Goal: Task Accomplishment & Management: Use online tool/utility

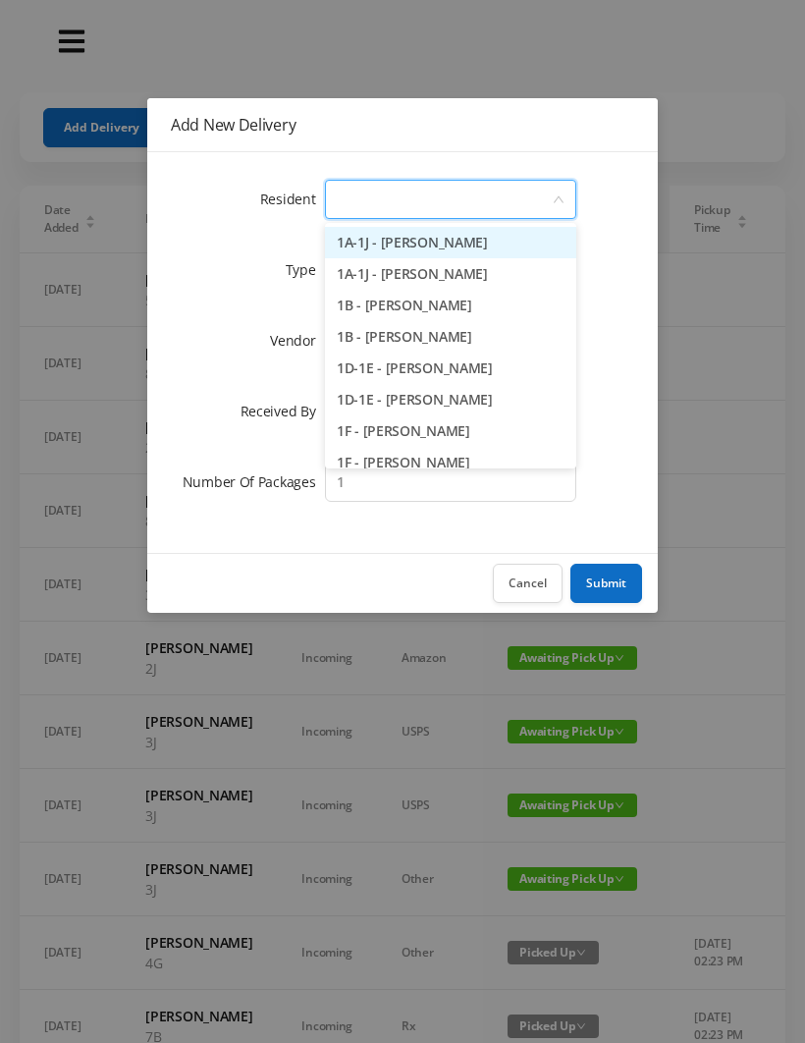
type input "7"
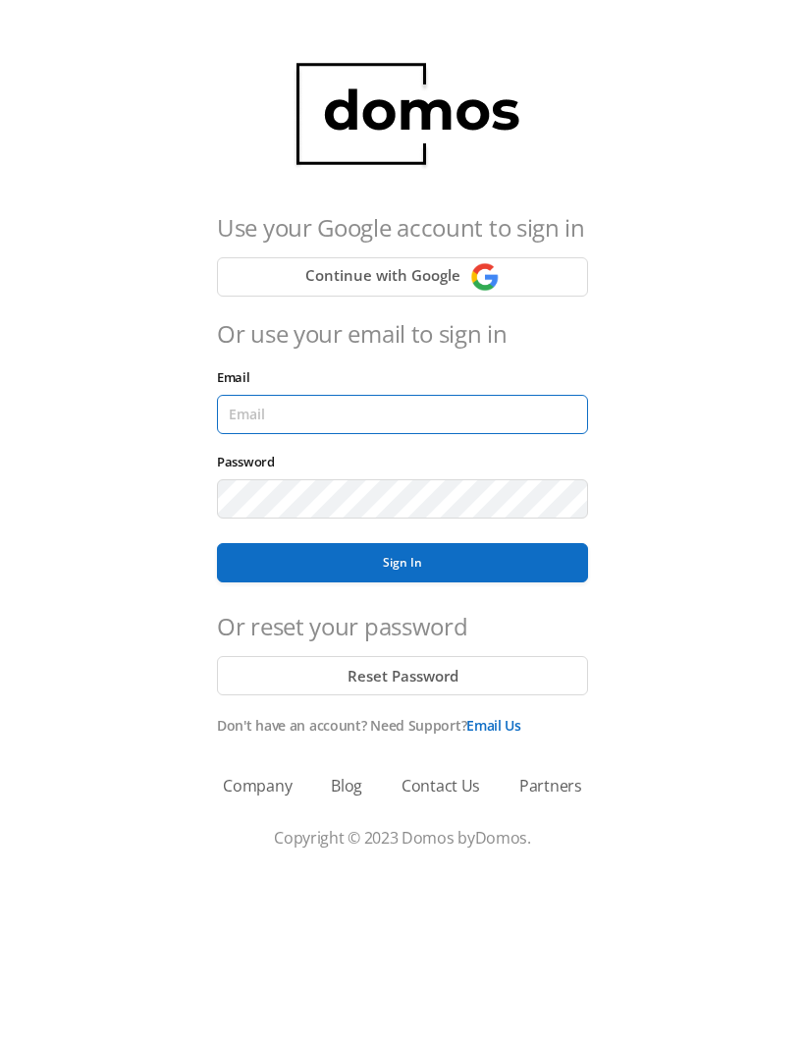
type input "[EMAIL_ADDRESS][DOMAIN_NAME]"
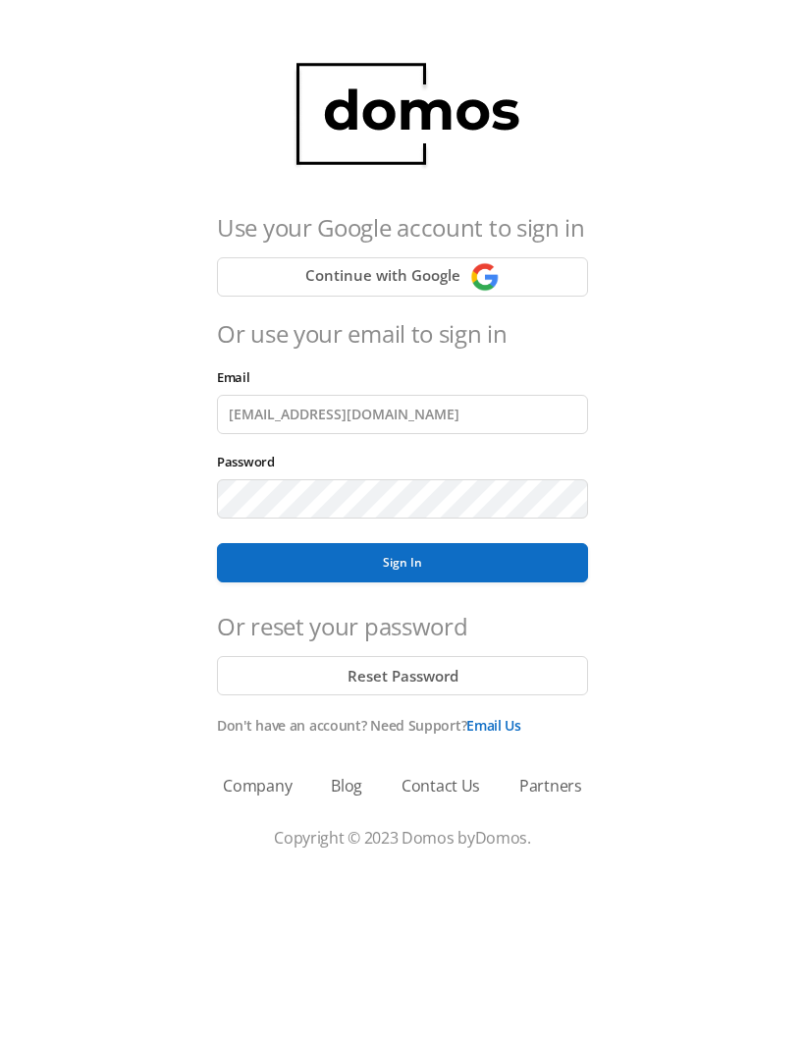
click at [403, 563] on button "Sign In" at bounding box center [402, 562] width 371 height 39
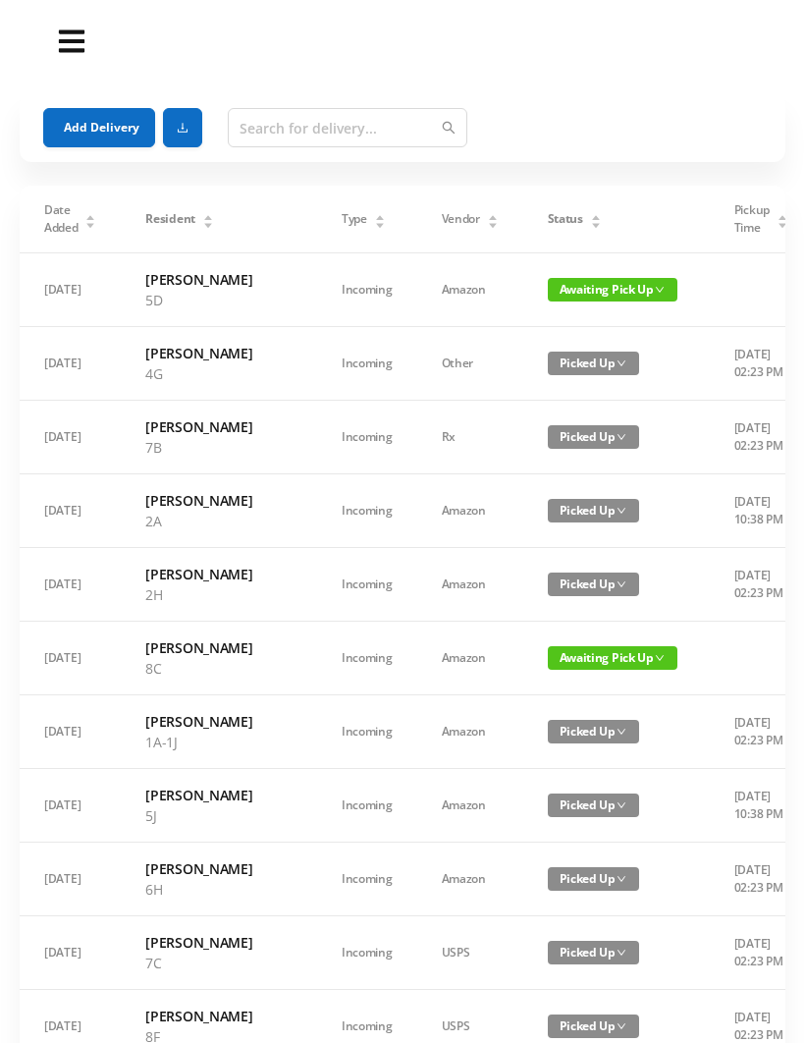
click at [94, 117] on button "Add Delivery" at bounding box center [99, 127] width 112 height 39
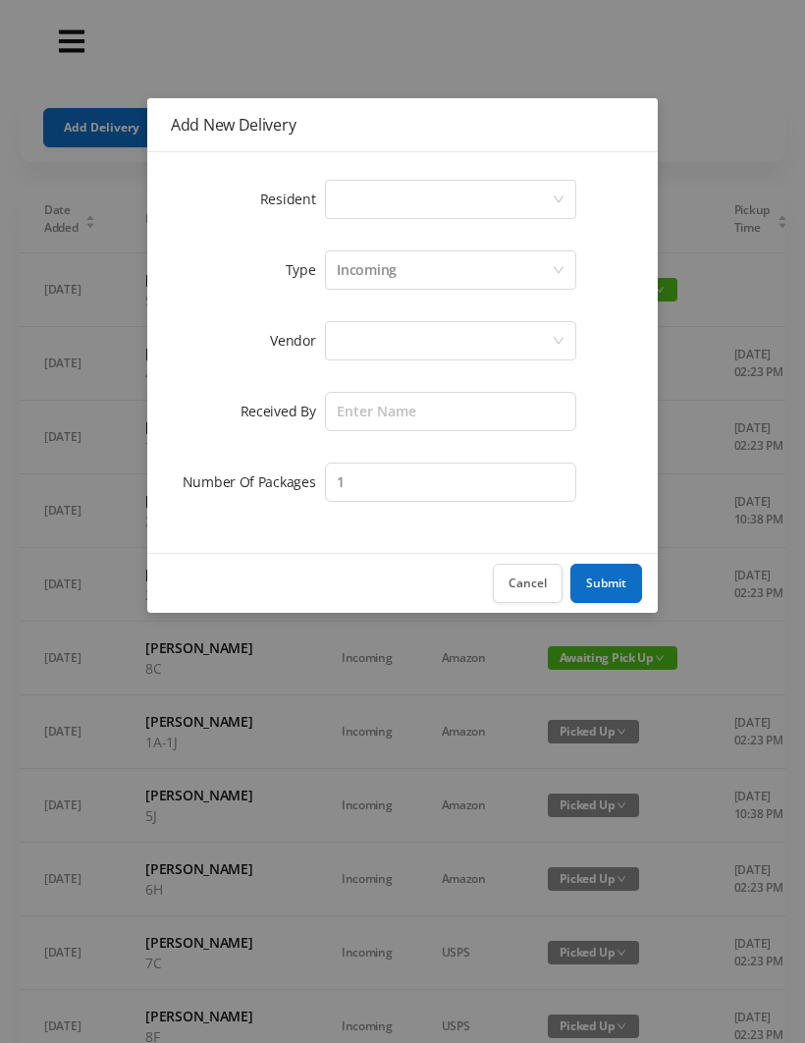
click at [352, 200] on div "Select a person" at bounding box center [444, 199] width 215 height 37
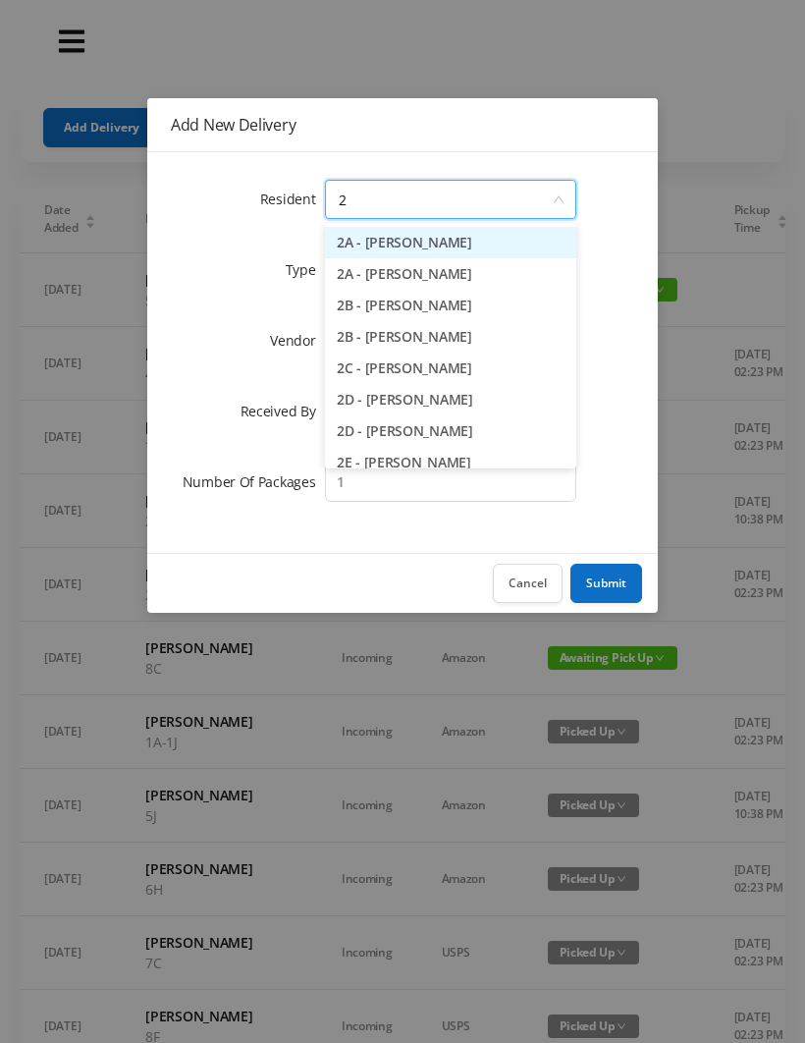
type input "2h"
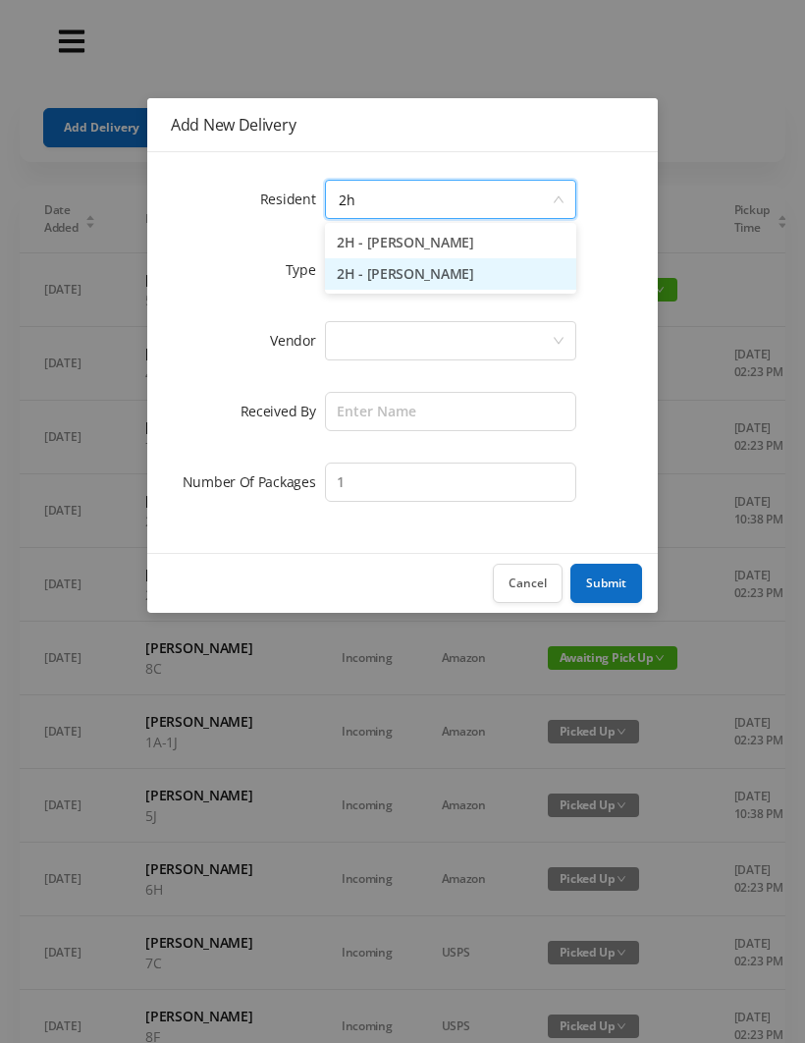
click at [366, 263] on li "2H - [PERSON_NAME]" at bounding box center [450, 273] width 251 height 31
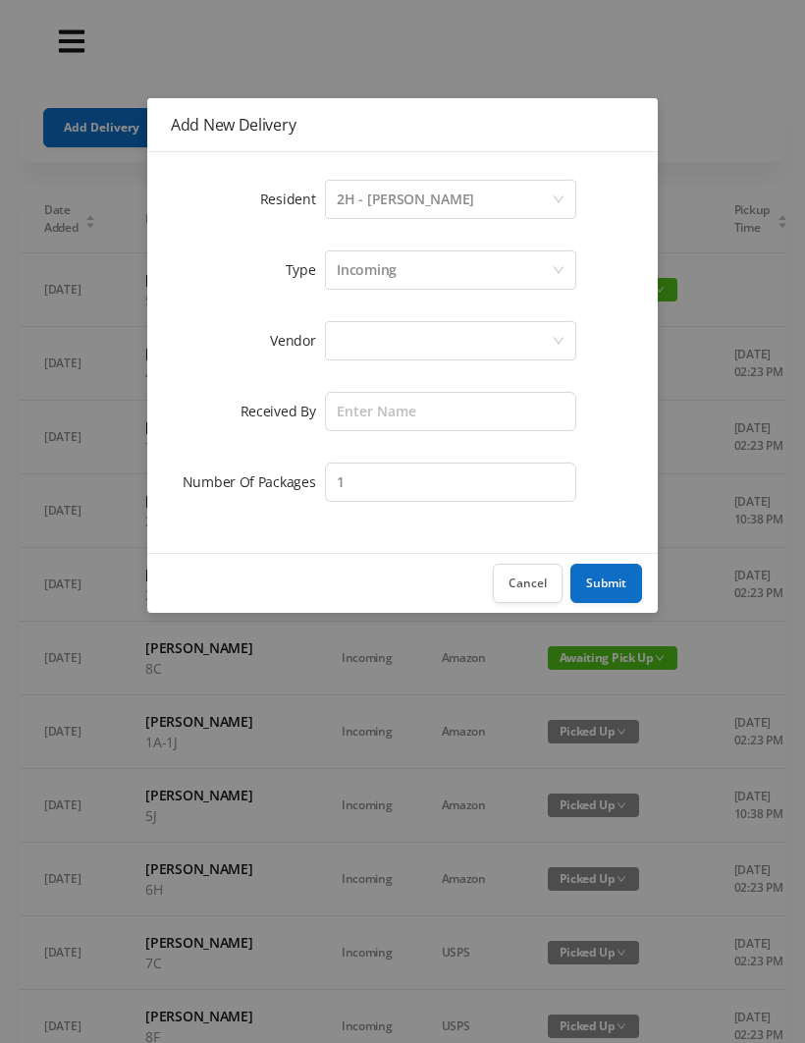
click at [333, 338] on div at bounding box center [450, 340] width 251 height 39
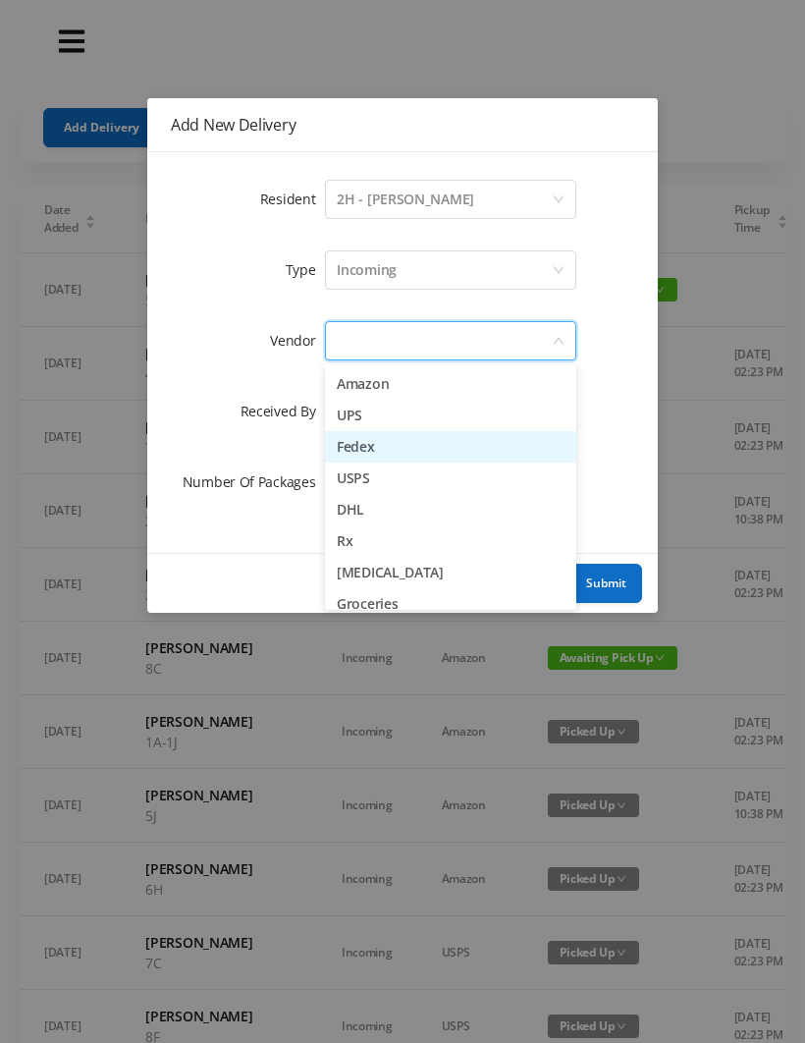
click at [341, 440] on li "Fedex" at bounding box center [450, 446] width 251 height 31
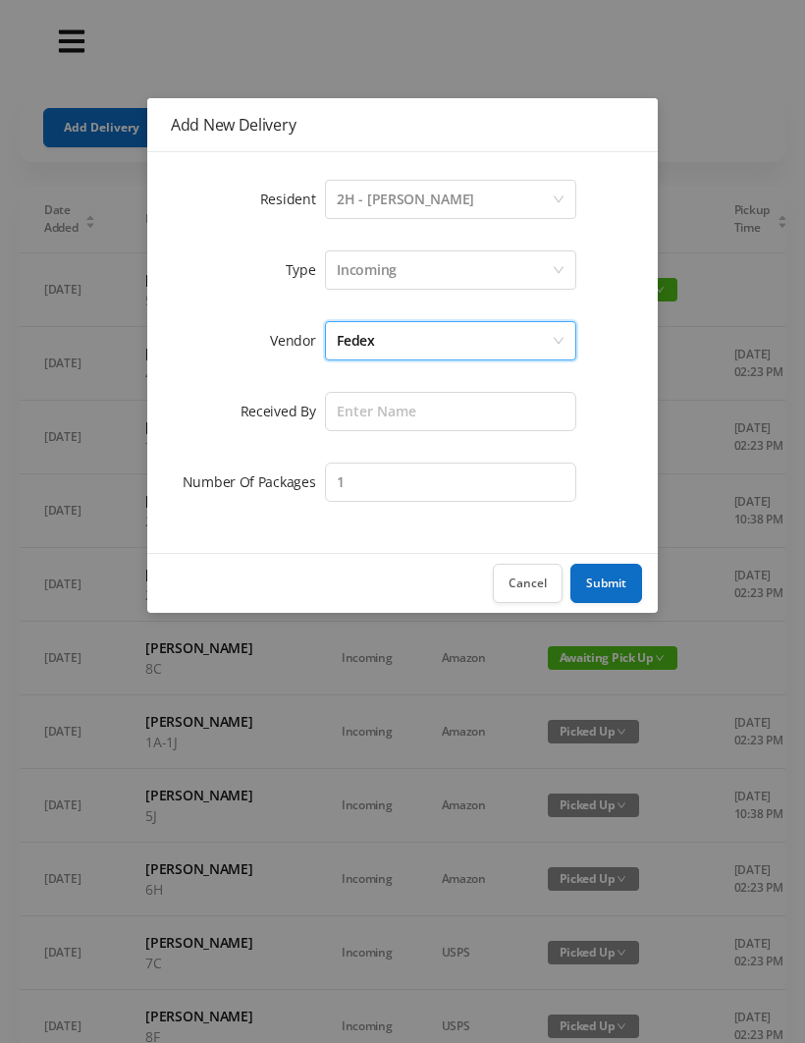
click at [324, 411] on label "Received By" at bounding box center [283, 411] width 85 height 19
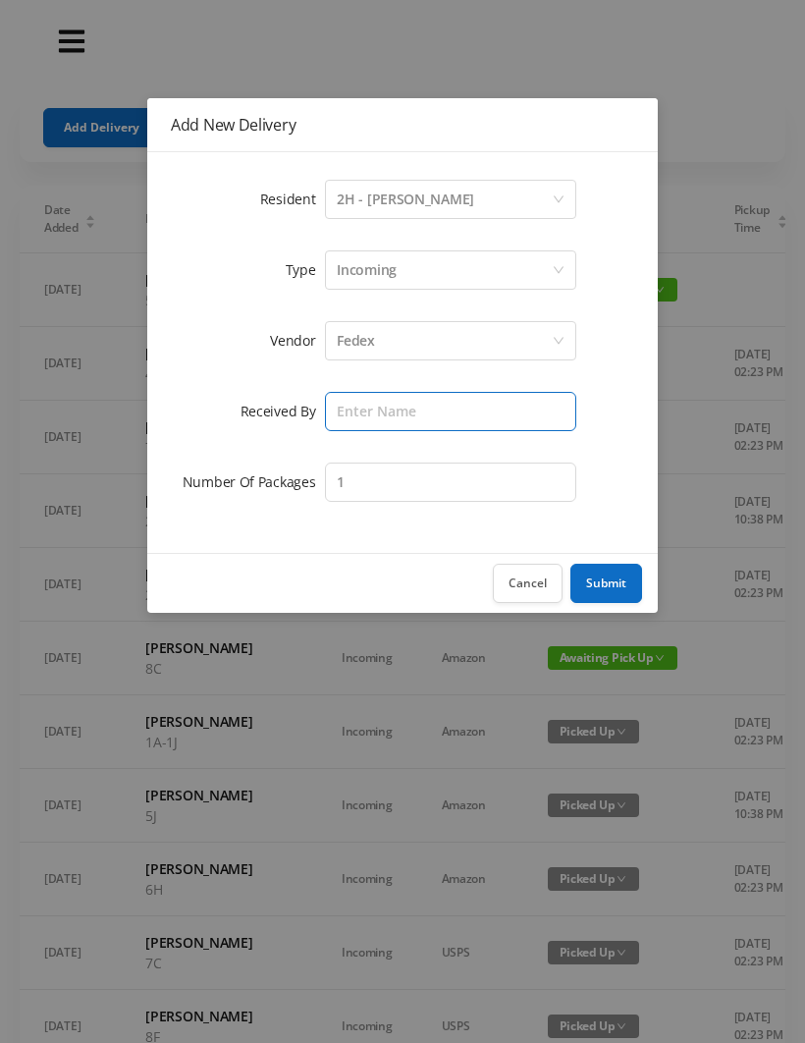
click at [340, 409] on input "text" at bounding box center [450, 411] width 251 height 39
type input "[PERSON_NAME]"
click at [593, 579] on button "Submit" at bounding box center [606, 583] width 72 height 39
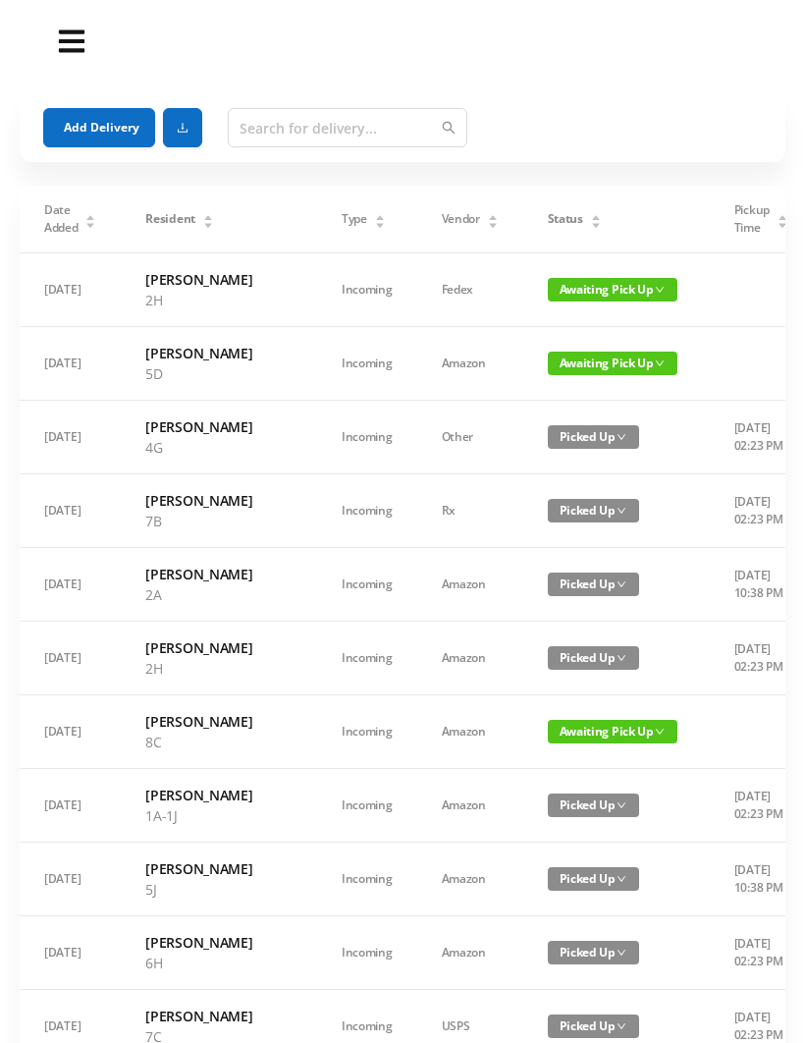
click at [83, 122] on button "Add Delivery" at bounding box center [99, 127] width 112 height 39
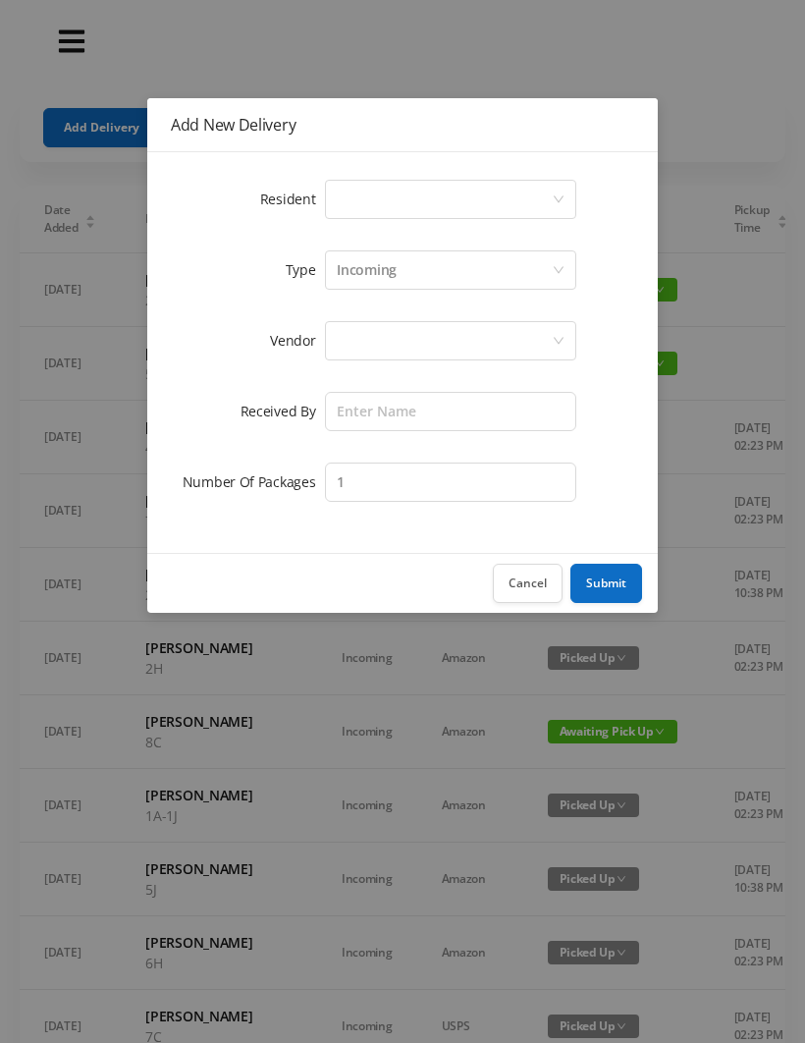
click at [337, 189] on div "Select a person" at bounding box center [444, 199] width 215 height 37
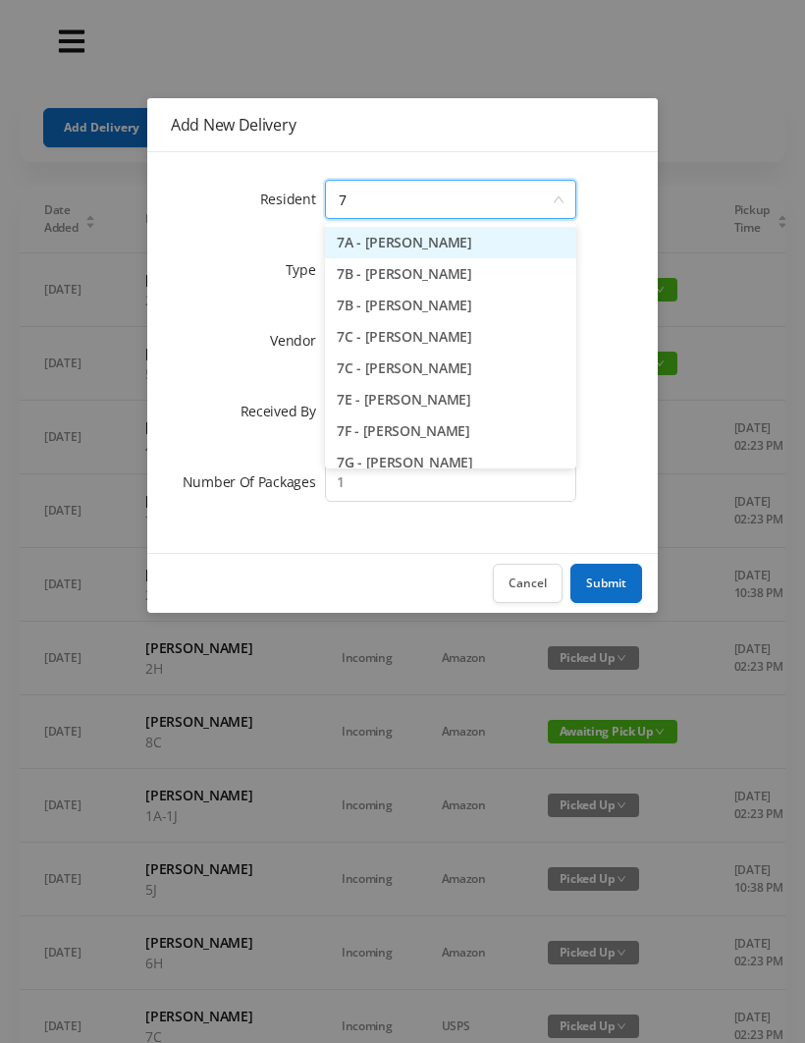
type input "7c"
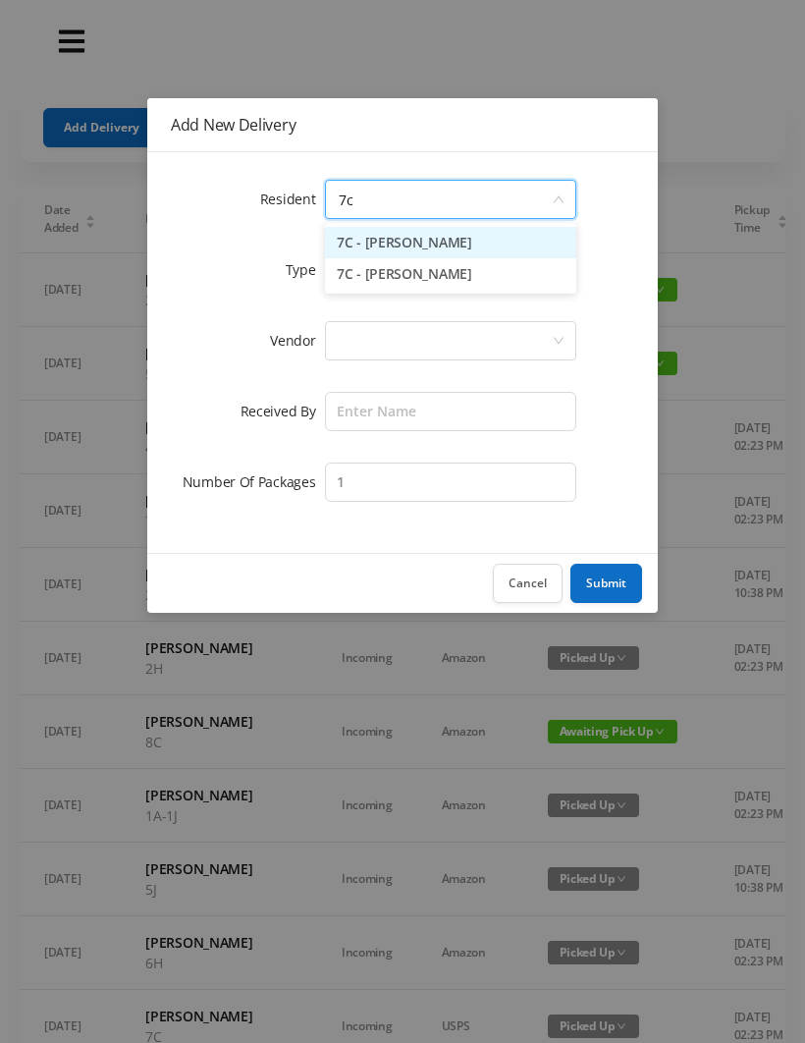
click at [368, 232] on li "7C - [PERSON_NAME]" at bounding box center [450, 242] width 251 height 31
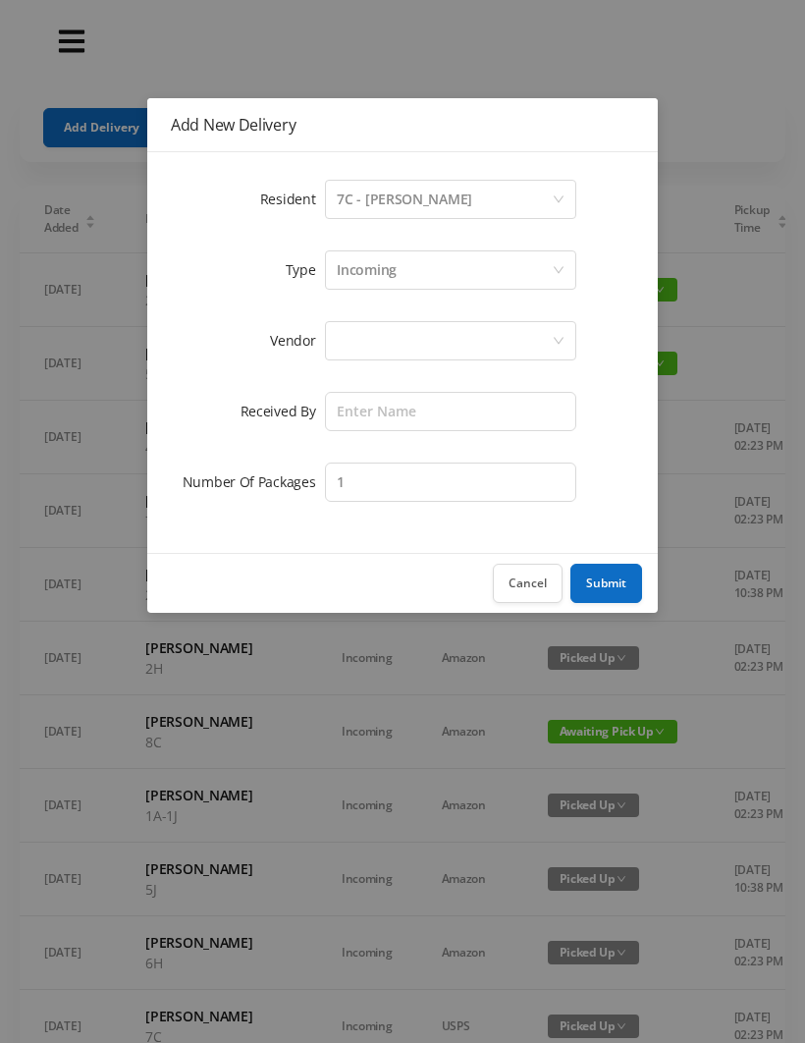
click at [321, 336] on label "Vendor" at bounding box center [297, 340] width 55 height 19
click at [347, 333] on div at bounding box center [444, 340] width 215 height 37
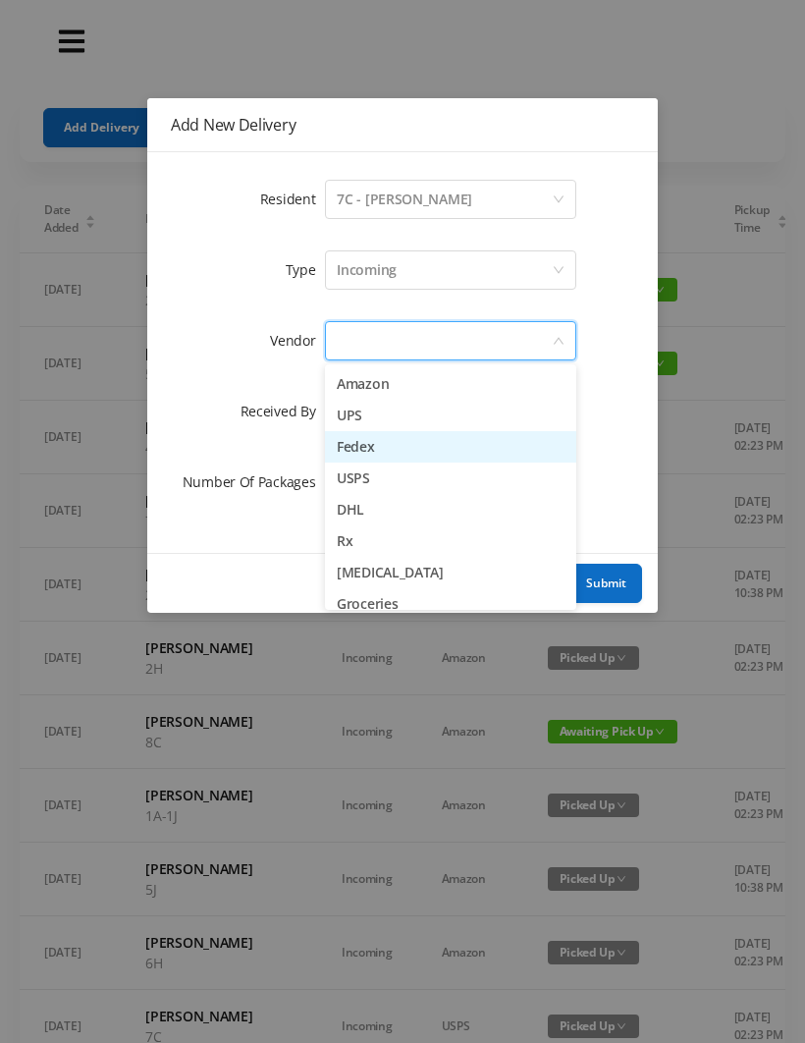
click at [342, 440] on li "Fedex" at bounding box center [450, 446] width 251 height 31
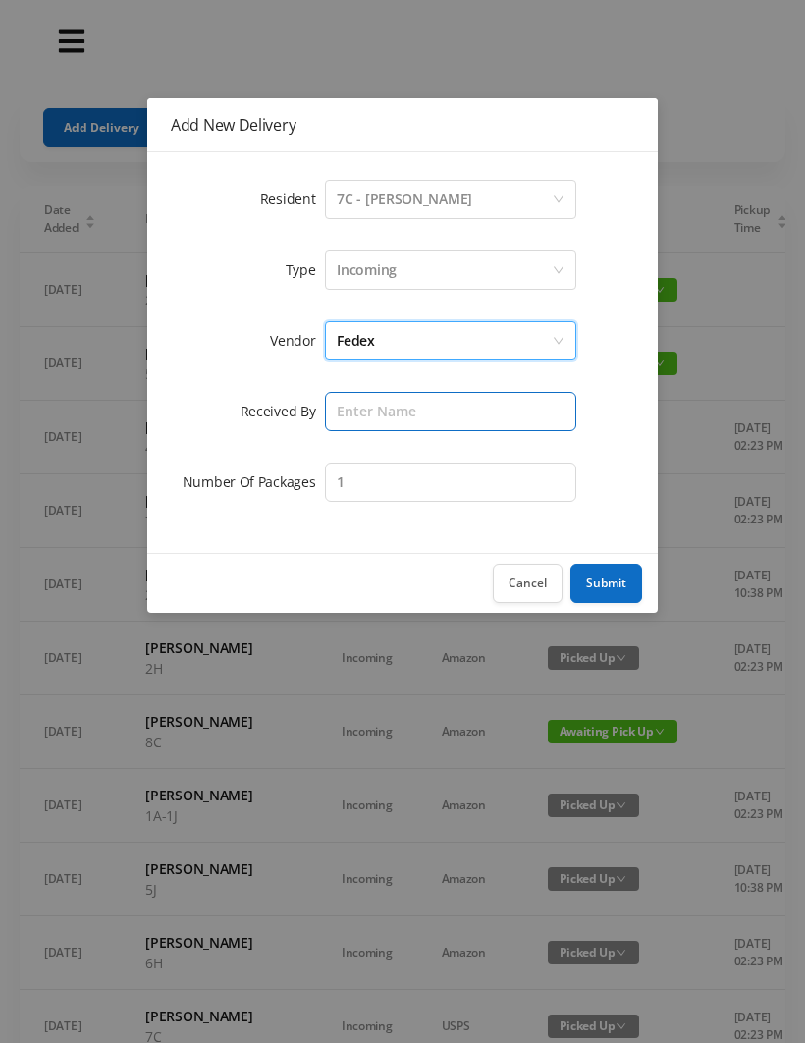
click at [335, 414] on input "text" at bounding box center [450, 411] width 251 height 39
type input "[PERSON_NAME]"
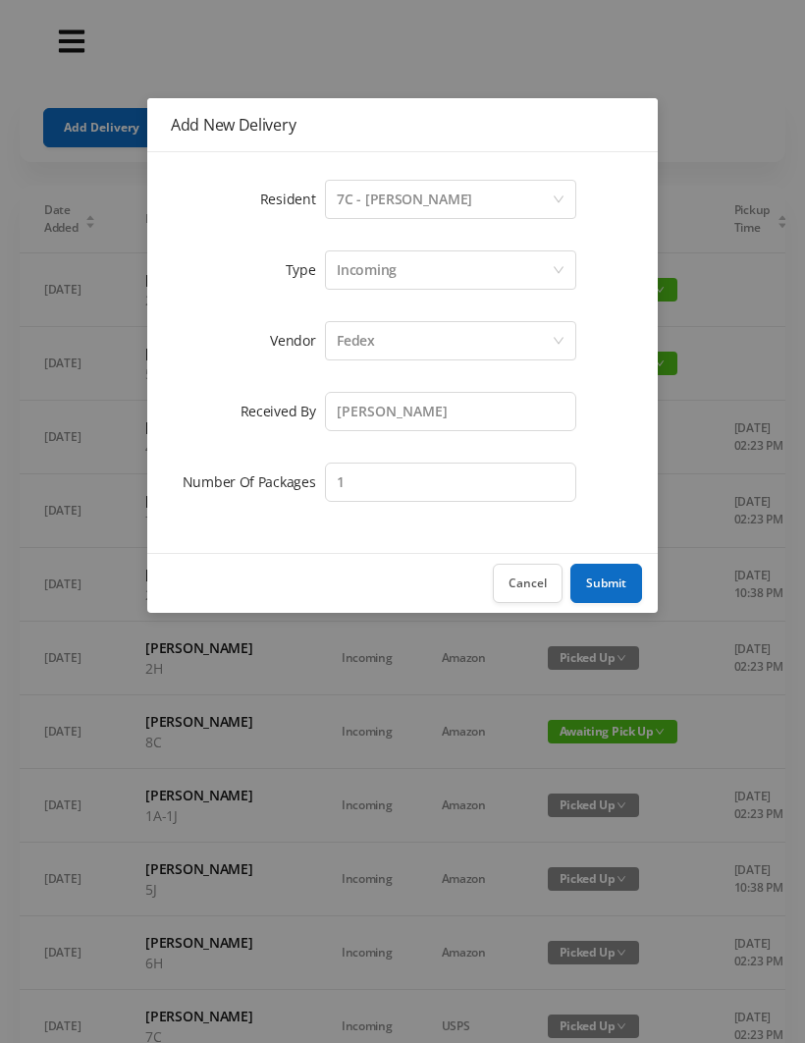
click at [595, 589] on button "Submit" at bounding box center [606, 583] width 72 height 39
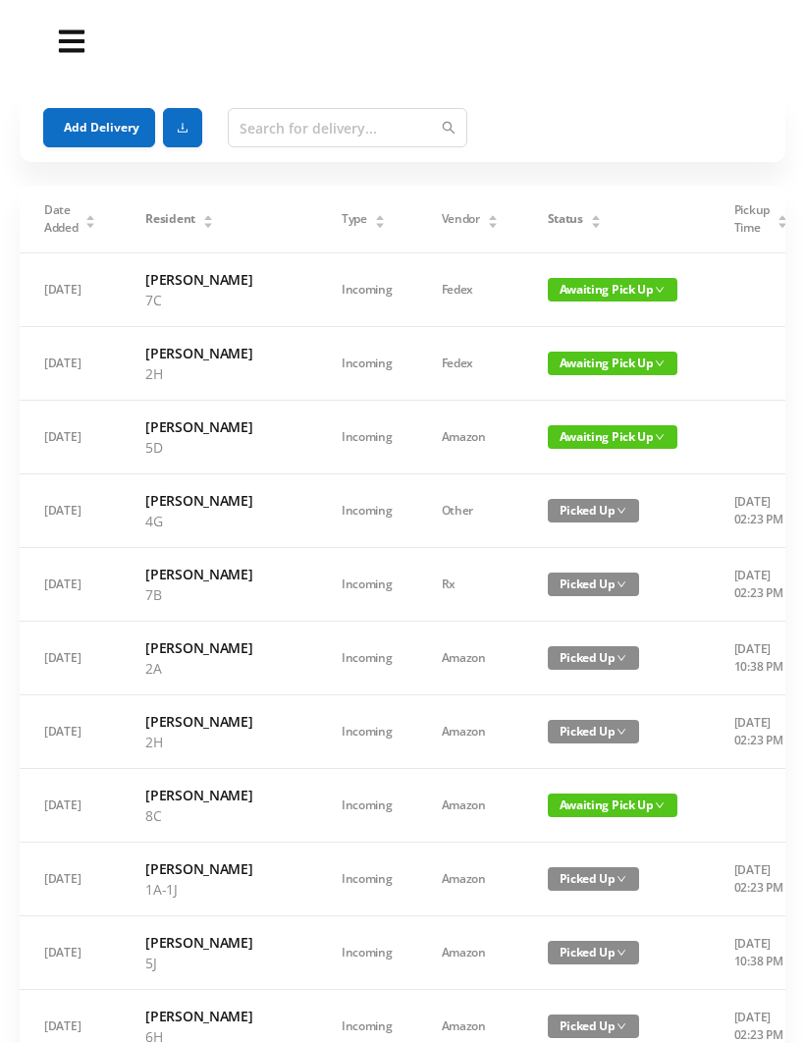
click at [80, 122] on button "Add Delivery" at bounding box center [99, 127] width 112 height 39
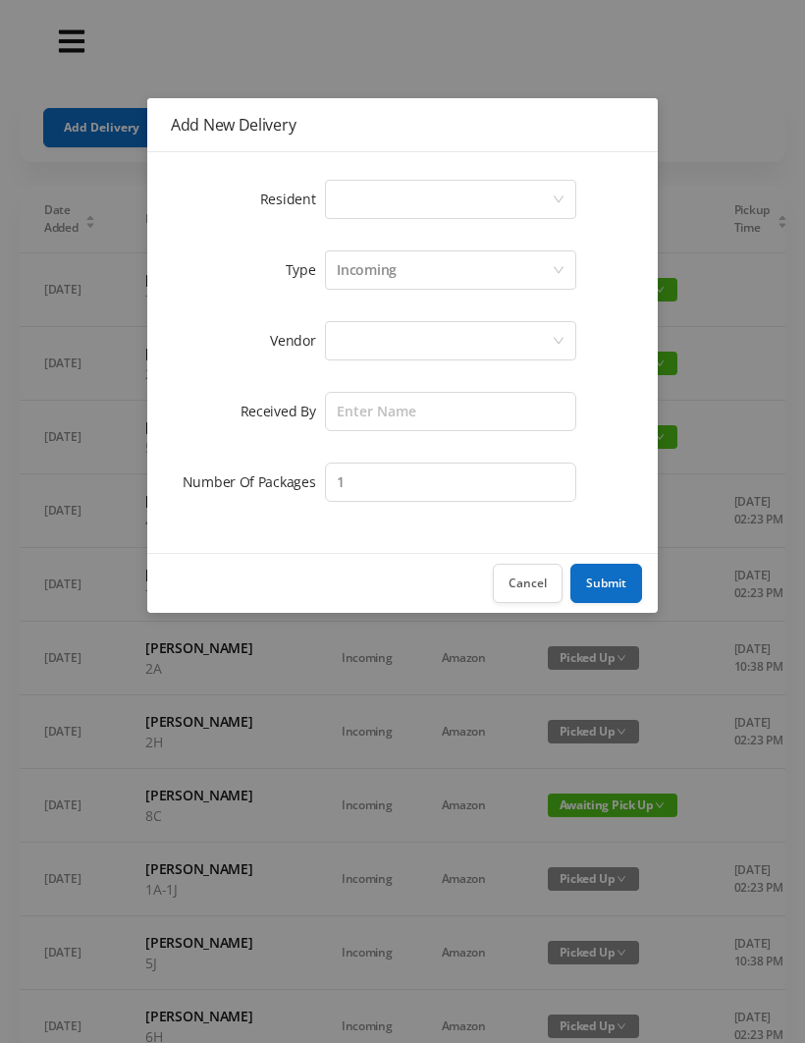
click at [344, 188] on div "Select a person" at bounding box center [444, 199] width 215 height 37
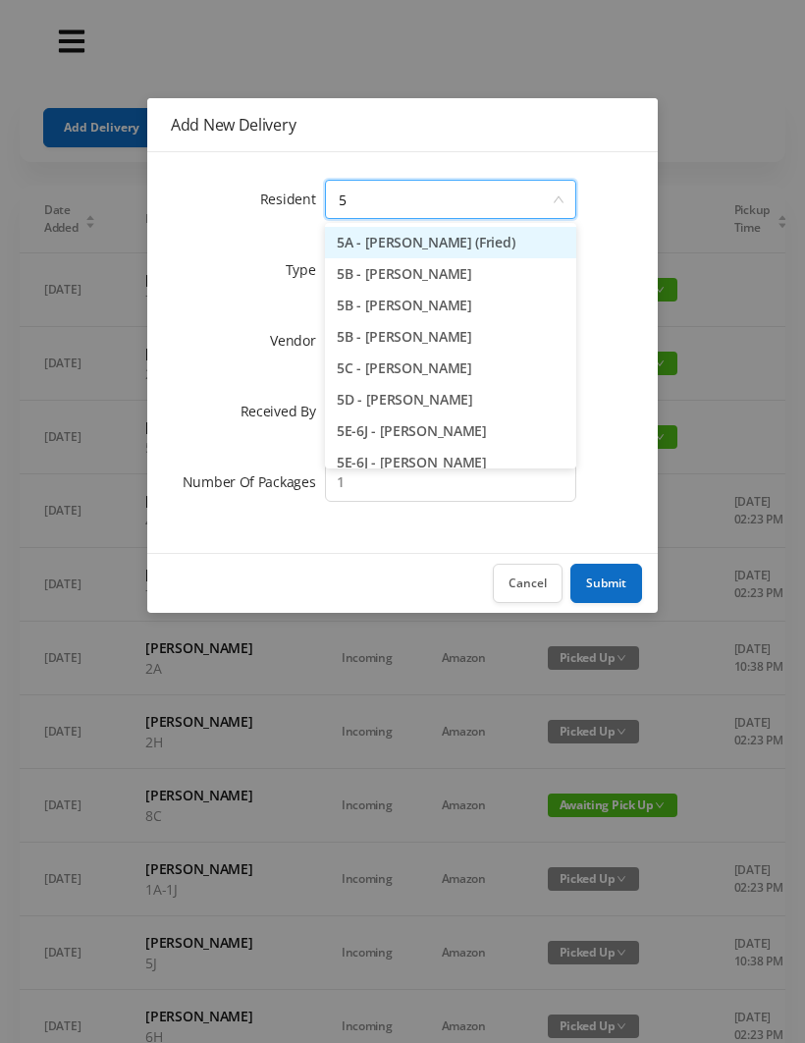
type input "5g"
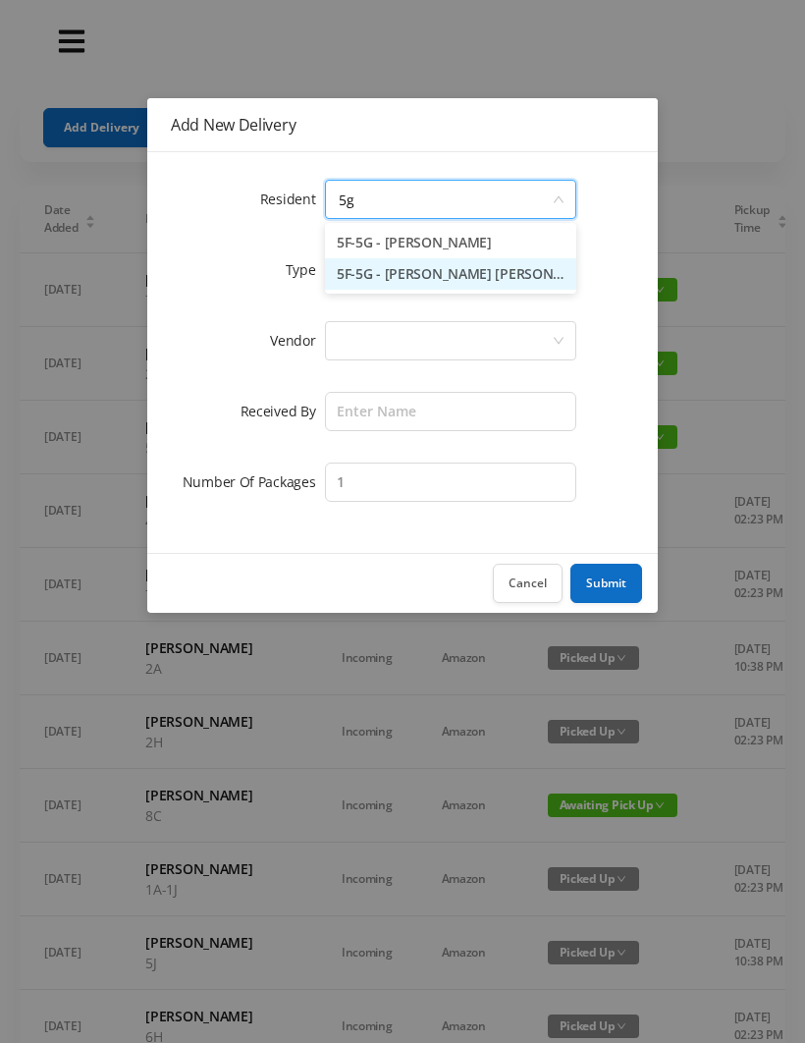
click at [393, 276] on li "5F-5G - [PERSON_NAME] [PERSON_NAME]" at bounding box center [450, 273] width 251 height 31
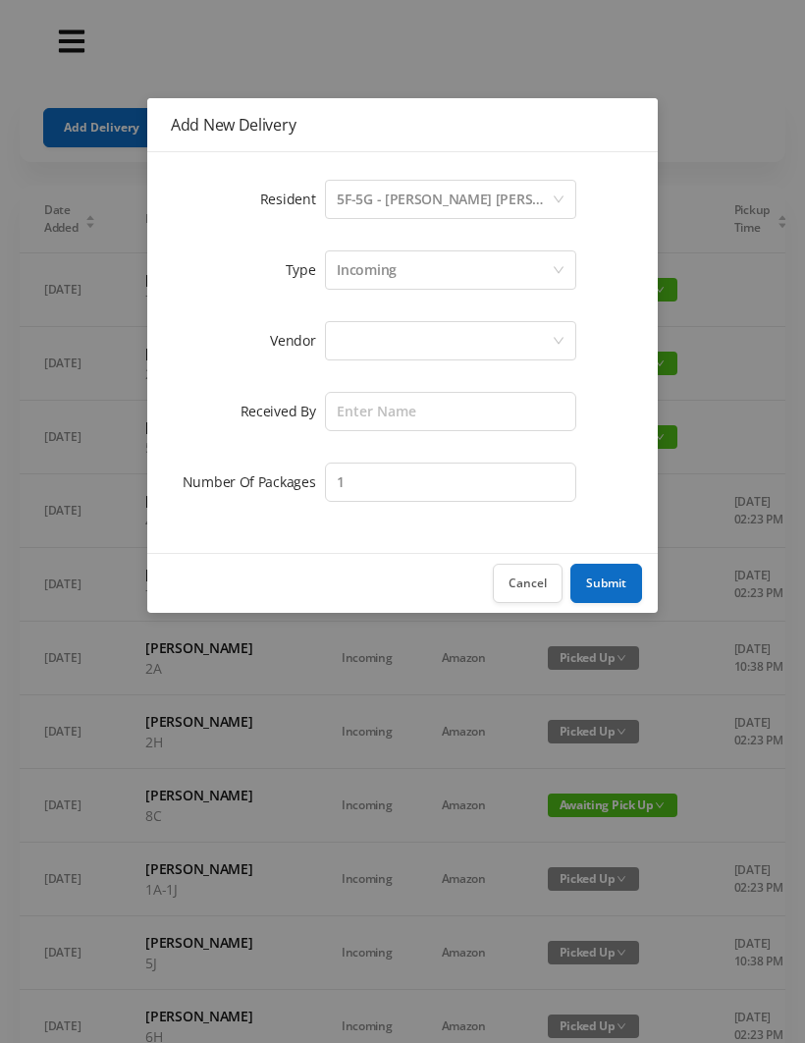
click at [337, 338] on div at bounding box center [444, 340] width 215 height 37
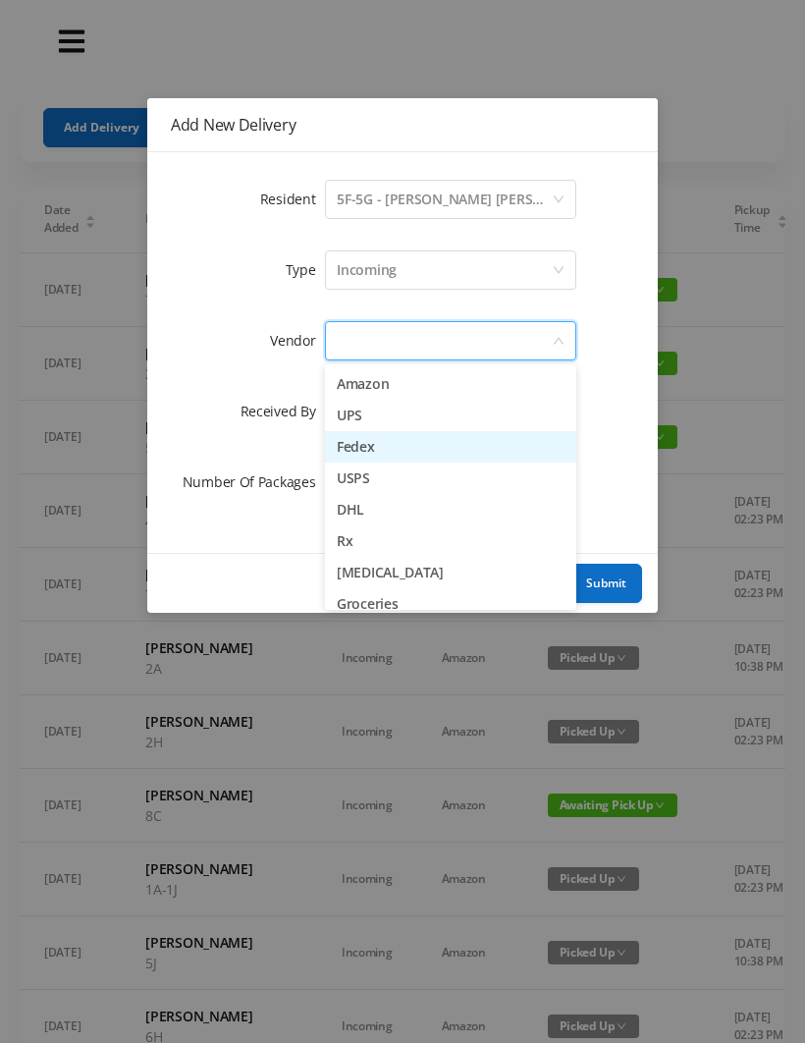
click at [348, 442] on li "Fedex" at bounding box center [450, 446] width 251 height 31
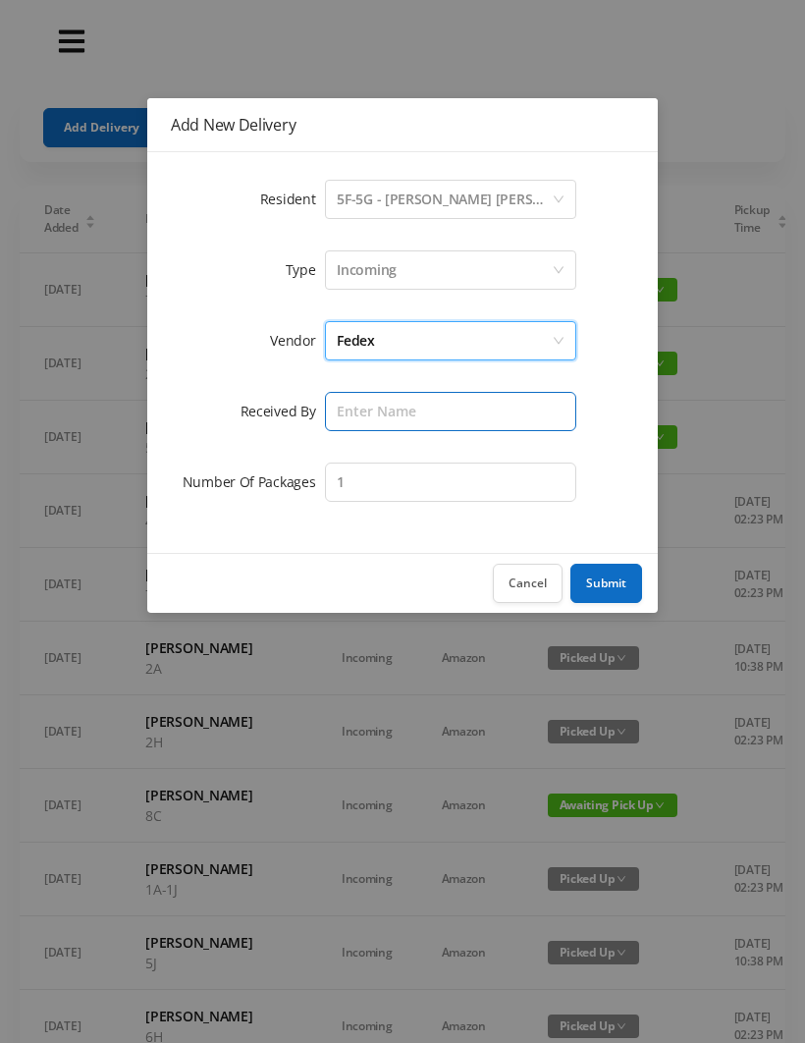
click at [336, 409] on input "text" at bounding box center [450, 411] width 251 height 39
type input "[PERSON_NAME]"
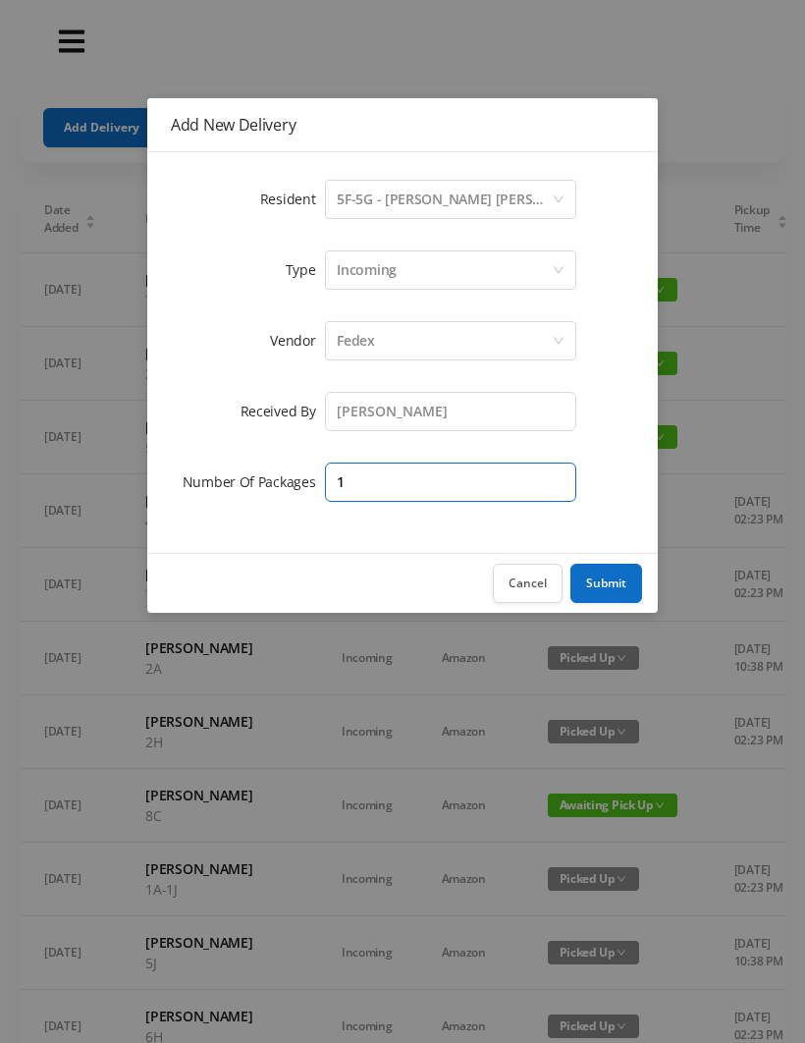
click at [361, 472] on input "1" at bounding box center [450, 481] width 251 height 39
type input "2"
click at [594, 583] on button "Submit" at bounding box center [606, 583] width 72 height 39
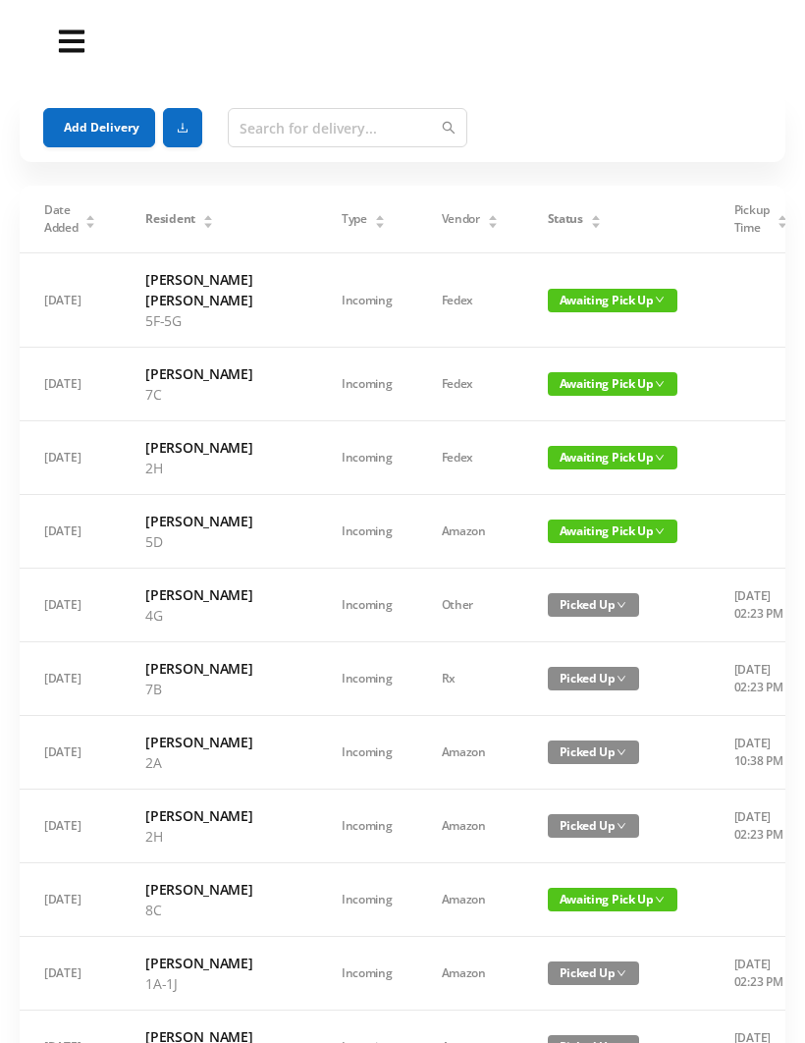
click at [79, 125] on button "Add Delivery" at bounding box center [99, 127] width 112 height 39
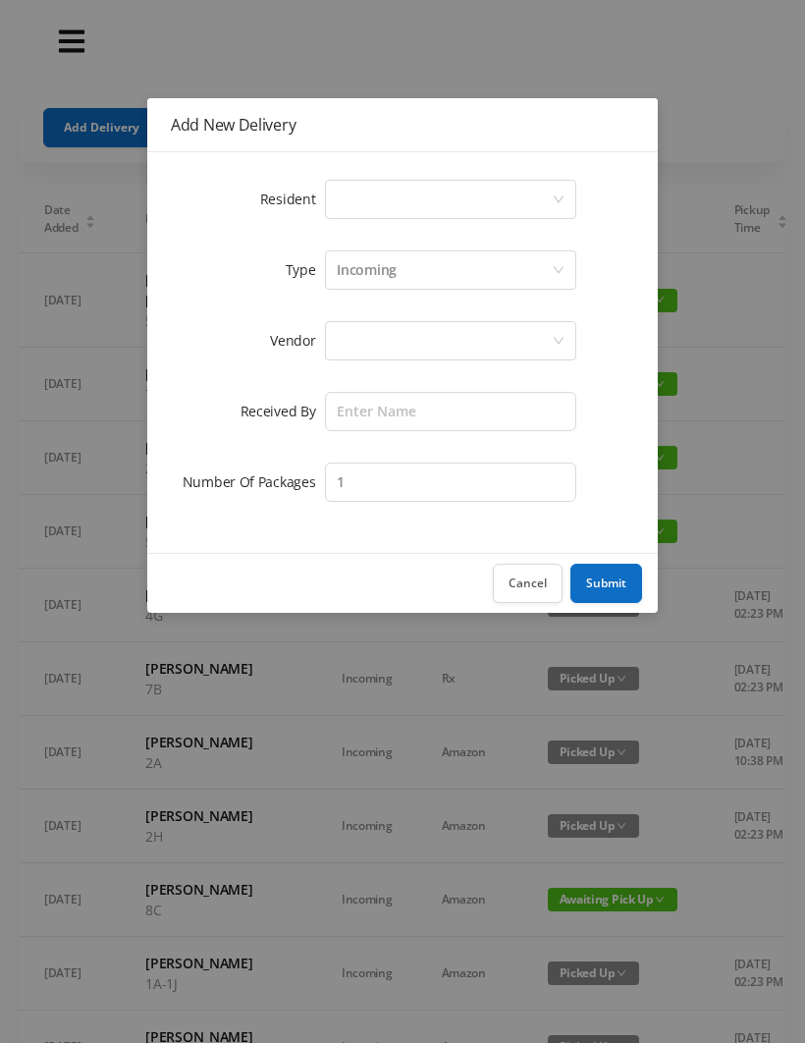
click at [333, 197] on div "Select a person" at bounding box center [450, 199] width 251 height 39
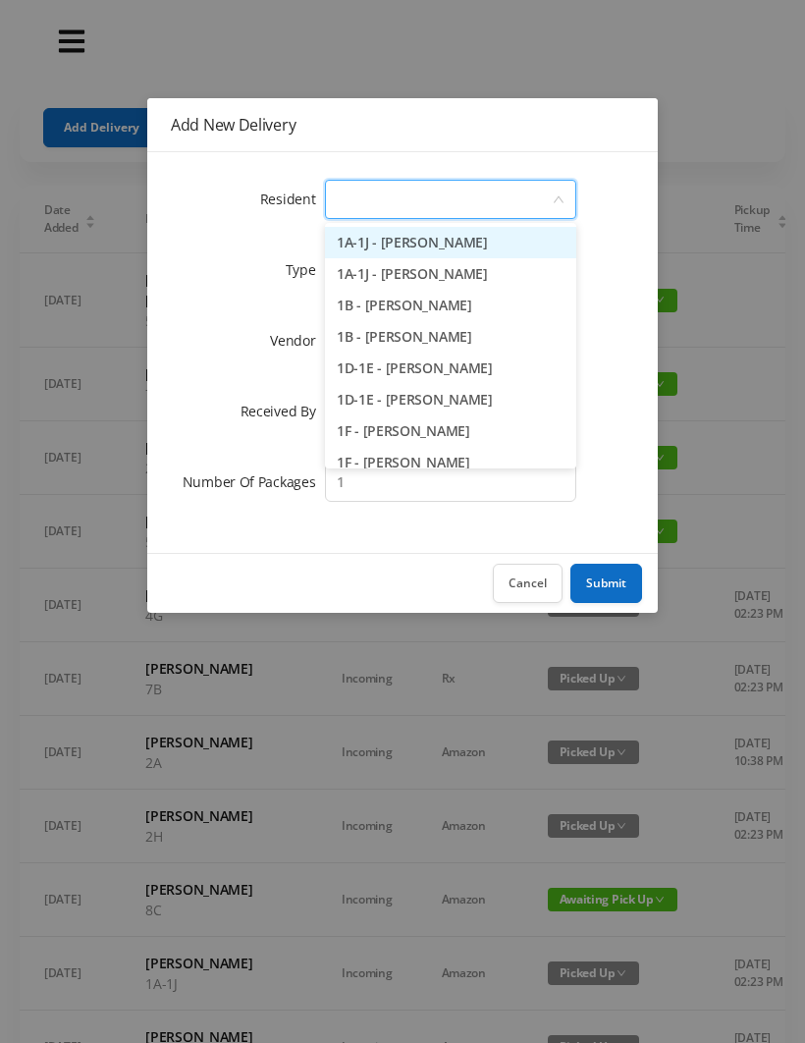
type input "7"
click at [375, 245] on li "7A - [PERSON_NAME]" at bounding box center [450, 242] width 251 height 31
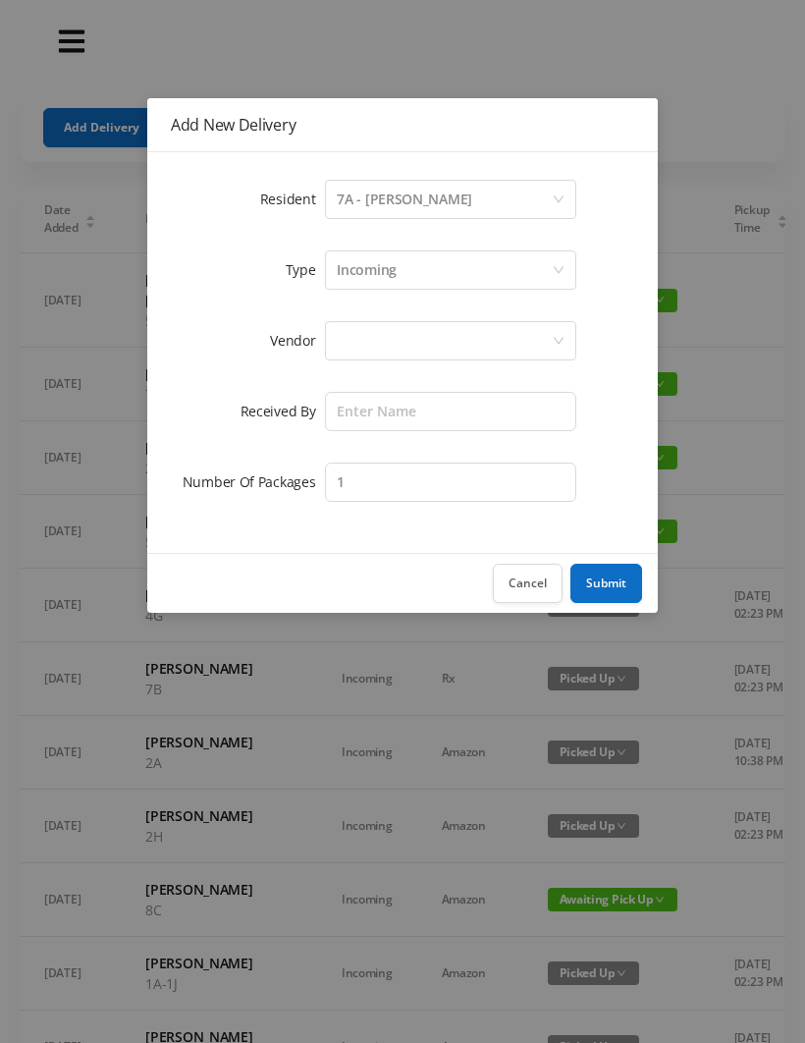
click at [339, 339] on div at bounding box center [444, 340] width 215 height 37
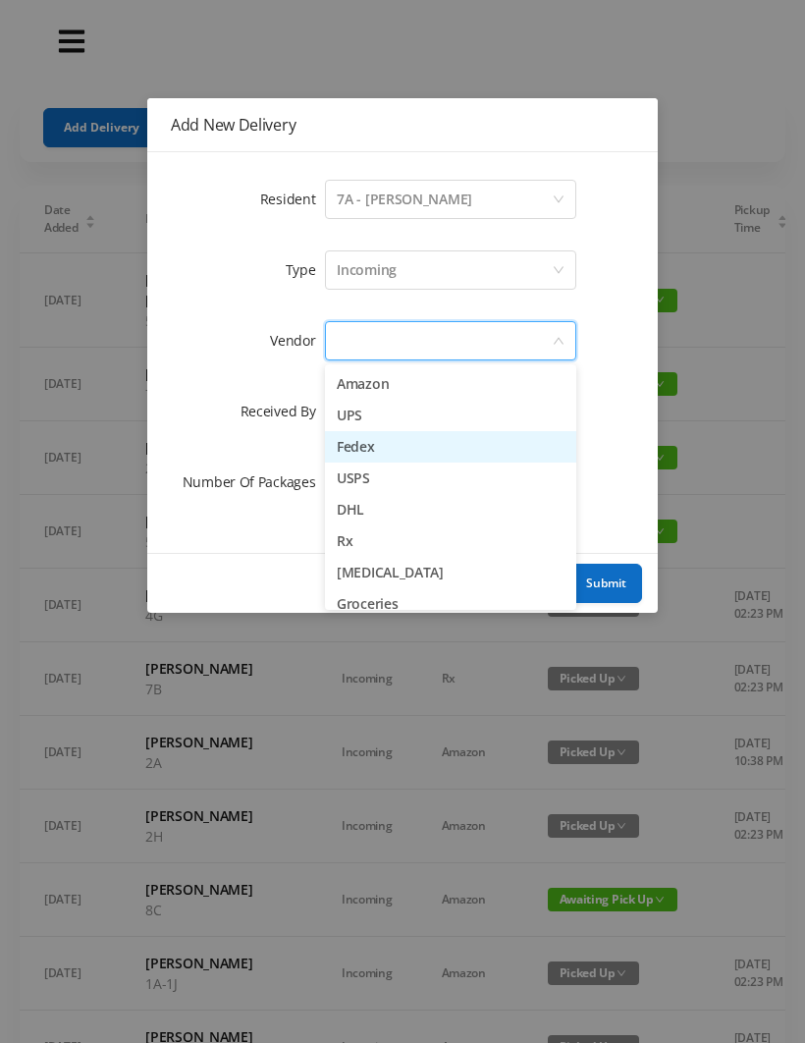
click at [341, 438] on li "Fedex" at bounding box center [450, 446] width 251 height 31
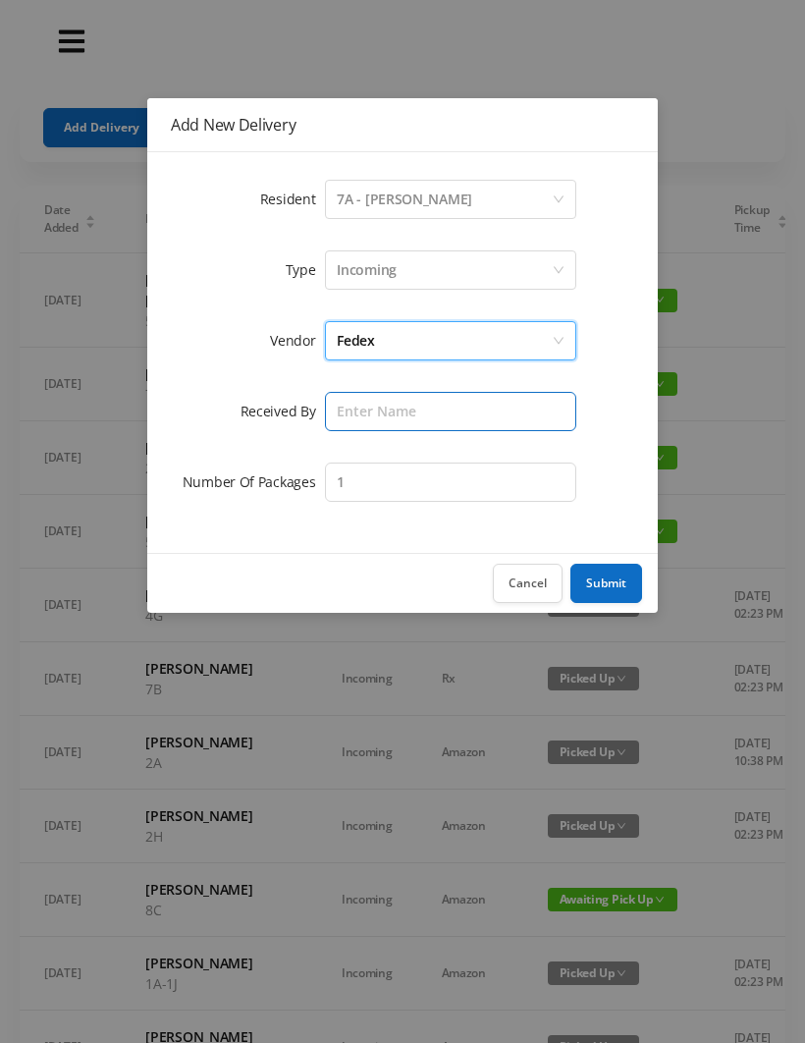
click at [340, 405] on input "text" at bounding box center [450, 411] width 251 height 39
type input "[PERSON_NAME]"
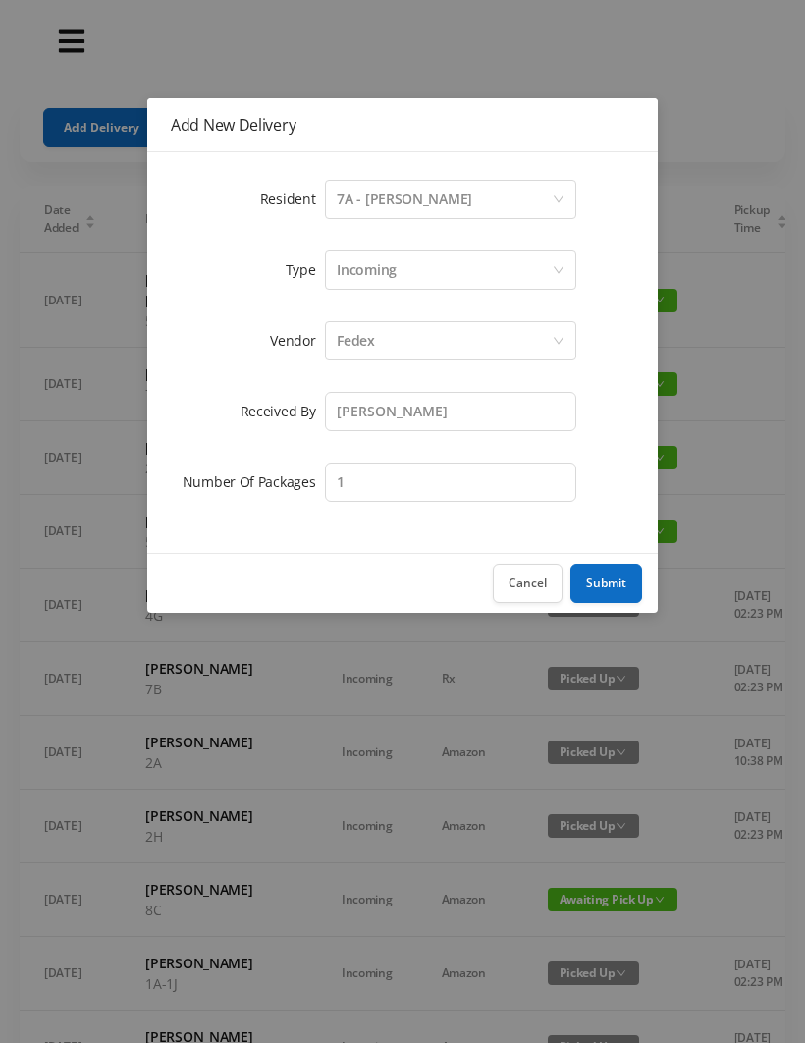
click at [607, 583] on button "Submit" at bounding box center [606, 583] width 72 height 39
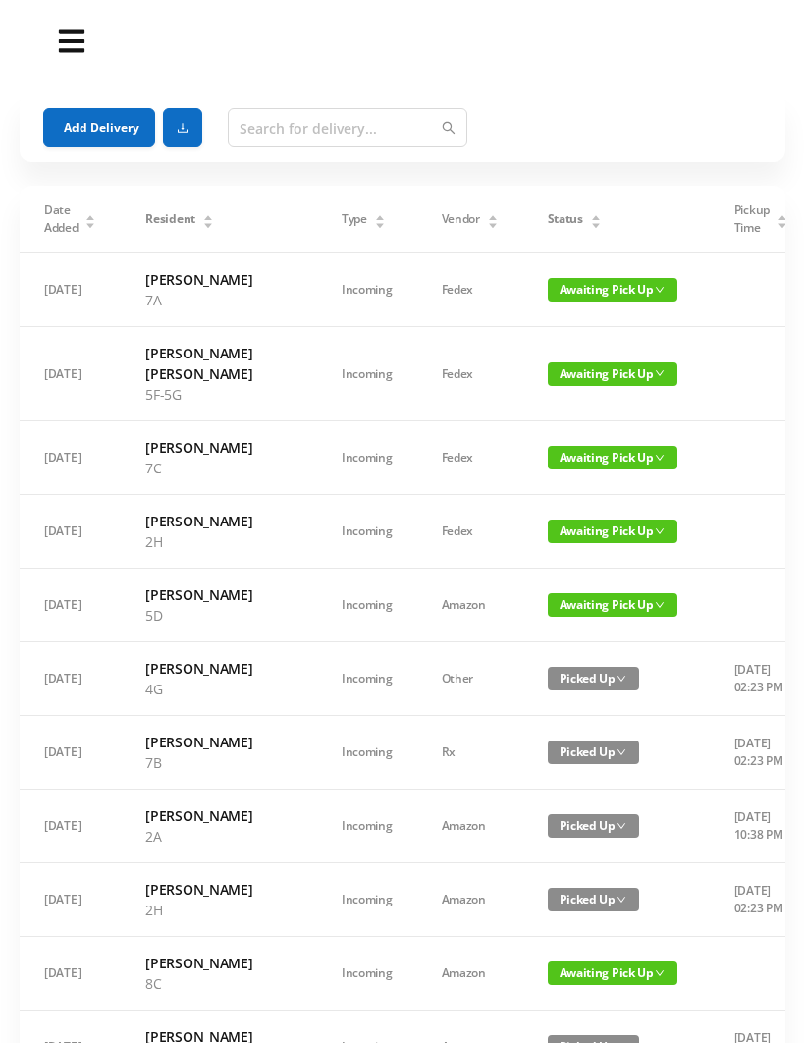
click at [548, 210] on div "Status" at bounding box center [575, 219] width 54 height 18
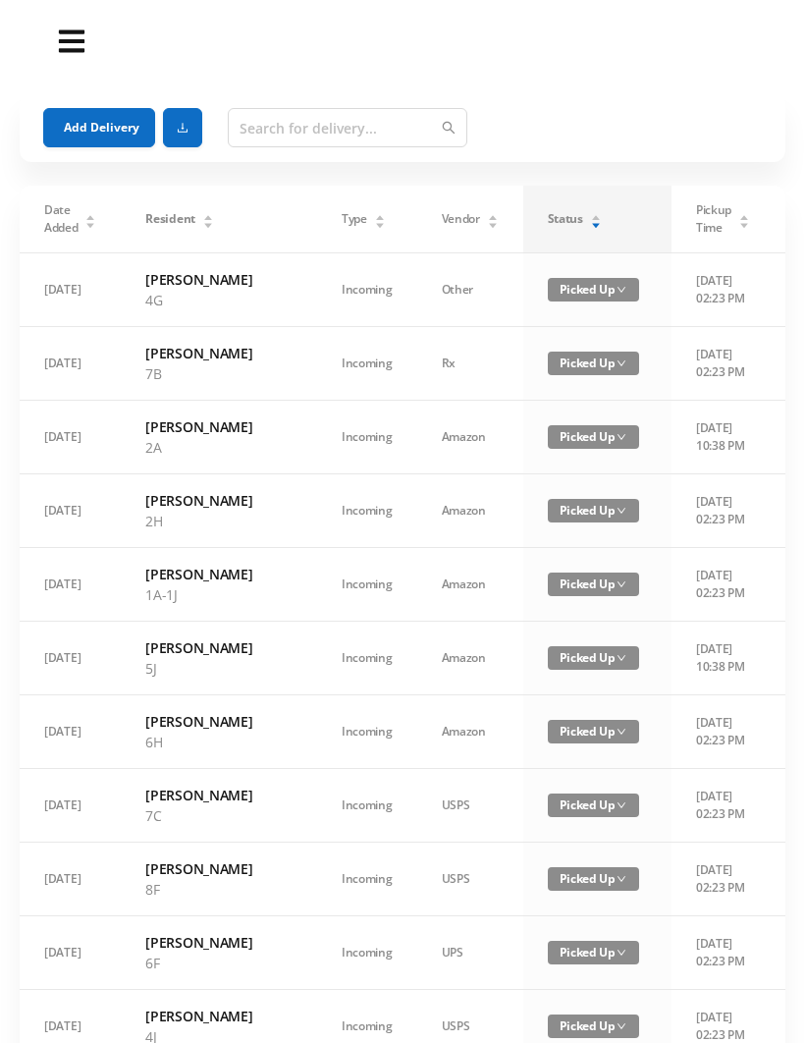
click at [548, 210] on div "Status" at bounding box center [575, 219] width 54 height 18
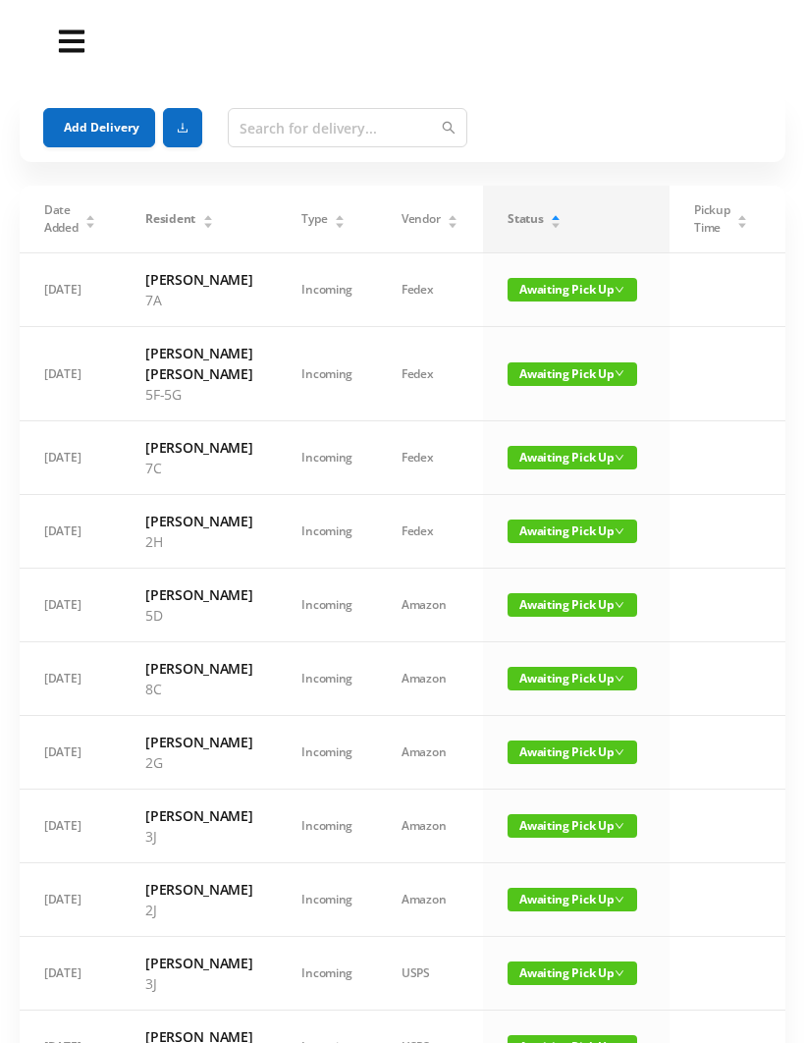
click at [84, 109] on button "Add Delivery" at bounding box center [99, 127] width 112 height 39
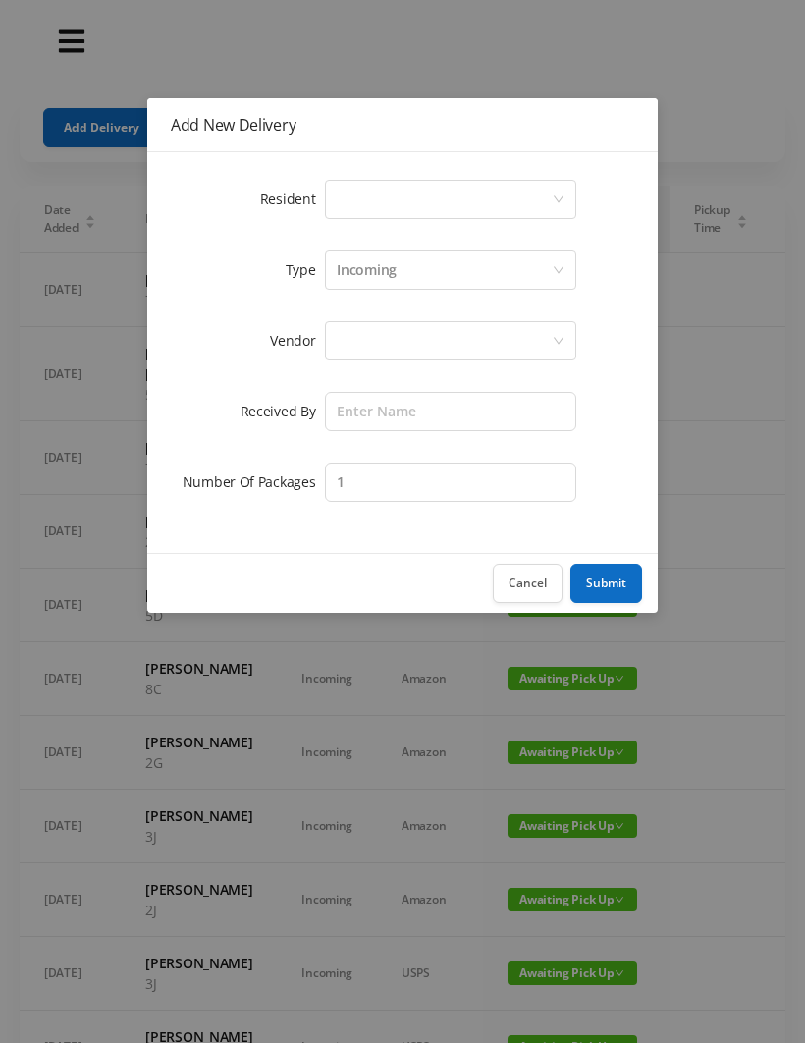
click at [347, 193] on div "Select a person" at bounding box center [444, 199] width 215 height 37
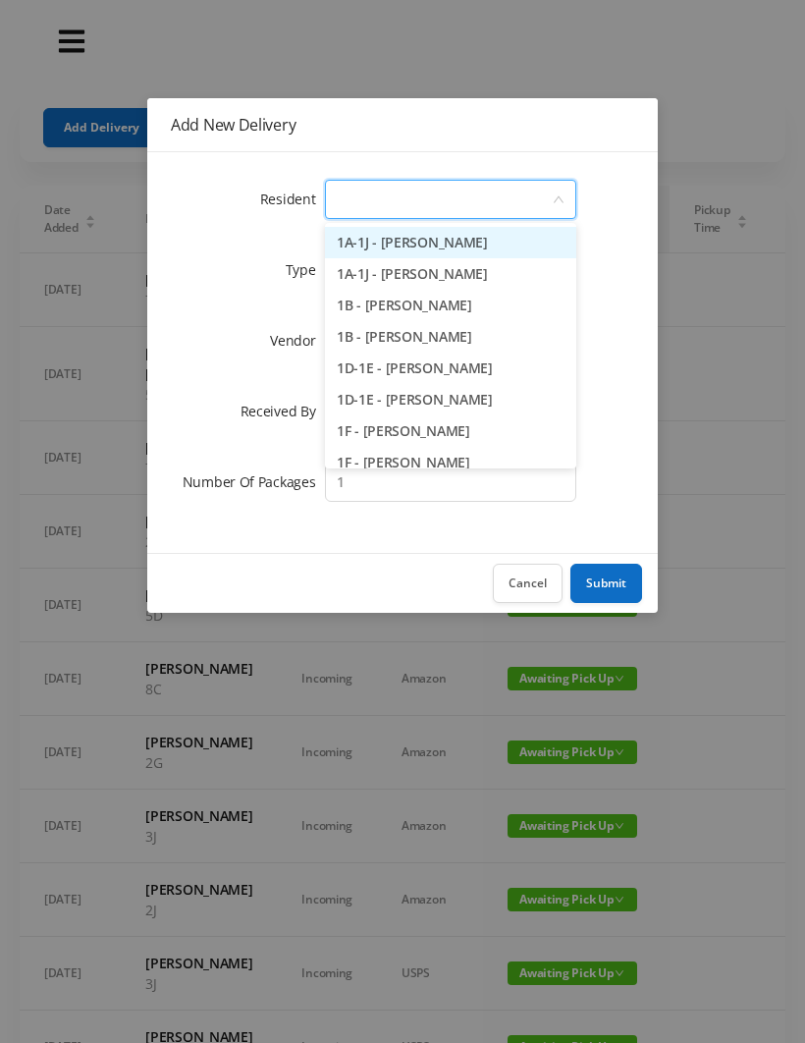
type input "5"
click at [369, 329] on li "5B - [PERSON_NAME]" at bounding box center [450, 336] width 251 height 31
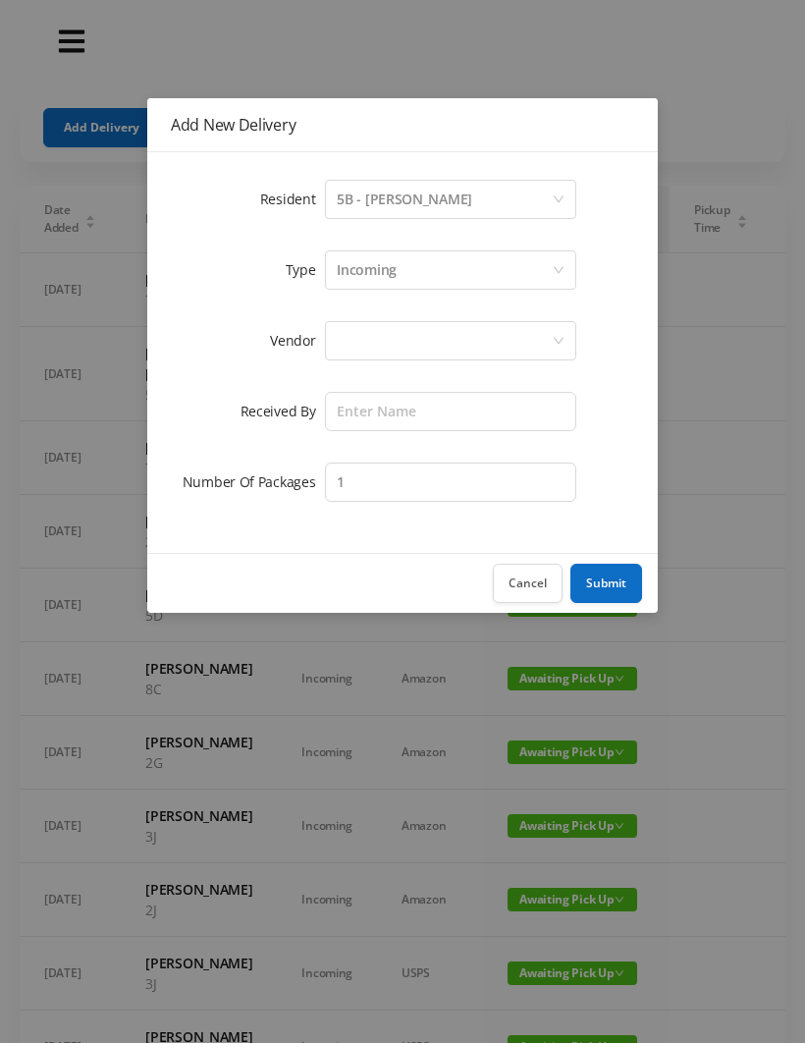
click at [343, 341] on div at bounding box center [444, 340] width 215 height 37
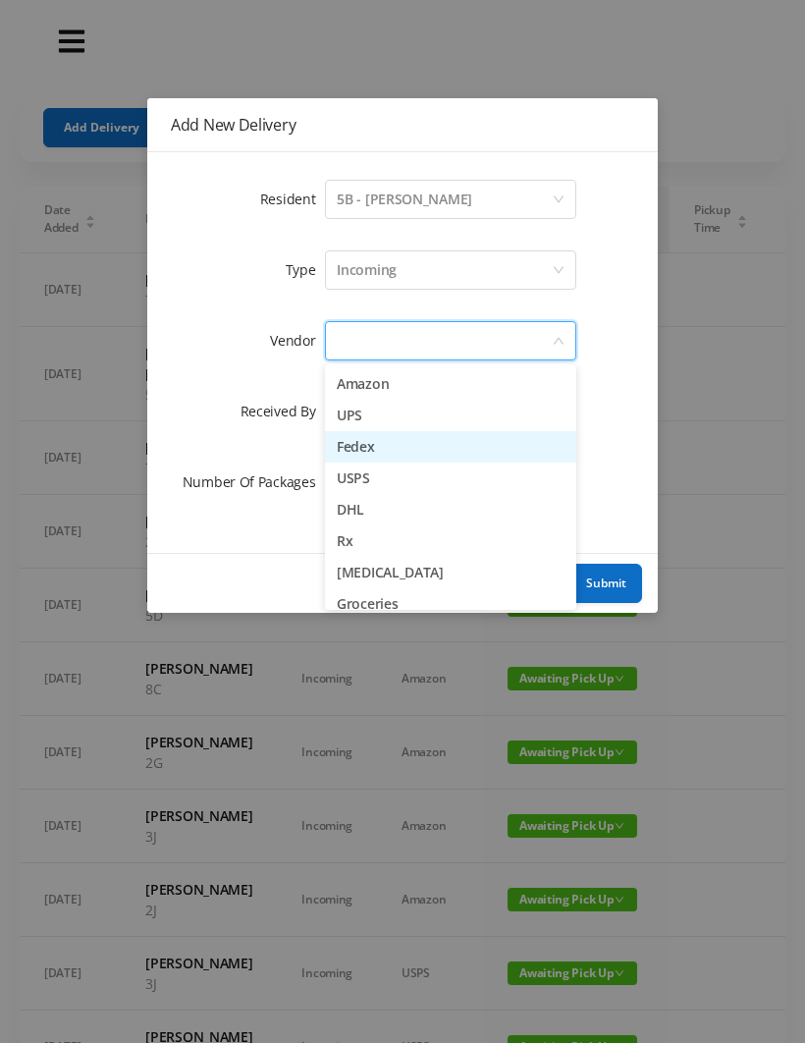
click at [340, 438] on li "Fedex" at bounding box center [450, 446] width 251 height 31
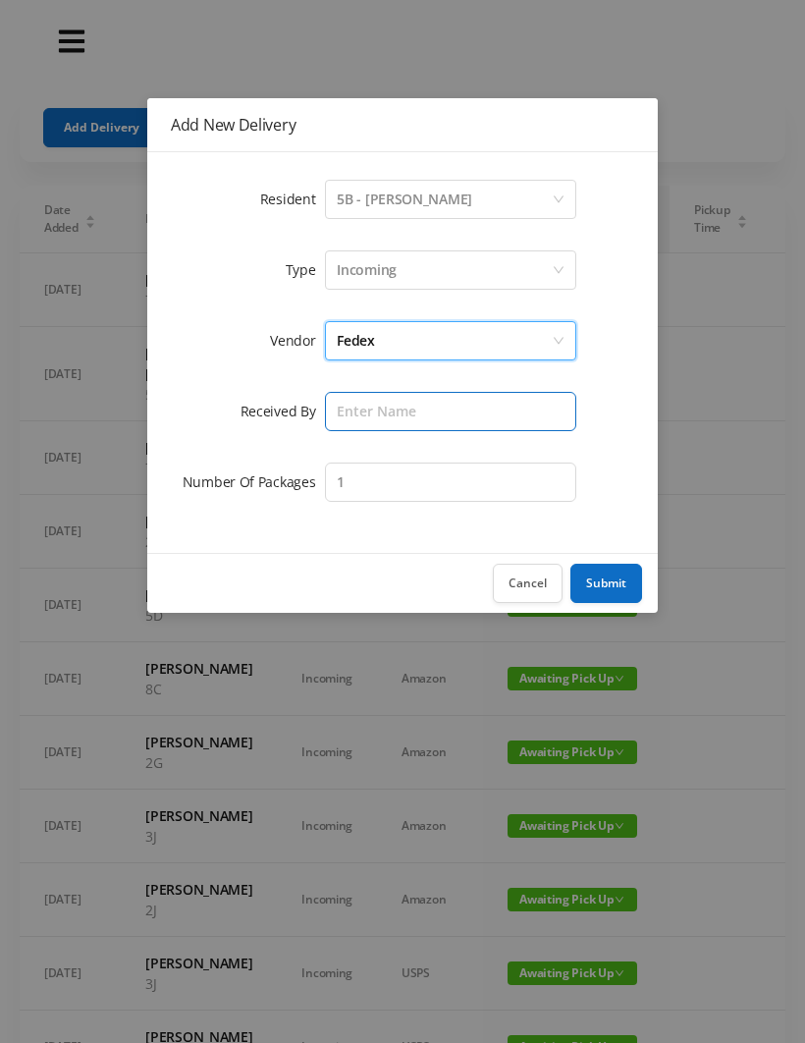
click at [336, 409] on input "text" at bounding box center [450, 411] width 251 height 39
type input "[PERSON_NAME]"
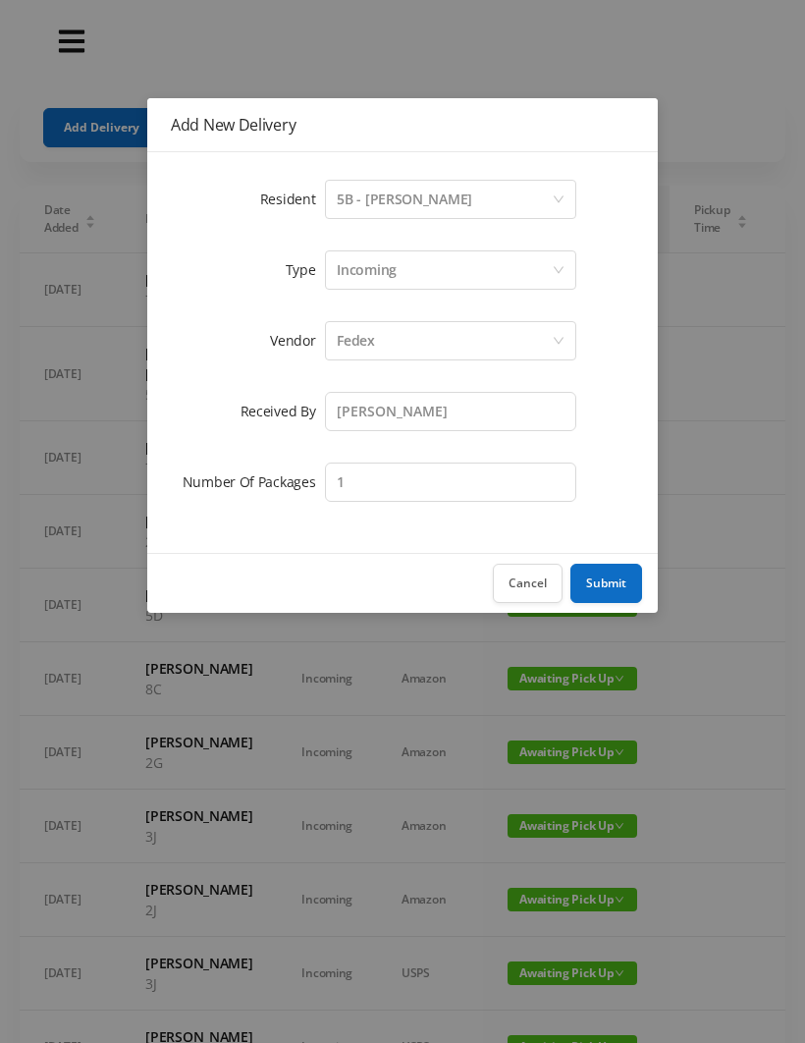
click at [598, 567] on button "Submit" at bounding box center [606, 583] width 72 height 39
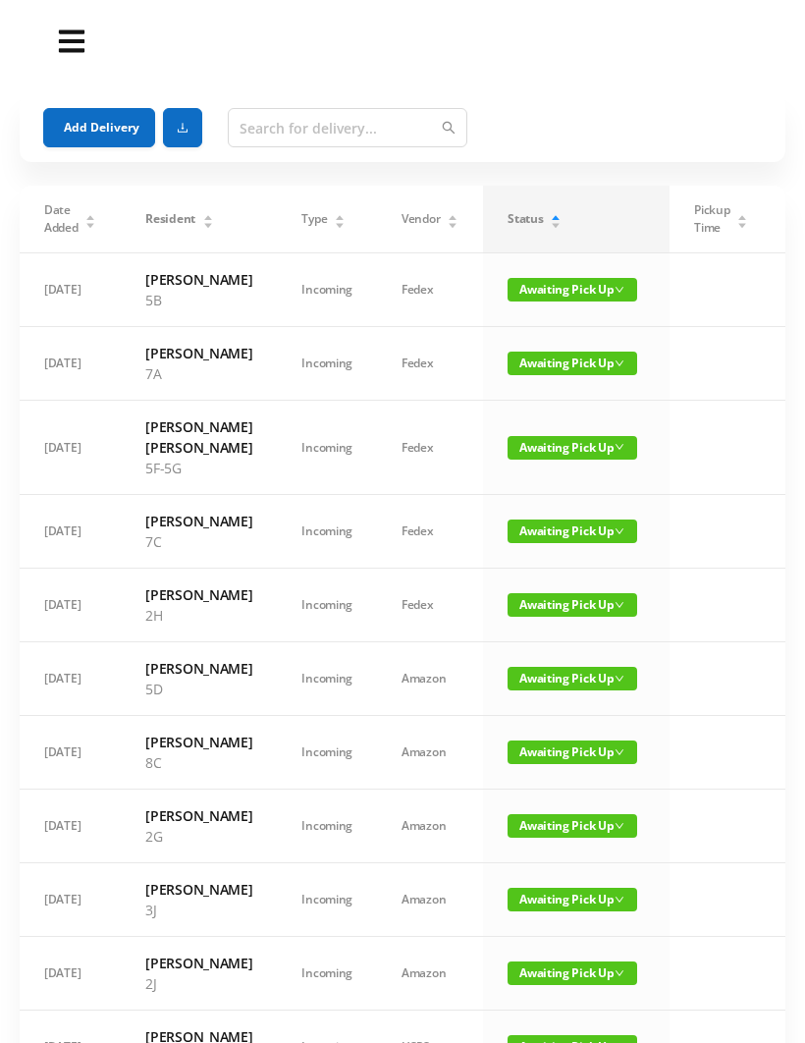
click at [94, 126] on button "Add Delivery" at bounding box center [99, 127] width 112 height 39
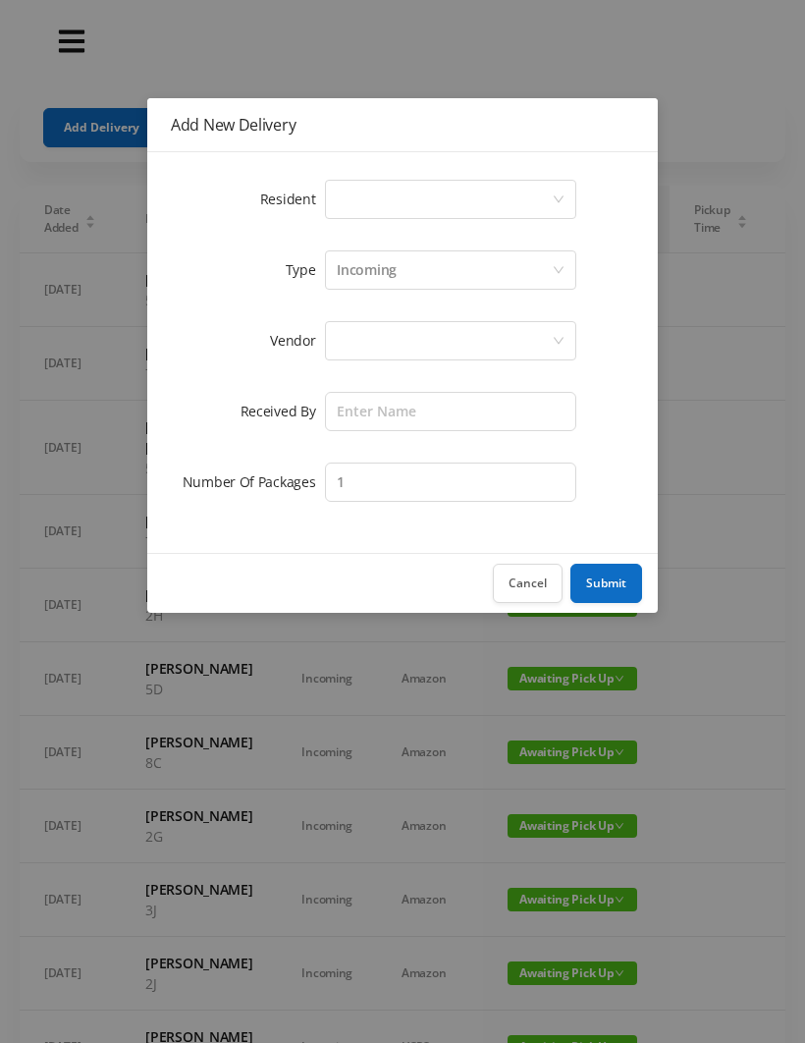
click at [347, 173] on div "Resident Select a person Type Incoming Vendor Received By Number Of Packages 1" at bounding box center [402, 352] width 511 height 401
click at [352, 184] on div "Select a person" at bounding box center [444, 199] width 215 height 37
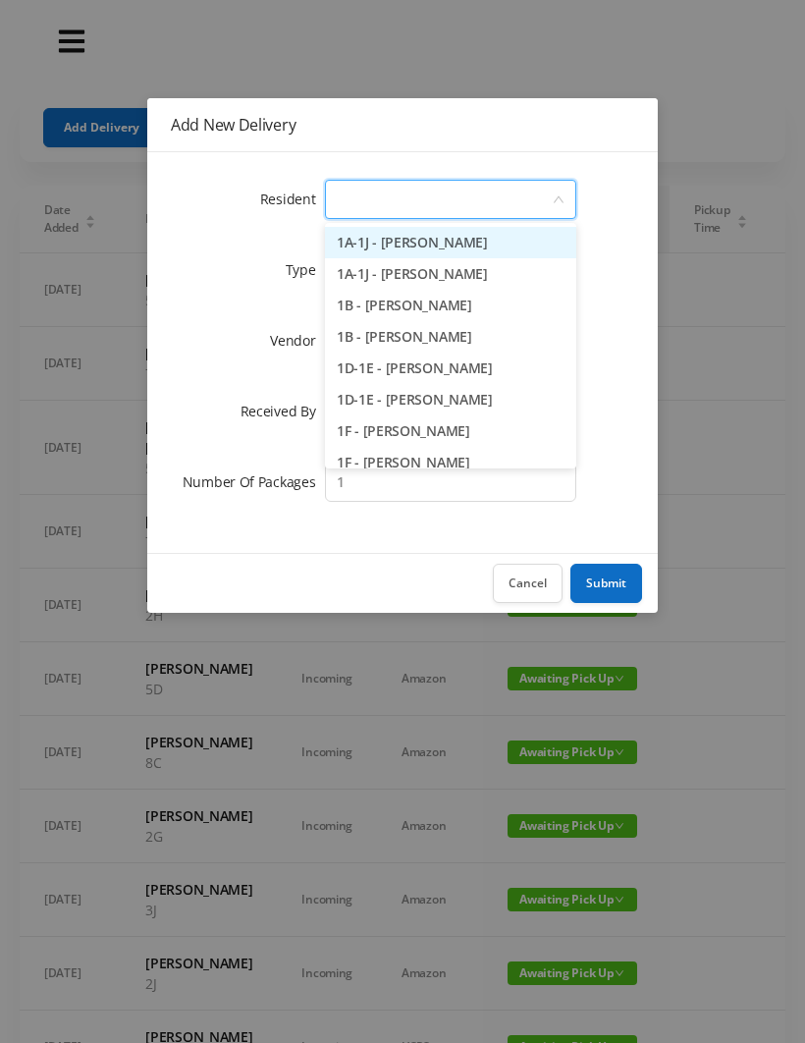
type input "6"
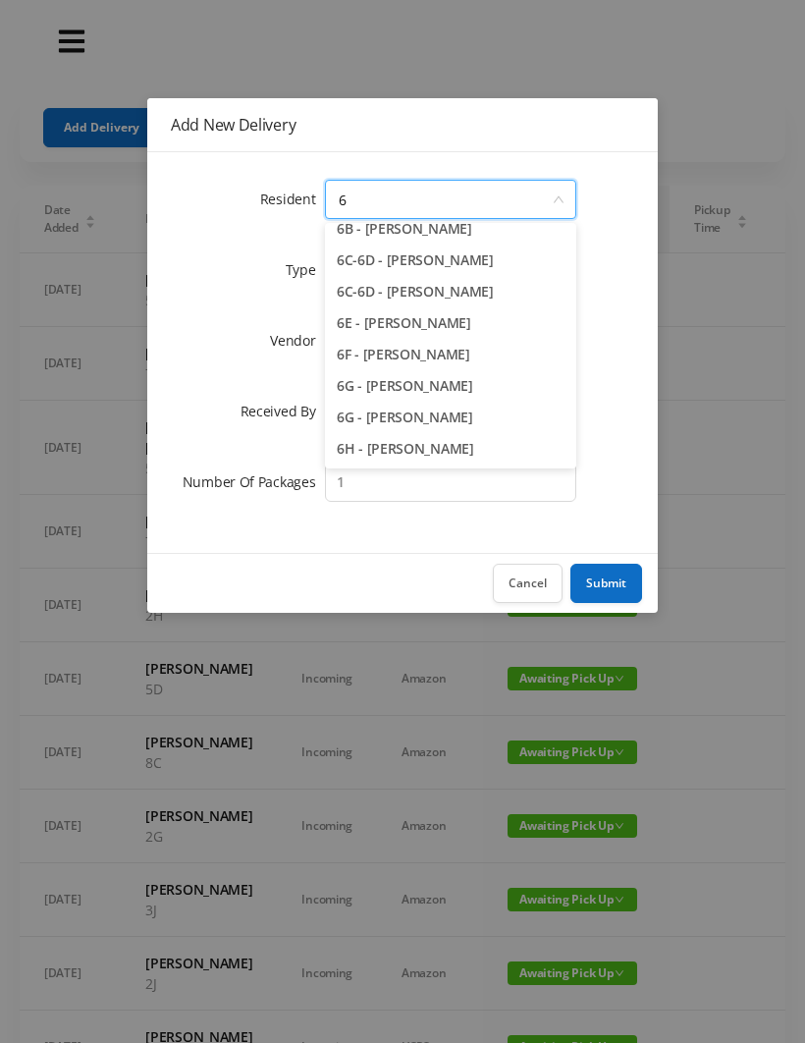
scroll to position [139, 0]
click at [423, 457] on li "6H - [PERSON_NAME]" at bounding box center [450, 448] width 251 height 31
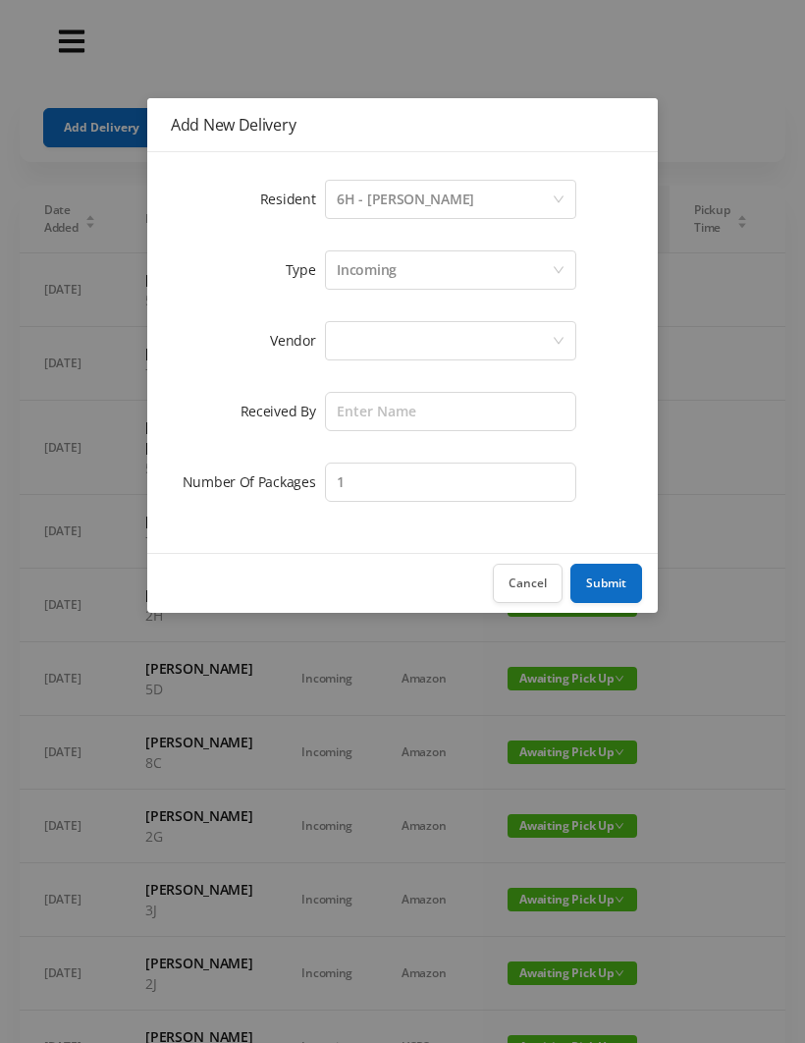
click at [364, 345] on div at bounding box center [444, 340] width 215 height 37
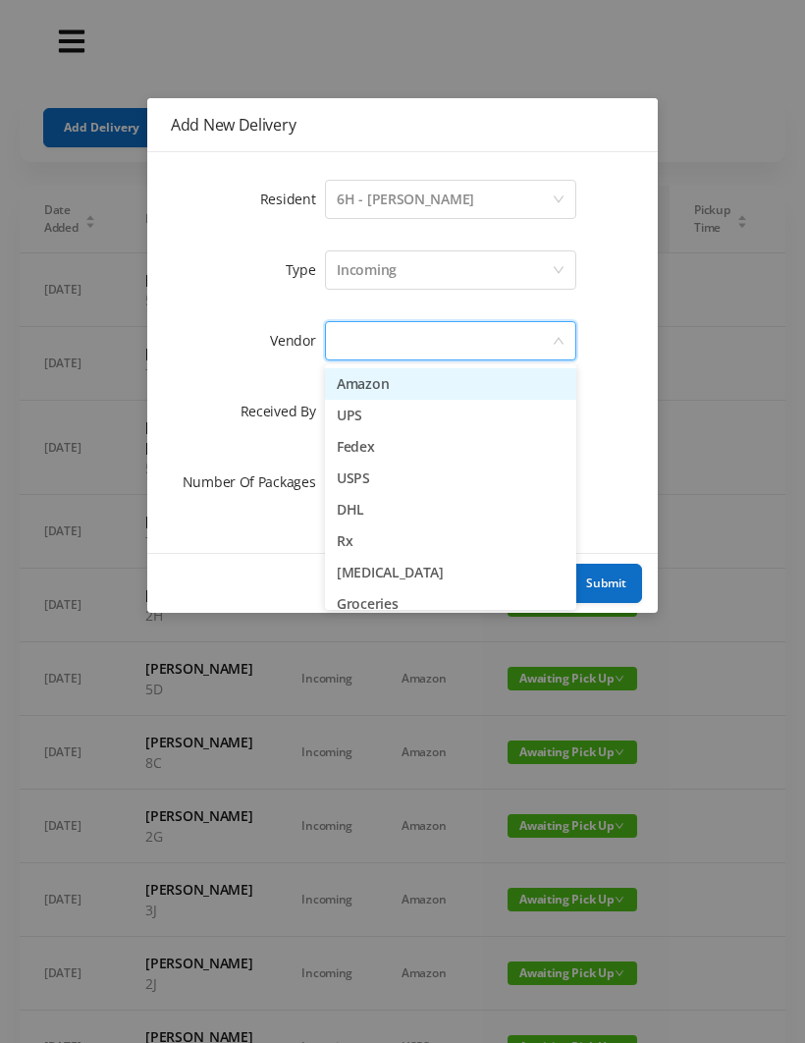
click at [382, 426] on li "UPS" at bounding box center [450, 415] width 251 height 31
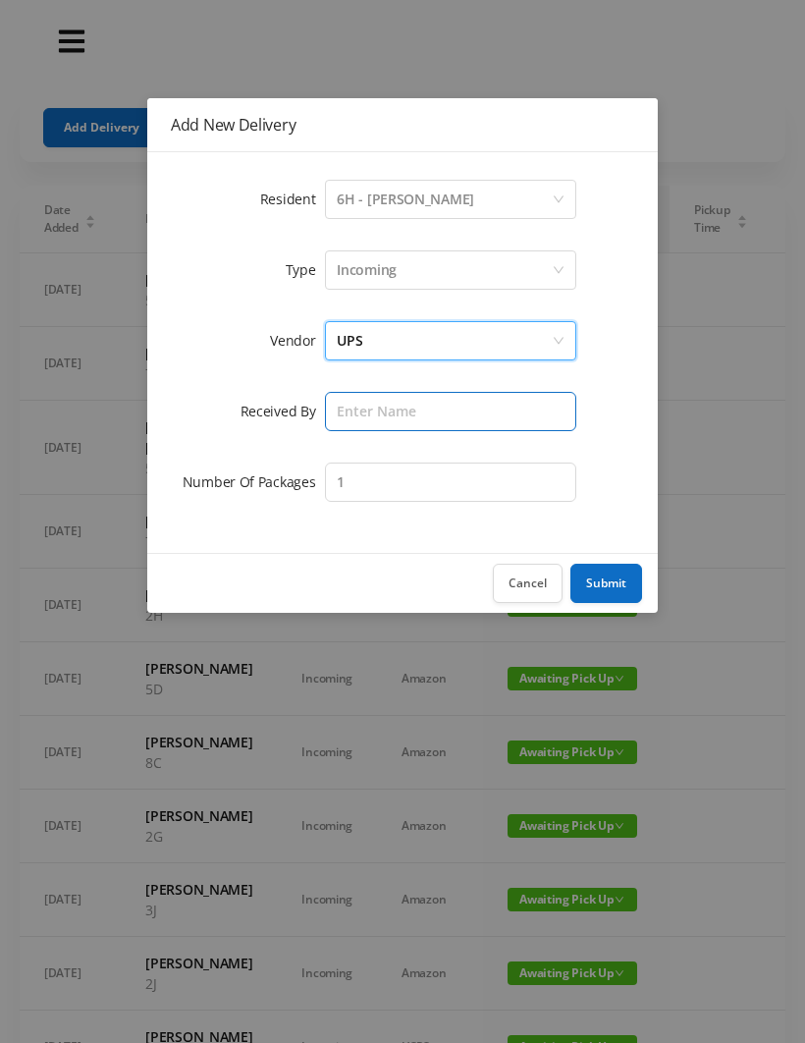
click at [357, 410] on input "text" at bounding box center [450, 411] width 251 height 39
type input "[PERSON_NAME]"
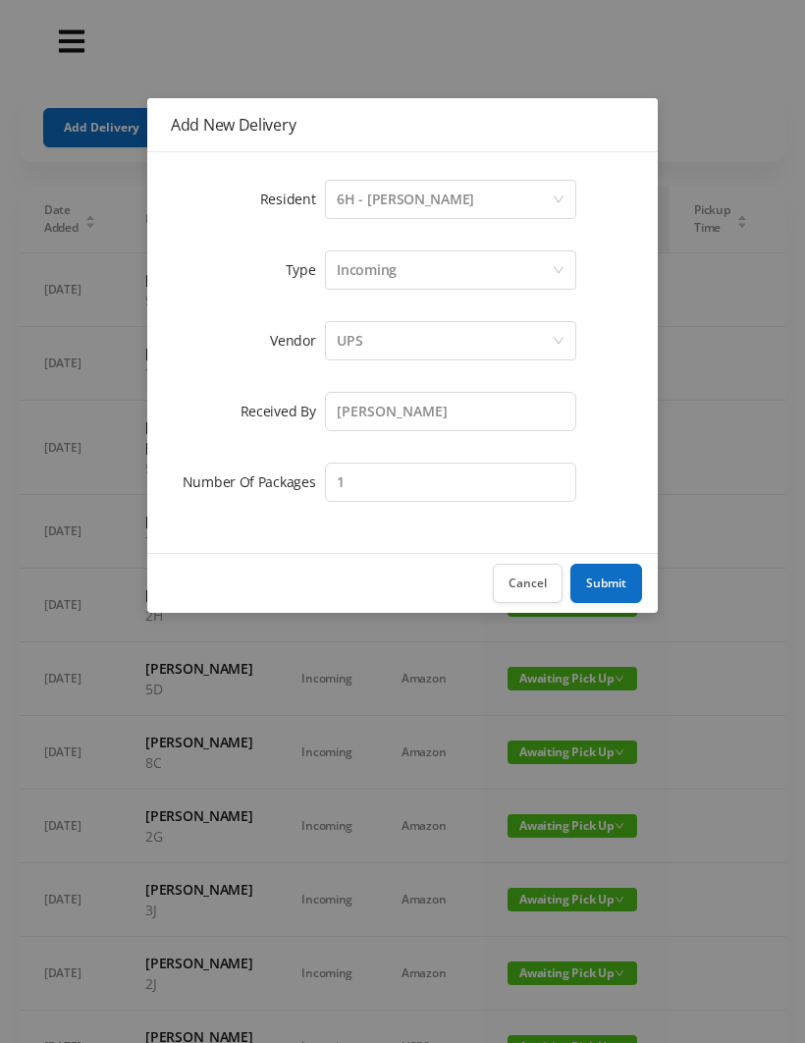
click at [612, 584] on button "Submit" at bounding box center [606, 583] width 72 height 39
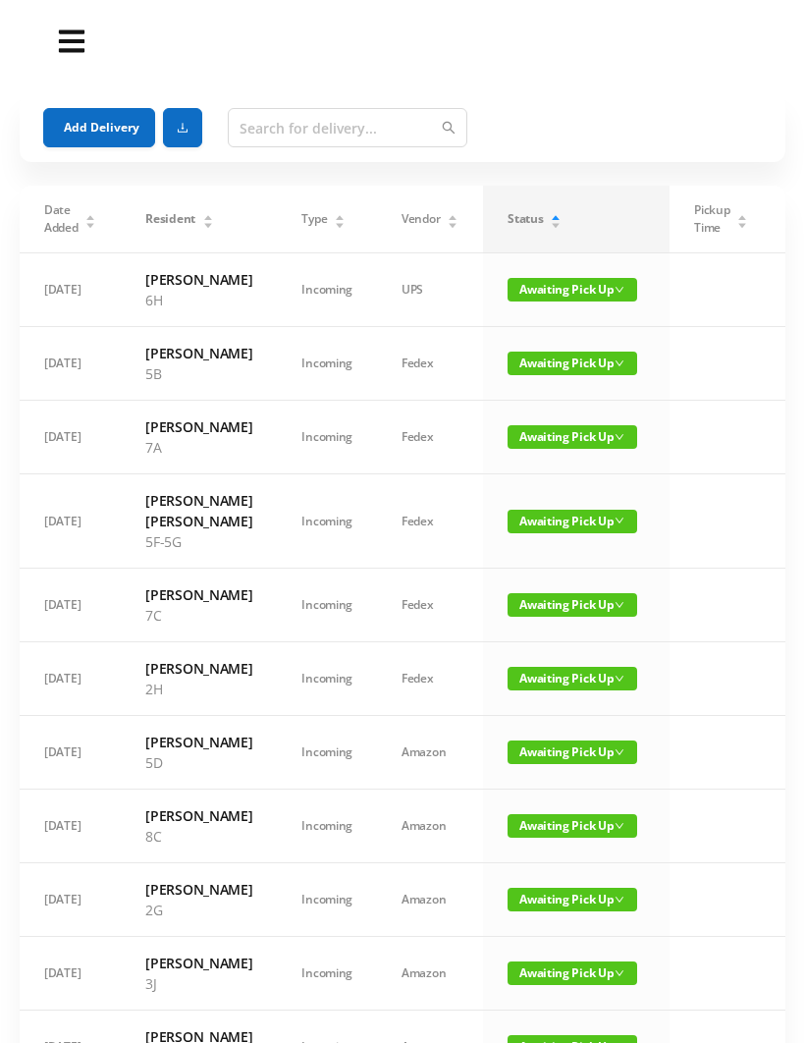
click at [109, 127] on button "Add Delivery" at bounding box center [99, 127] width 112 height 39
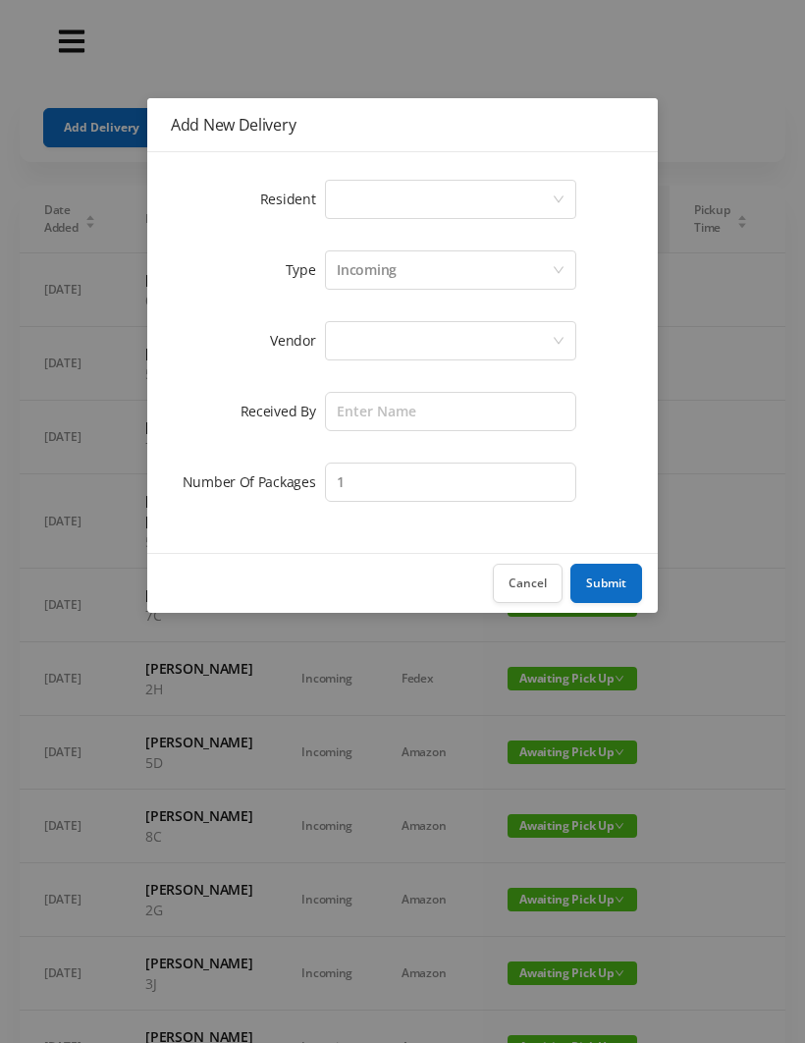
click at [361, 192] on div "Select a person" at bounding box center [444, 199] width 215 height 37
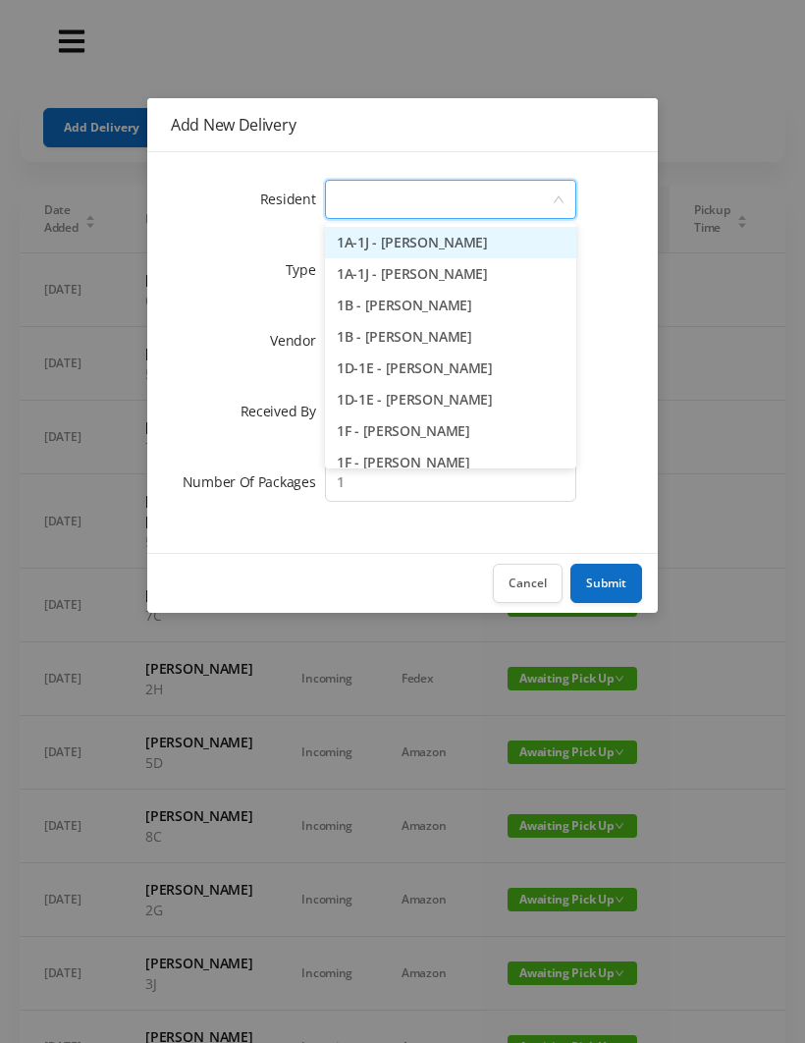
type input "4"
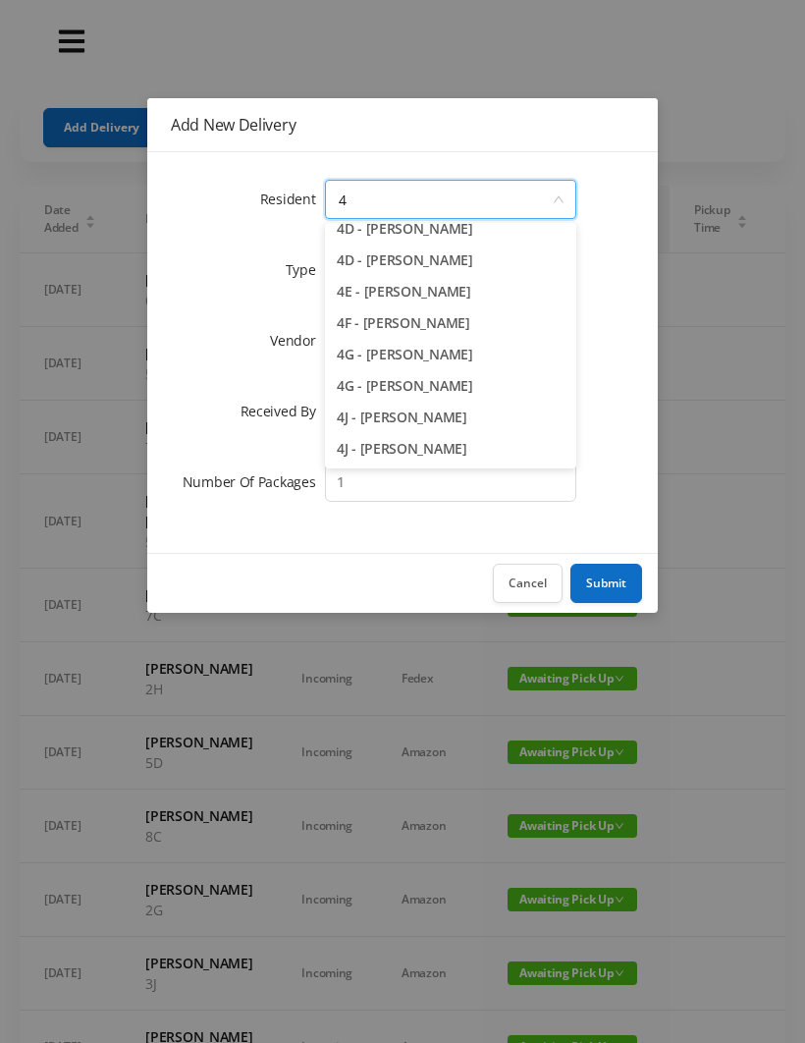
scroll to position [234, 0]
click at [428, 440] on li "4J - [PERSON_NAME]" at bounding box center [450, 448] width 251 height 31
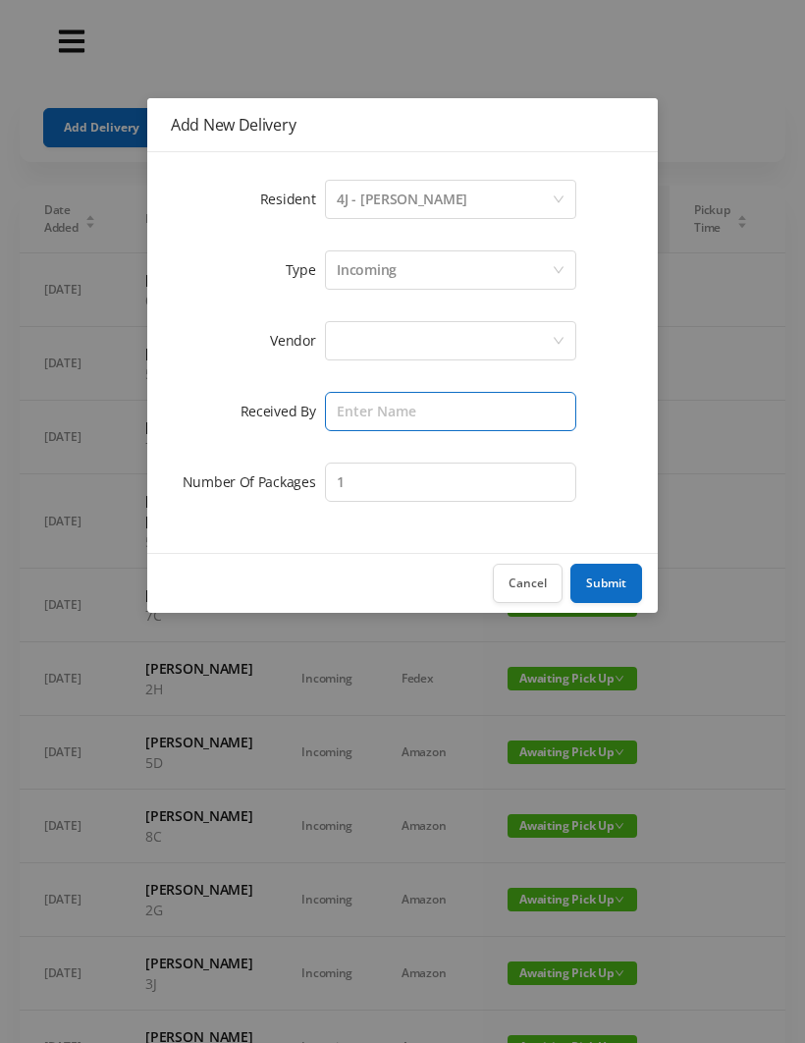
click at [358, 406] on input "text" at bounding box center [450, 411] width 251 height 39
type input "[PERSON_NAME]"
click at [361, 346] on div at bounding box center [444, 340] width 215 height 37
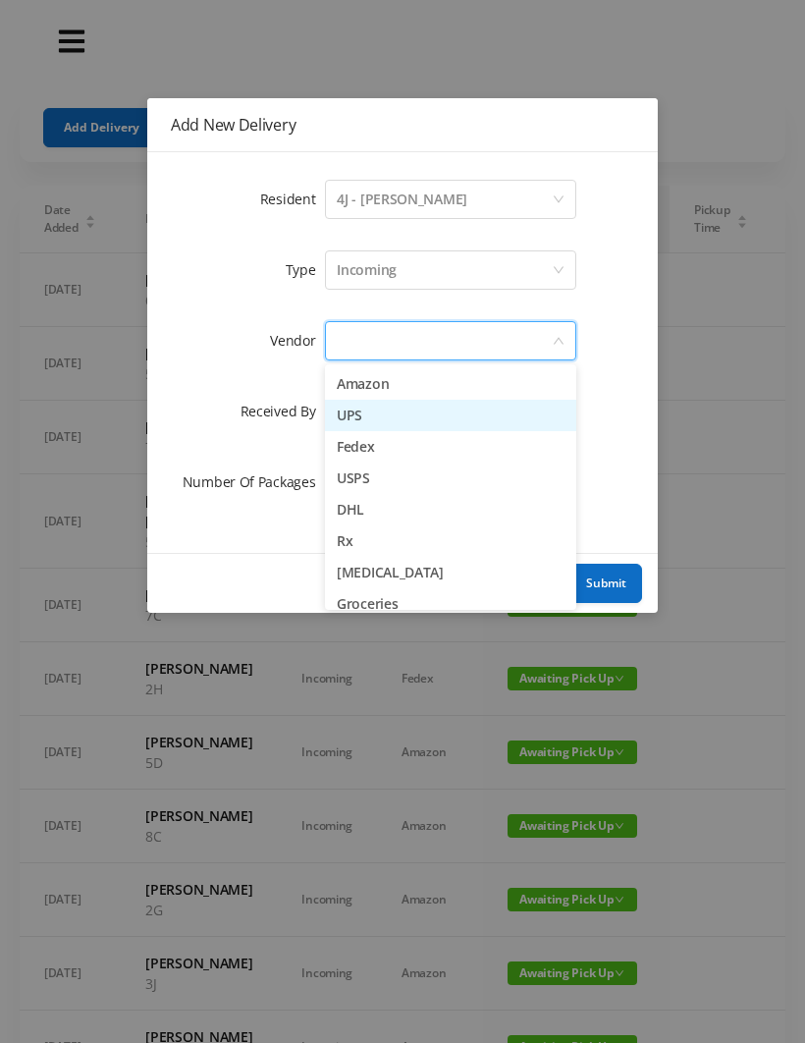
click at [391, 424] on li "UPS" at bounding box center [450, 415] width 251 height 31
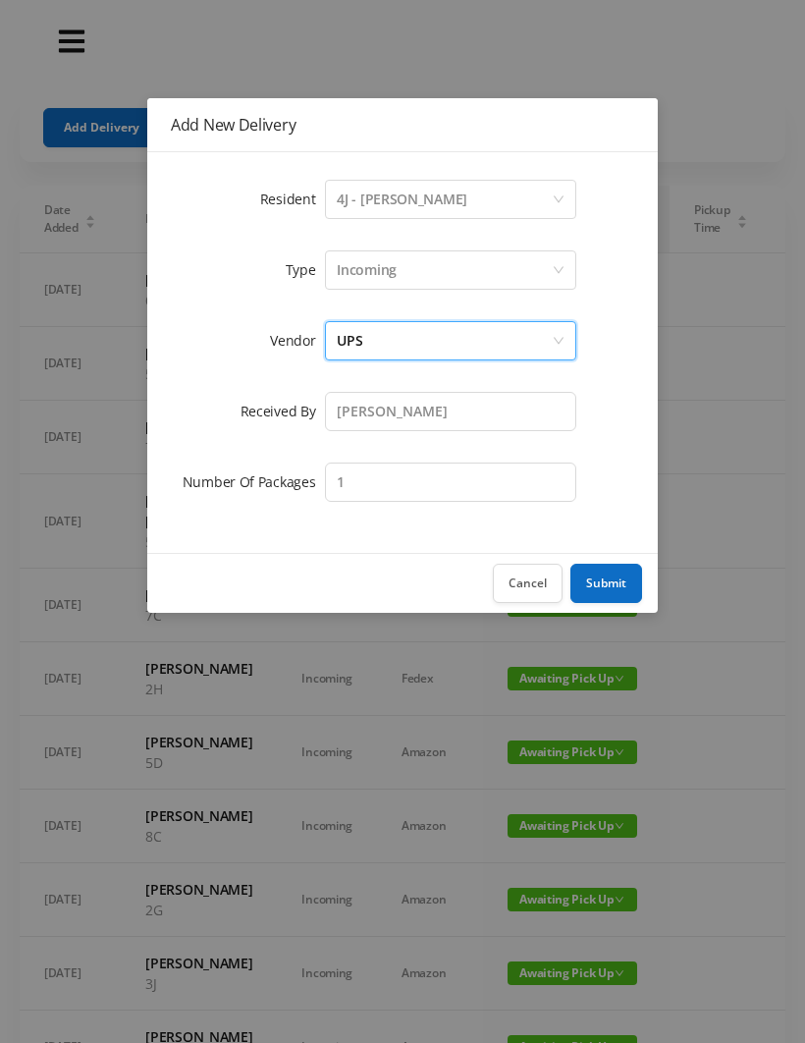
click at [612, 567] on button "Submit" at bounding box center [606, 583] width 72 height 39
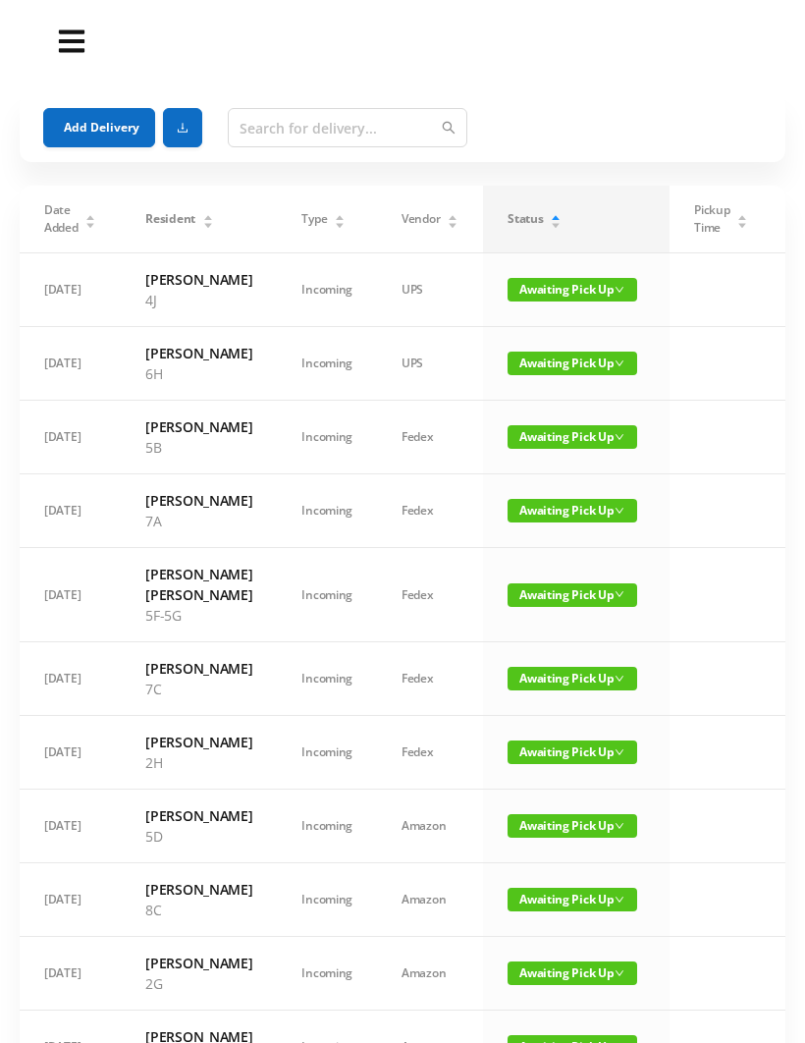
click at [100, 119] on button "Add Delivery" at bounding box center [99, 127] width 112 height 39
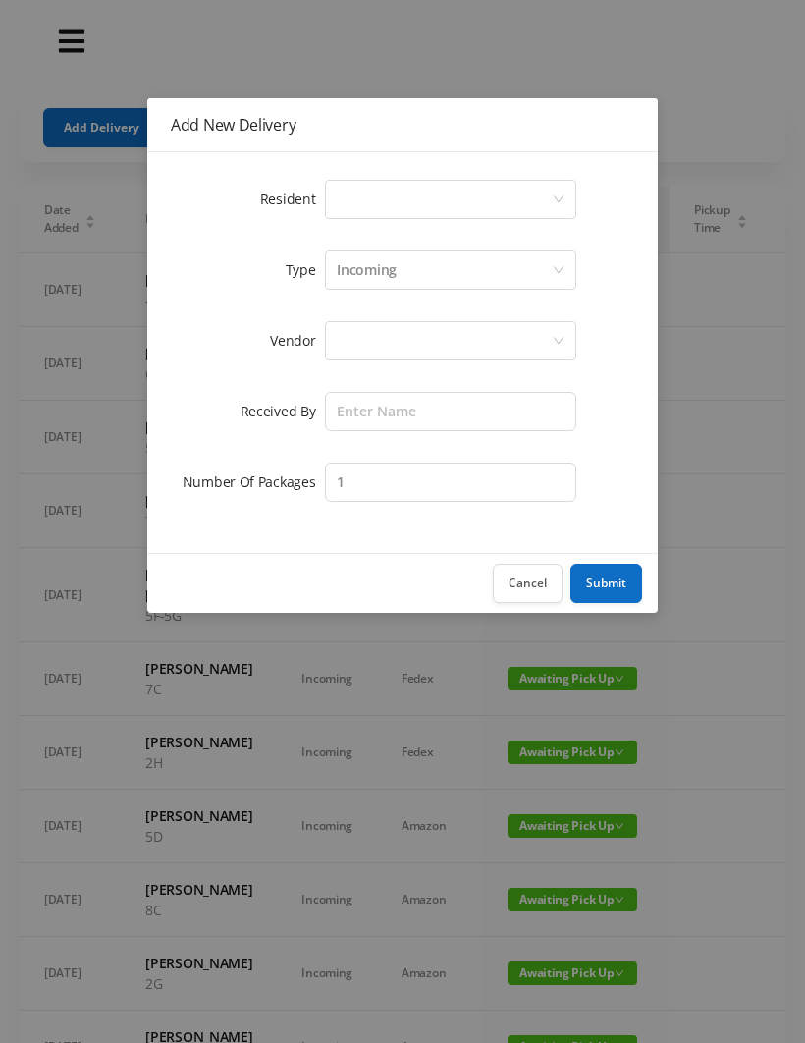
click at [353, 202] on div "Select a person" at bounding box center [444, 199] width 215 height 37
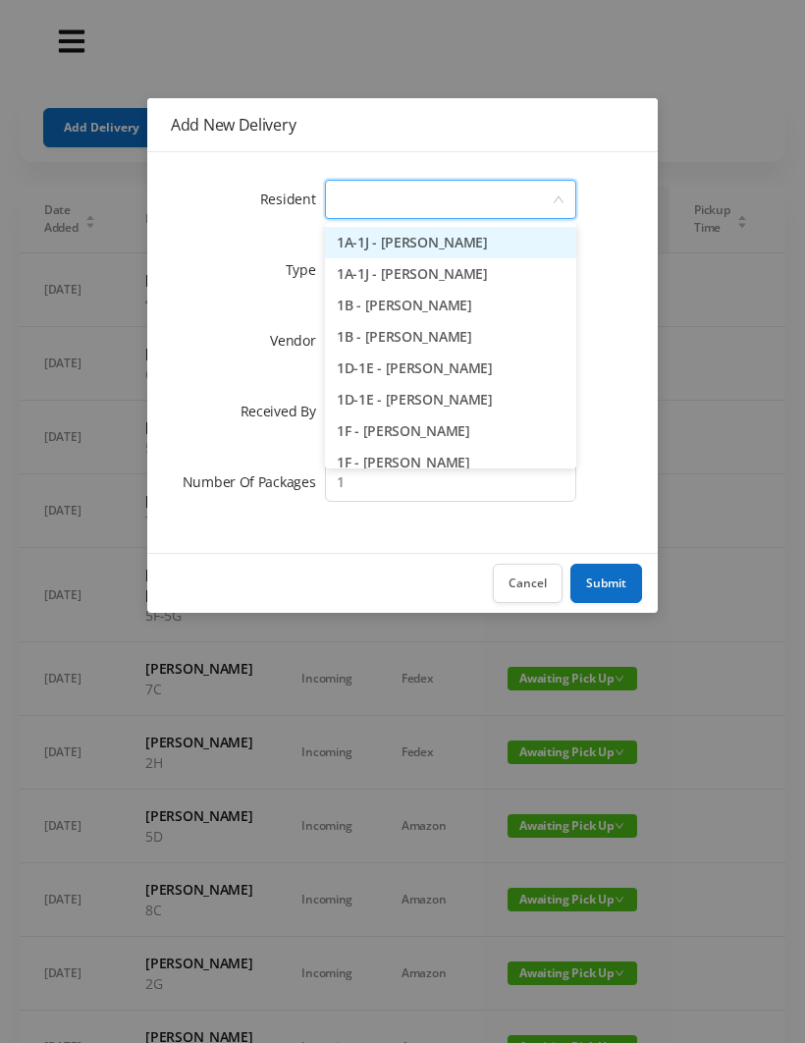
type input "5"
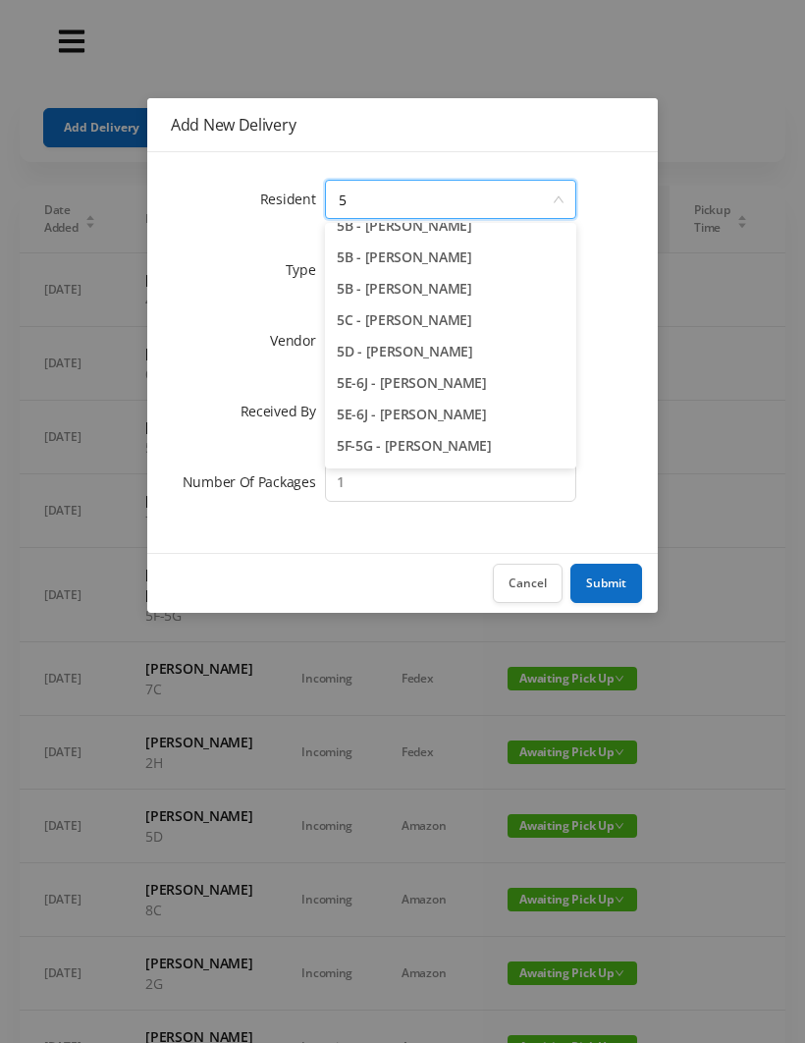
scroll to position [49, 0]
click at [428, 443] on li "5F-5G - [PERSON_NAME]" at bounding box center [450, 444] width 251 height 31
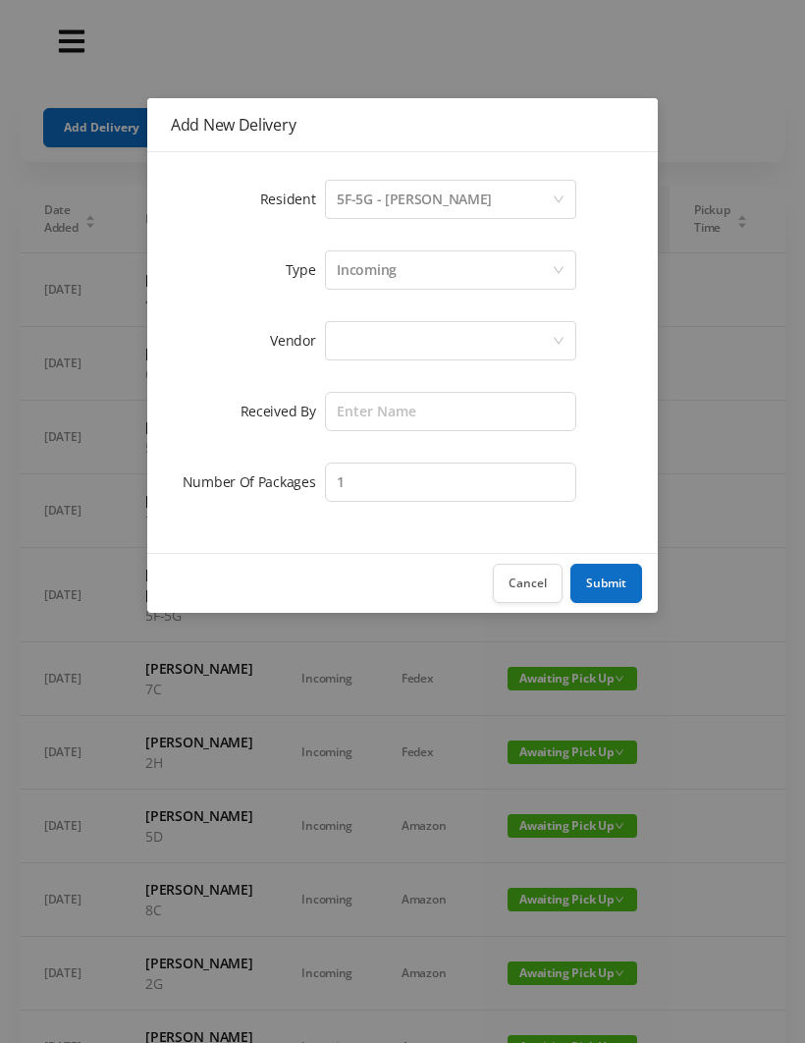
click at [362, 348] on div at bounding box center [444, 340] width 215 height 37
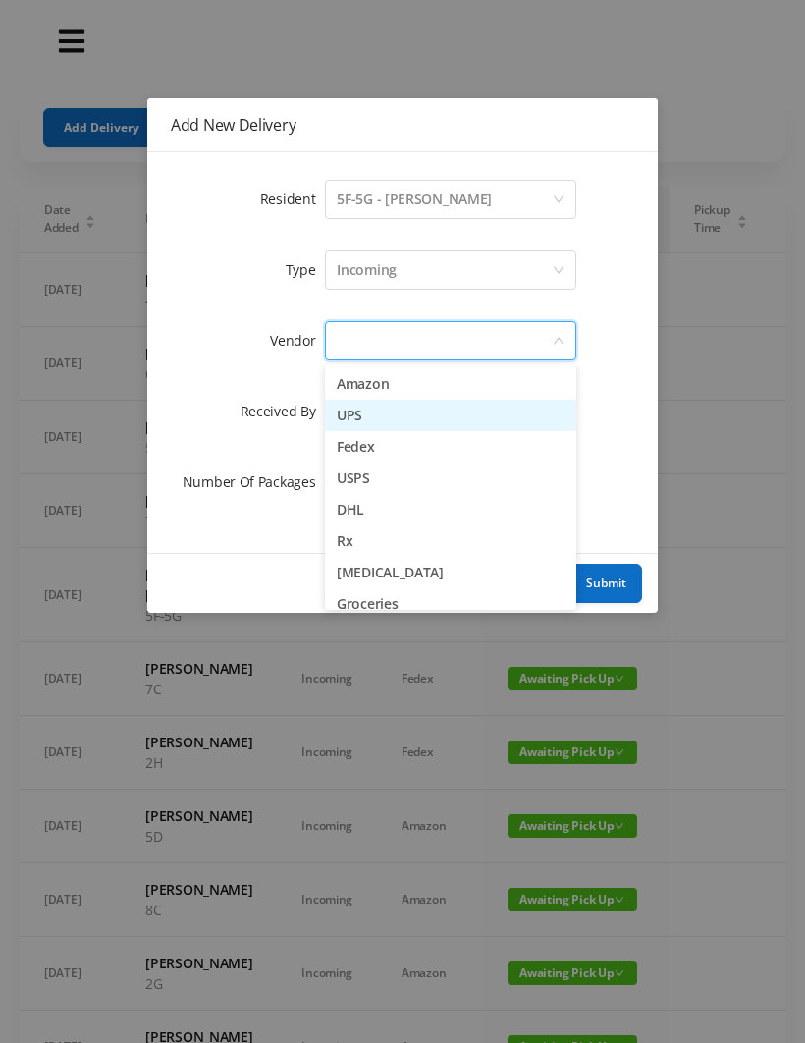
click at [385, 415] on li "UPS" at bounding box center [450, 415] width 251 height 31
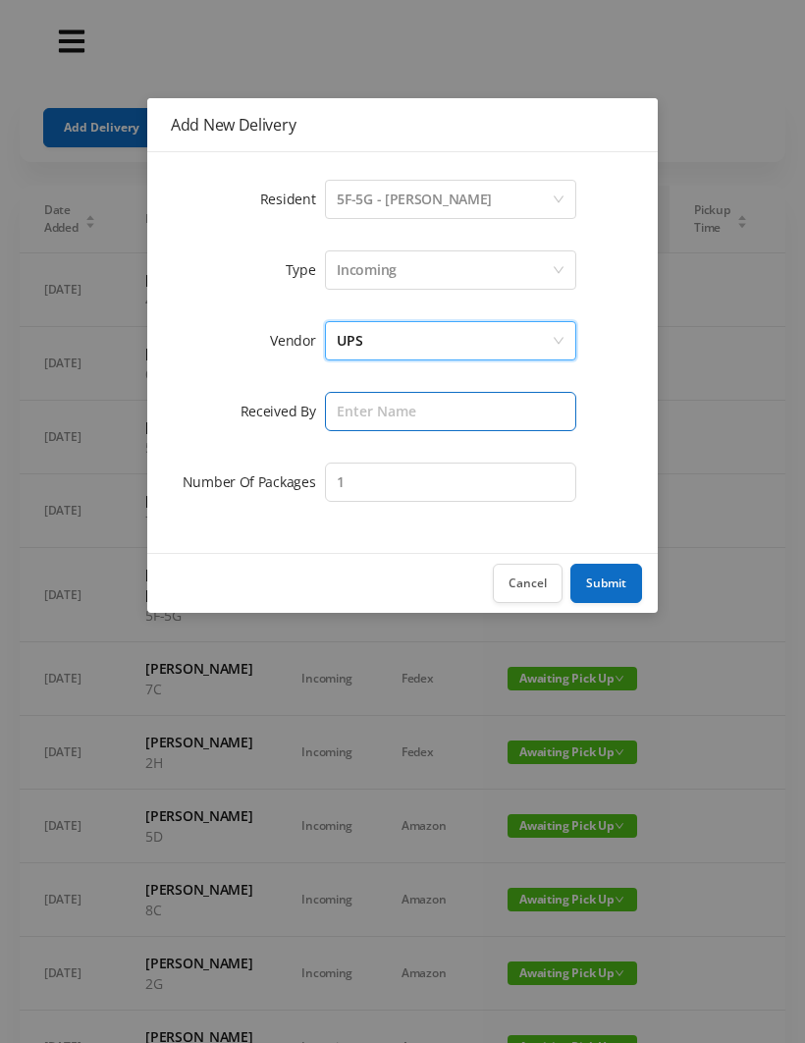
click at [366, 413] on input "text" at bounding box center [450, 411] width 251 height 39
type input "[PERSON_NAME]"
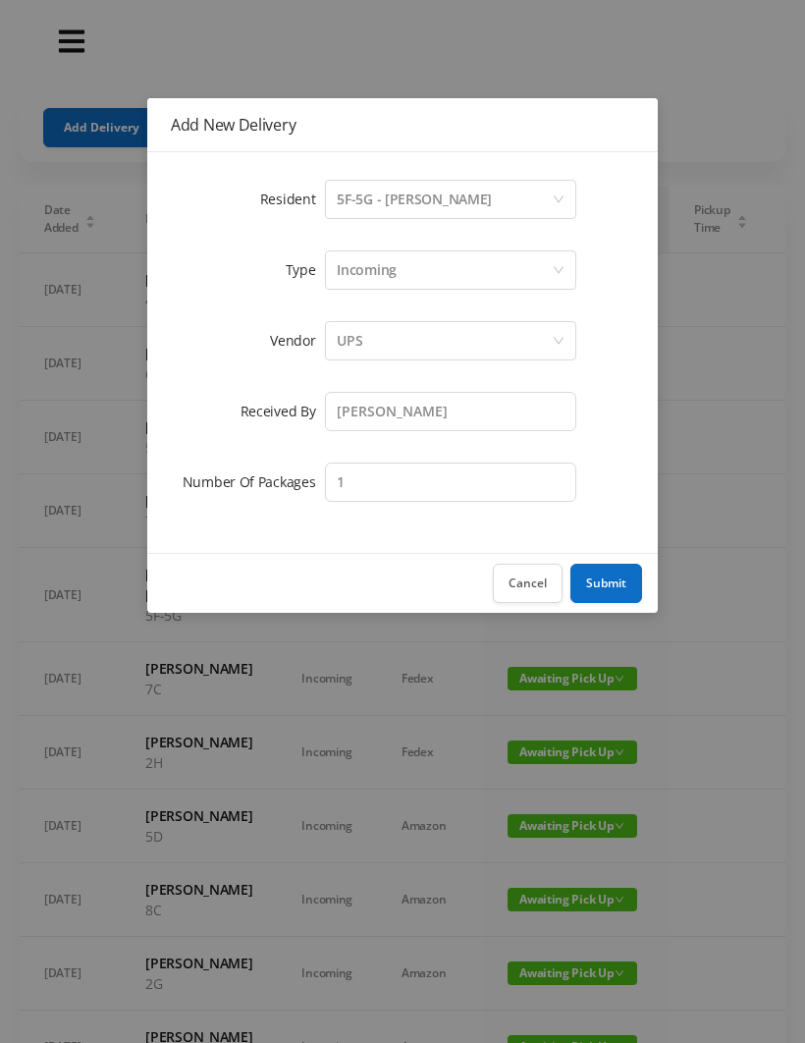
click at [614, 587] on button "Submit" at bounding box center [606, 583] width 72 height 39
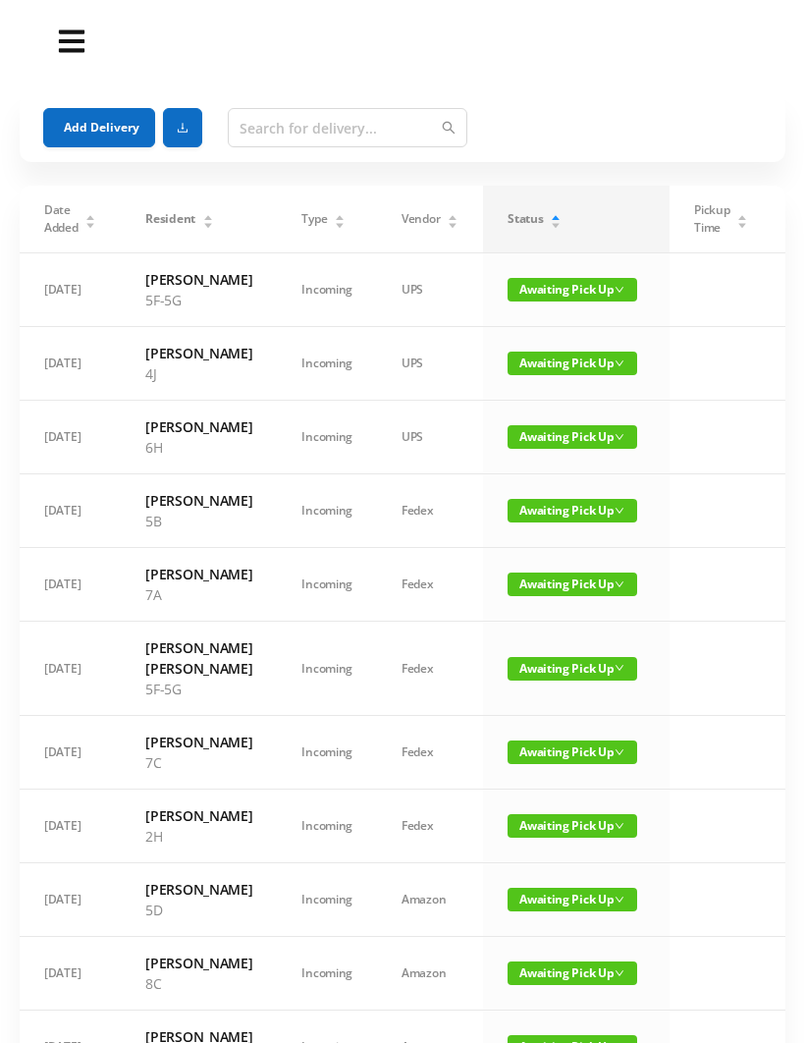
click at [94, 112] on button "Add Delivery" at bounding box center [99, 127] width 112 height 39
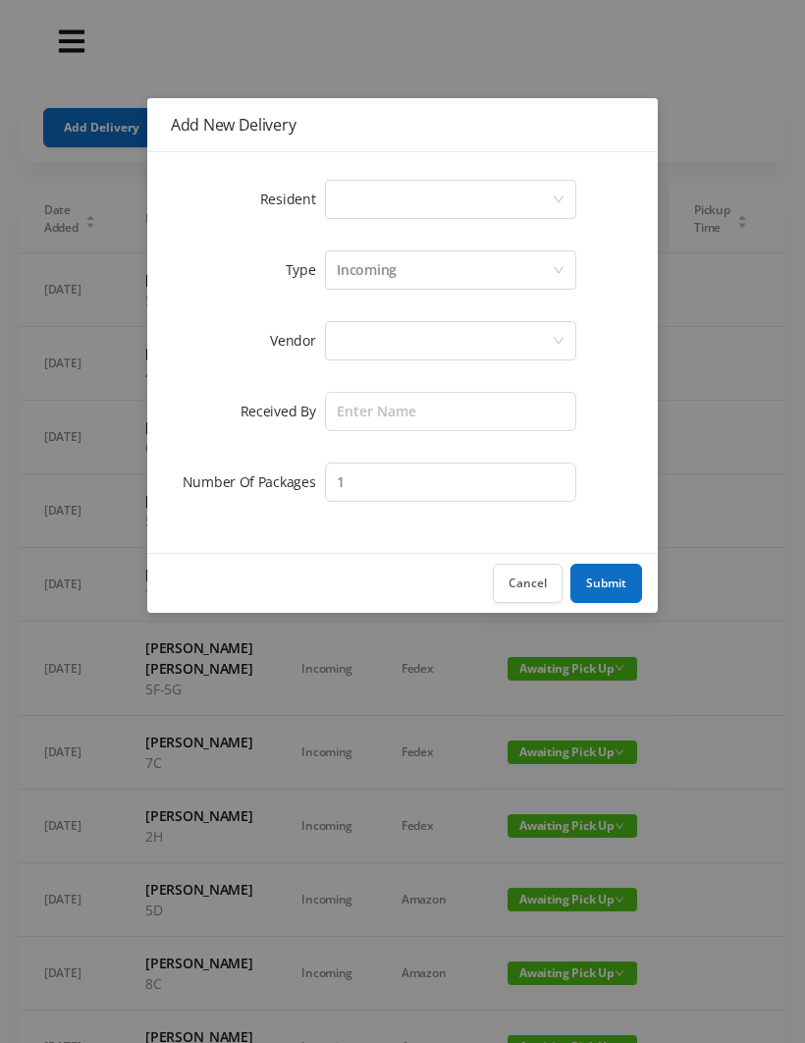
click at [355, 212] on div "Select a person" at bounding box center [444, 199] width 215 height 37
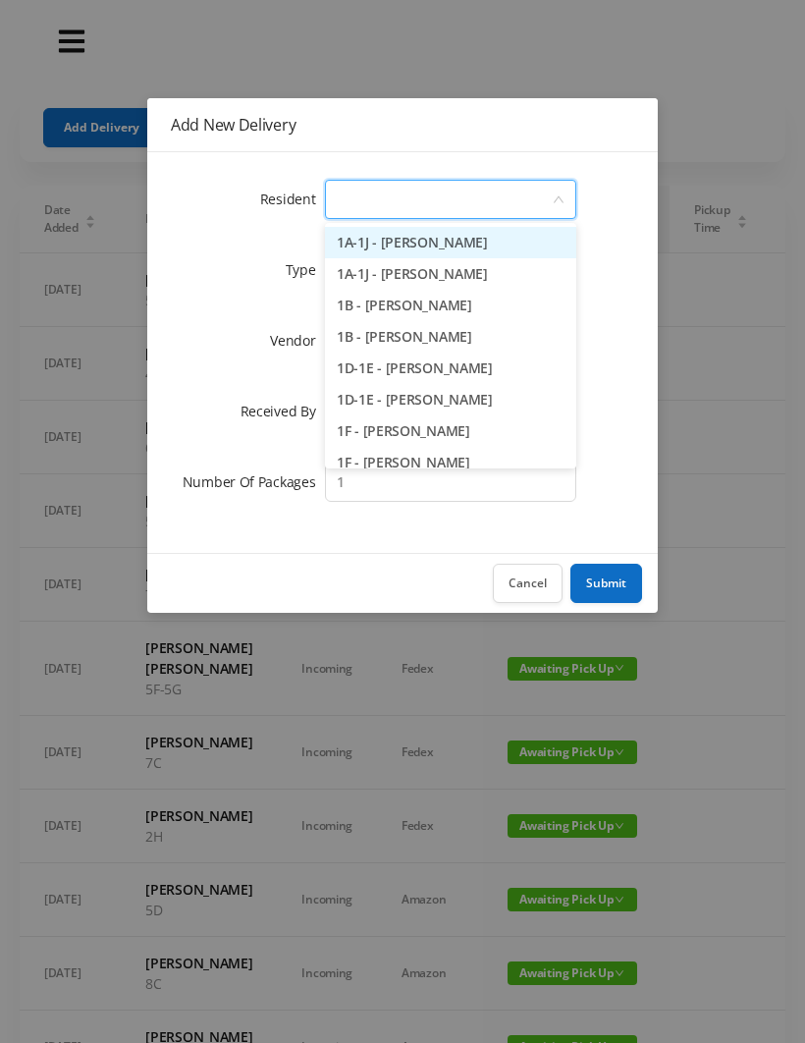
type input "7"
click at [440, 241] on li "7A - [PERSON_NAME]" at bounding box center [450, 242] width 251 height 31
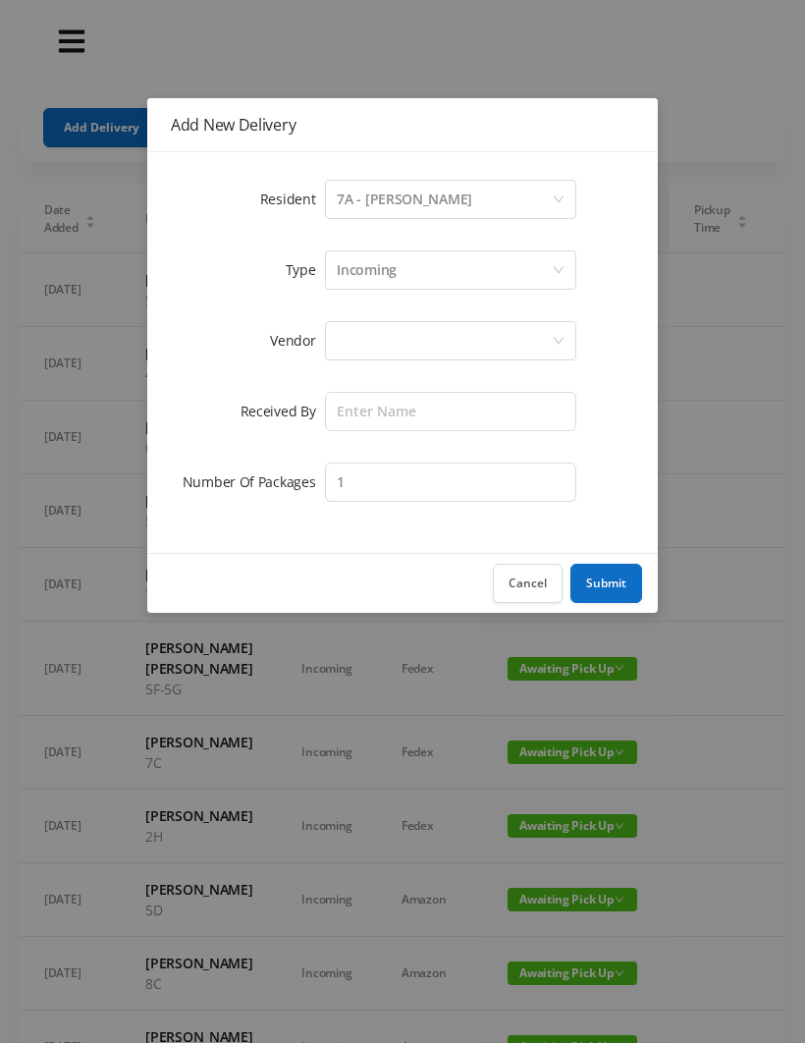
click at [359, 340] on div at bounding box center [444, 340] width 215 height 37
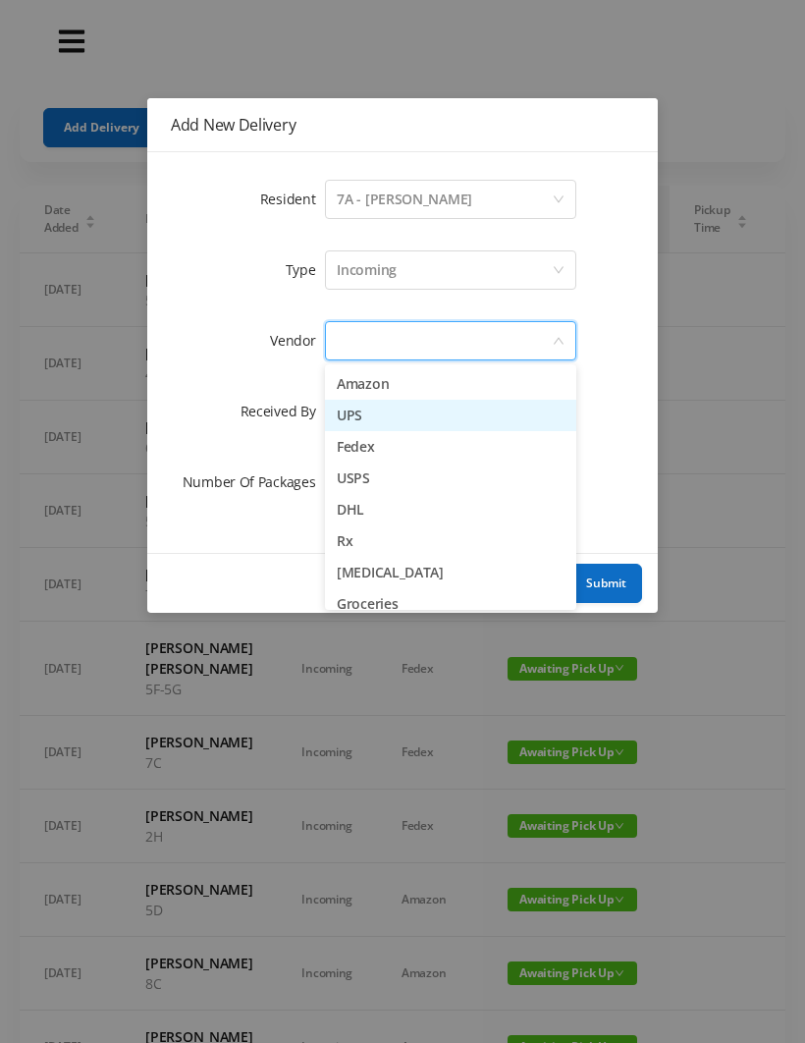
click at [387, 416] on li "UPS" at bounding box center [450, 415] width 251 height 31
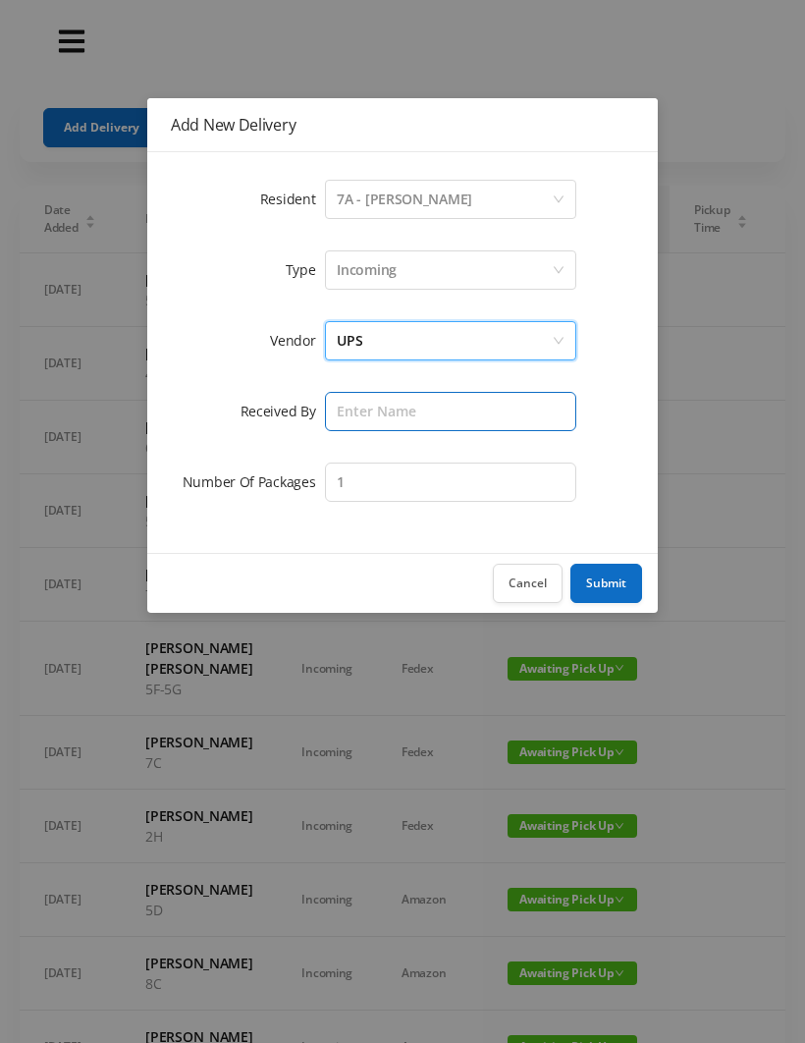
click at [362, 416] on input "text" at bounding box center [450, 411] width 251 height 39
type input "[PERSON_NAME]"
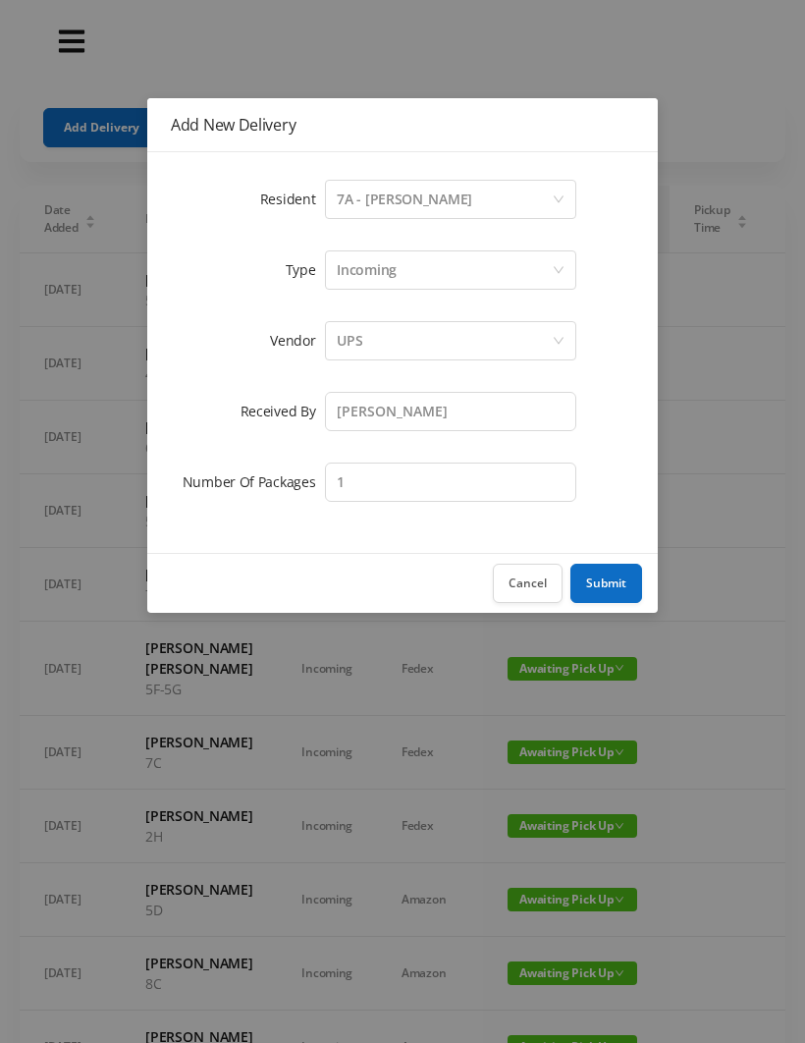
click at [615, 583] on button "Submit" at bounding box center [606, 583] width 72 height 39
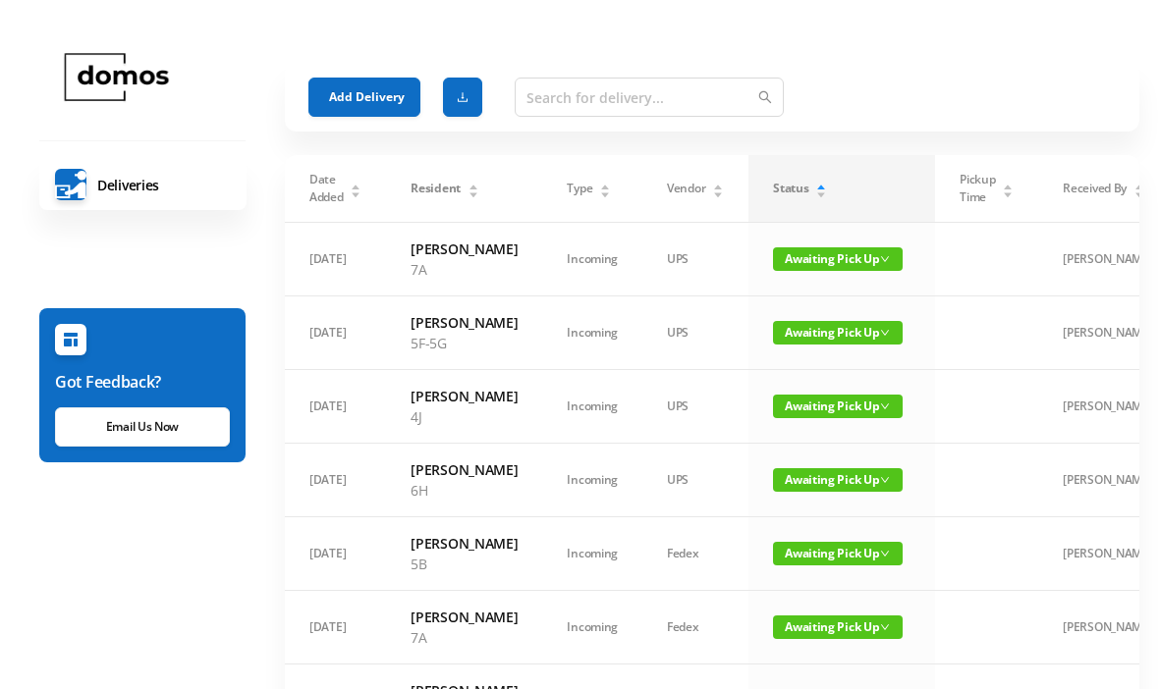
click at [804, 38] on header at bounding box center [712, 26] width 854 height 32
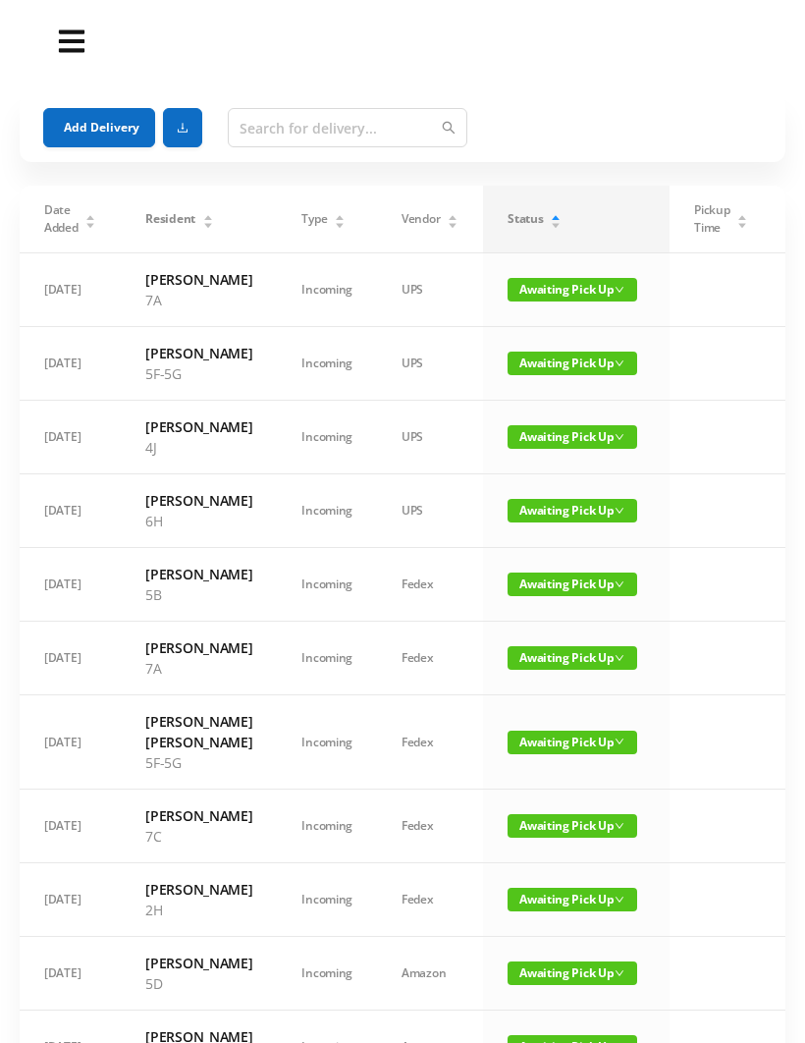
click at [89, 122] on button "Add Delivery" at bounding box center [99, 127] width 112 height 39
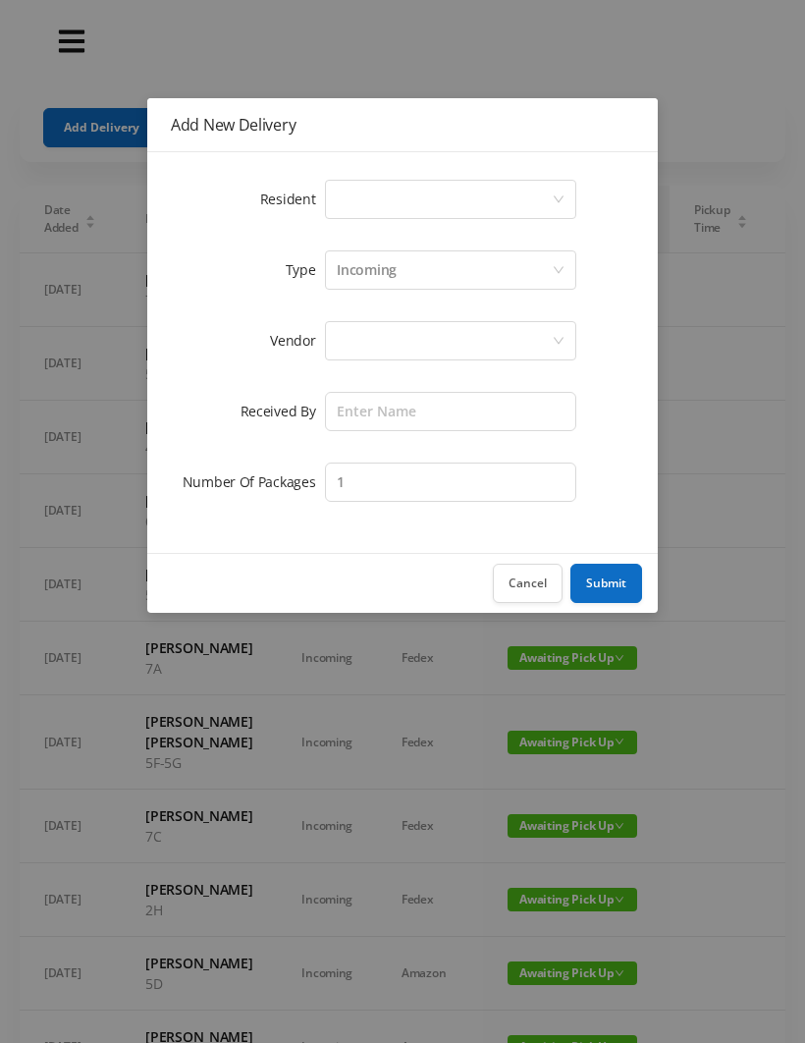
click at [360, 189] on div "Select a person" at bounding box center [444, 199] width 215 height 37
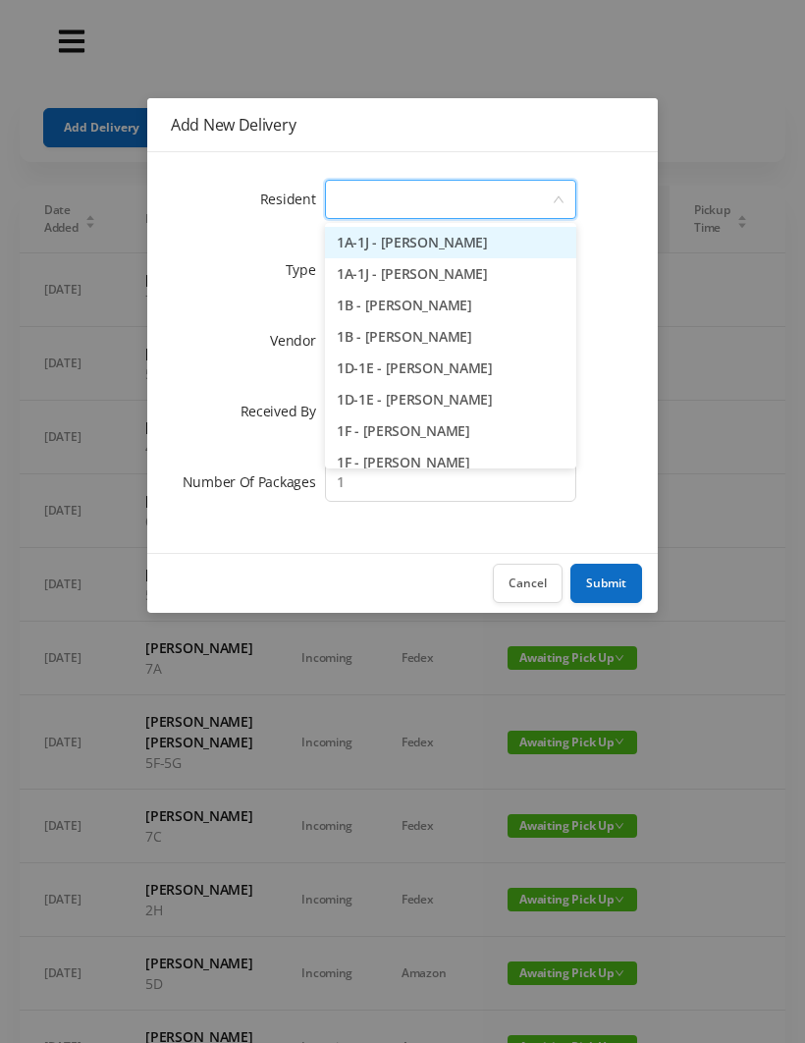
type input "8"
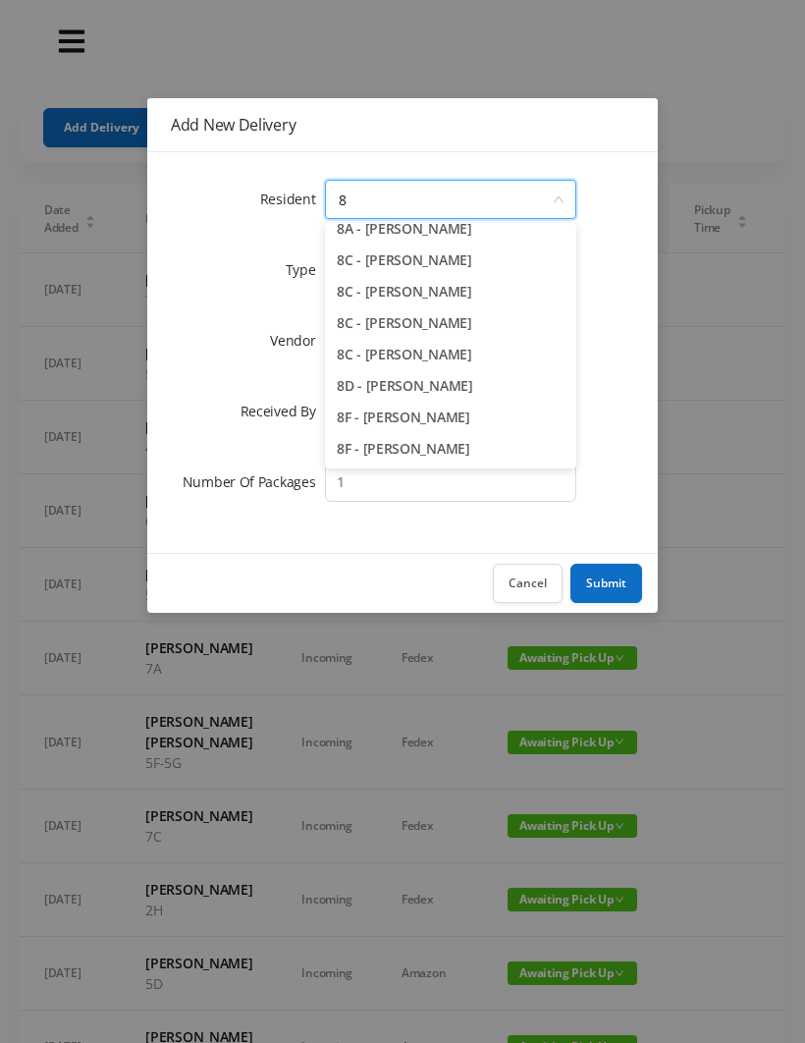
scroll to position [59, 0]
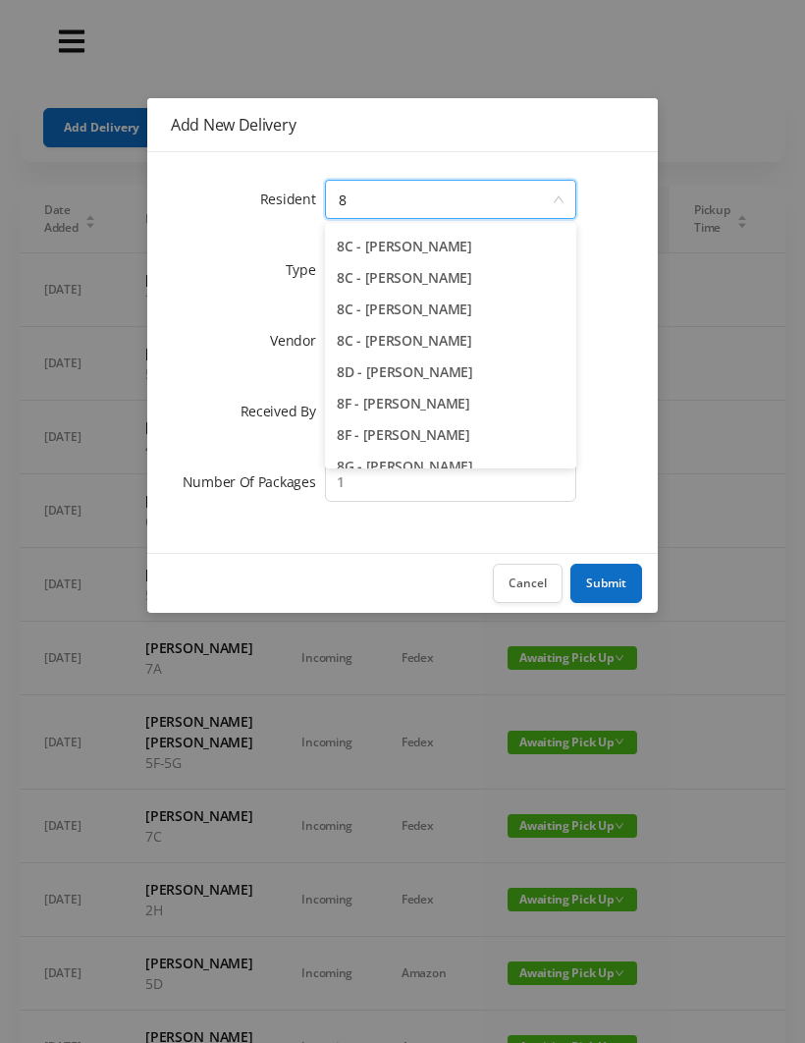
click at [440, 407] on li "8F - [PERSON_NAME]" at bounding box center [450, 403] width 251 height 31
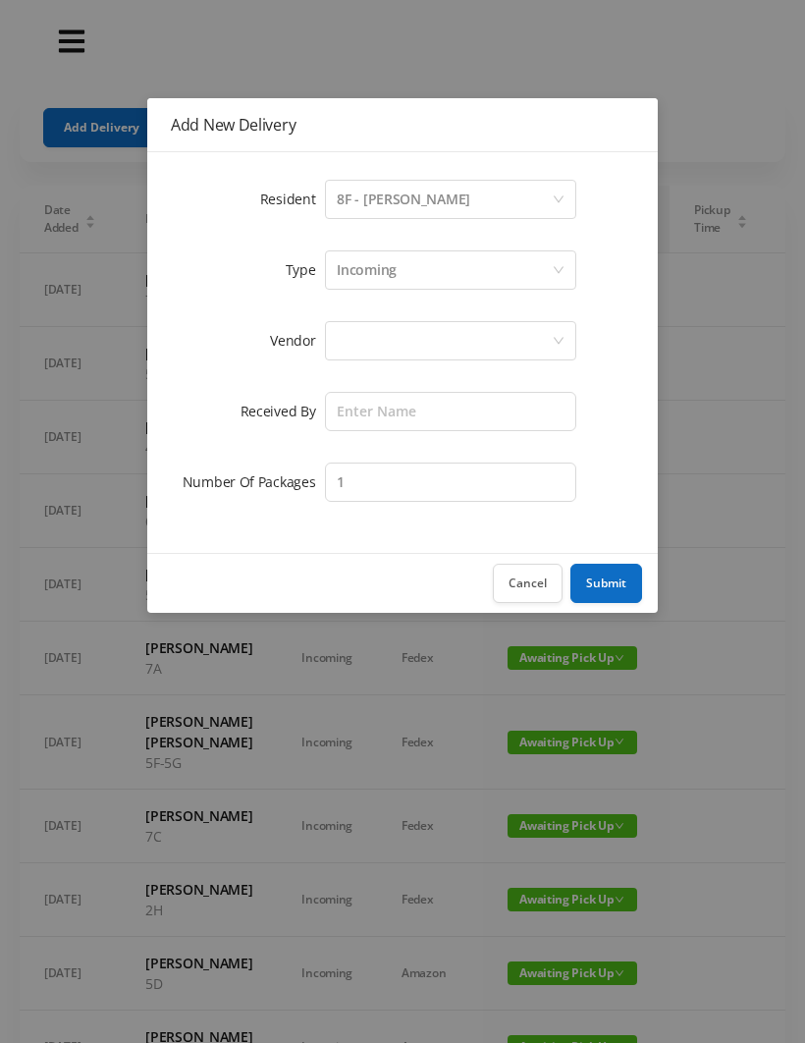
click at [370, 345] on div at bounding box center [444, 340] width 215 height 37
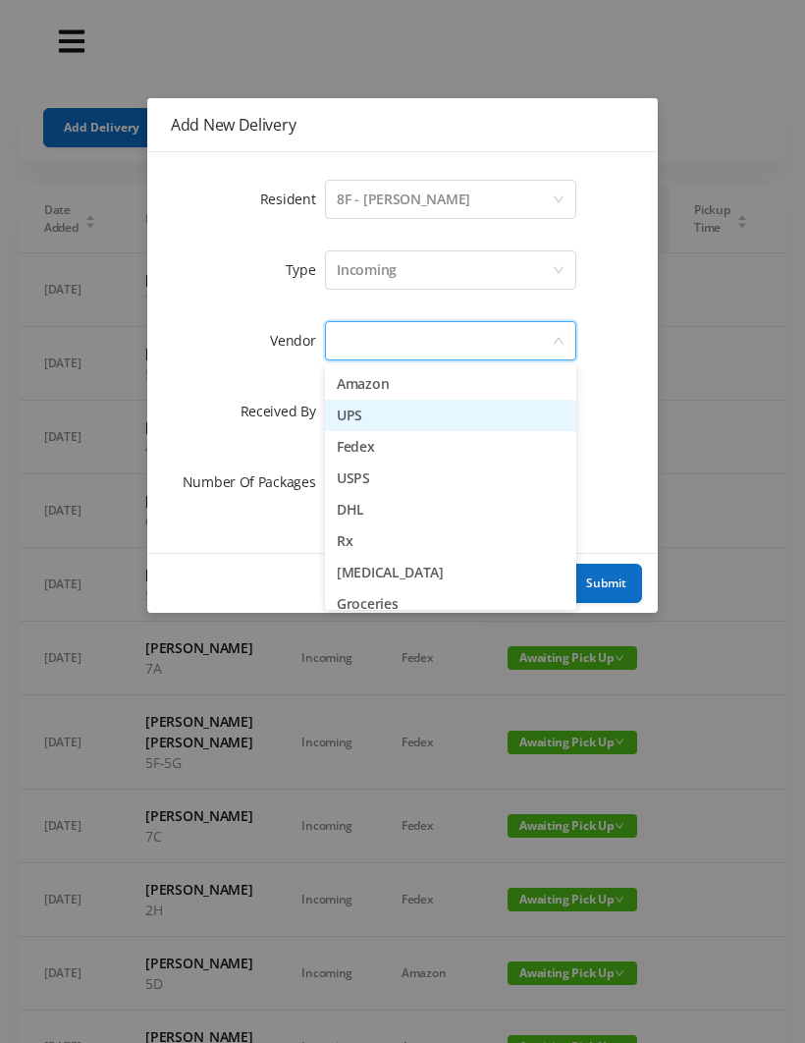
click at [394, 422] on li "UPS" at bounding box center [450, 415] width 251 height 31
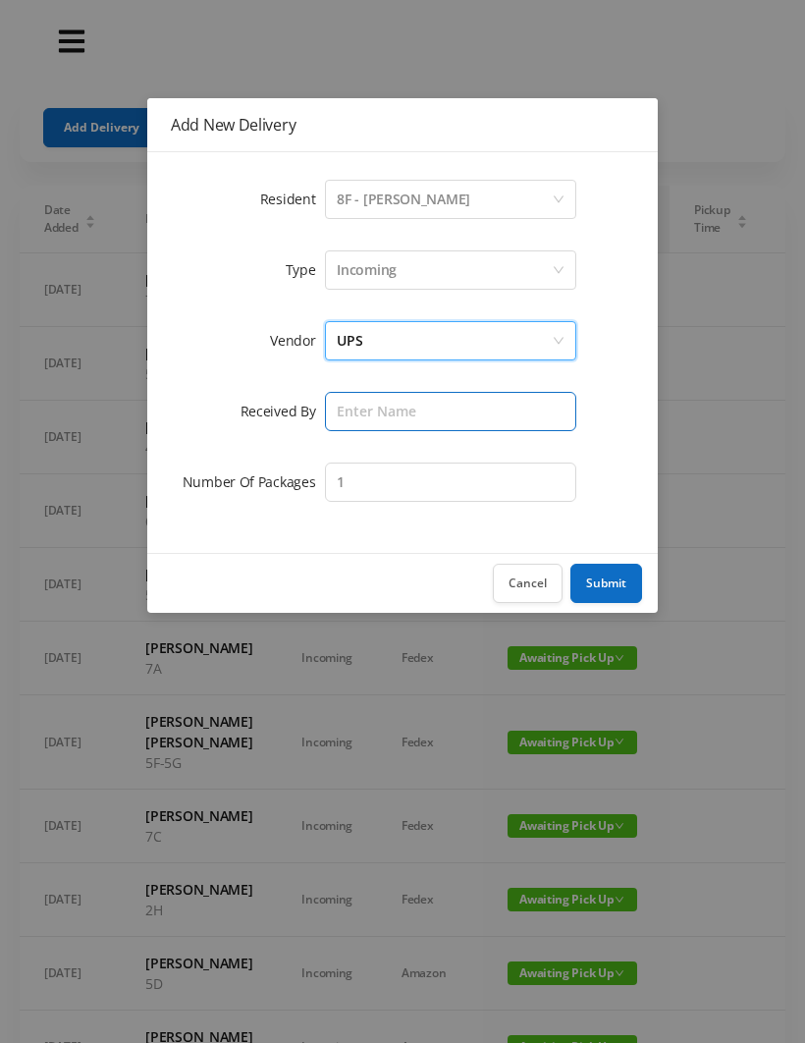
click at [360, 405] on input "text" at bounding box center [450, 411] width 251 height 39
type input "[PERSON_NAME]"
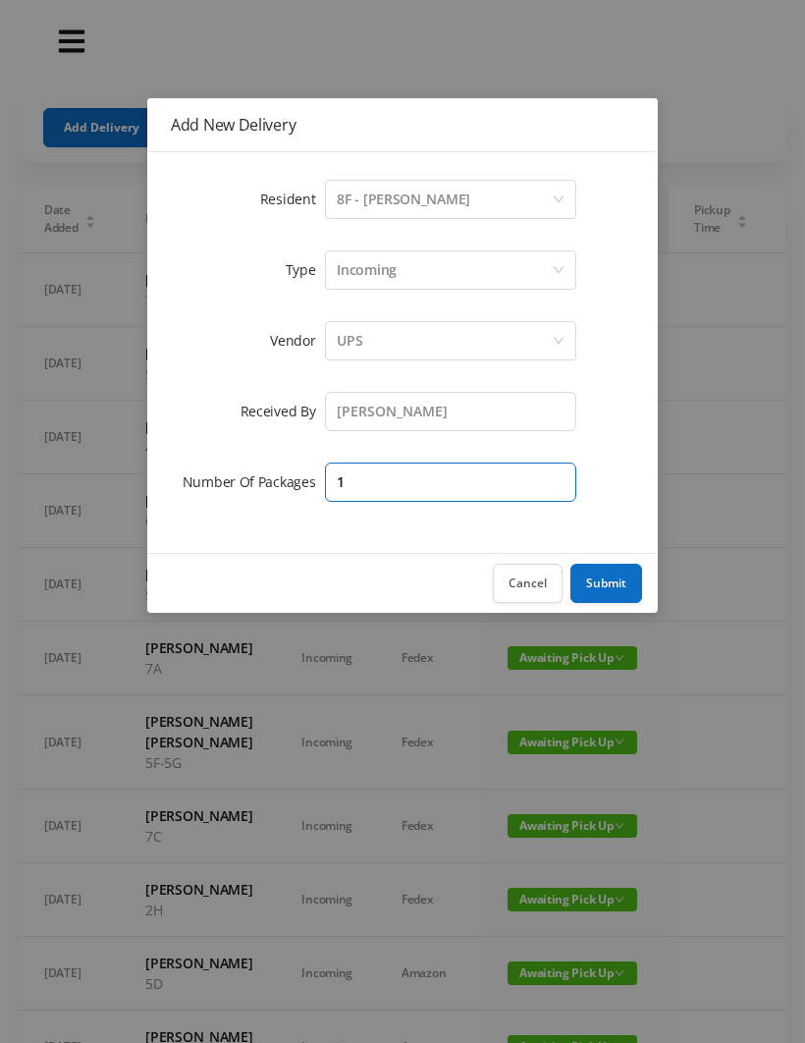
click at [379, 472] on input "1" at bounding box center [450, 481] width 251 height 39
type input "[PERSON_NAME]"
click at [623, 586] on button "Submit" at bounding box center [606, 583] width 72 height 39
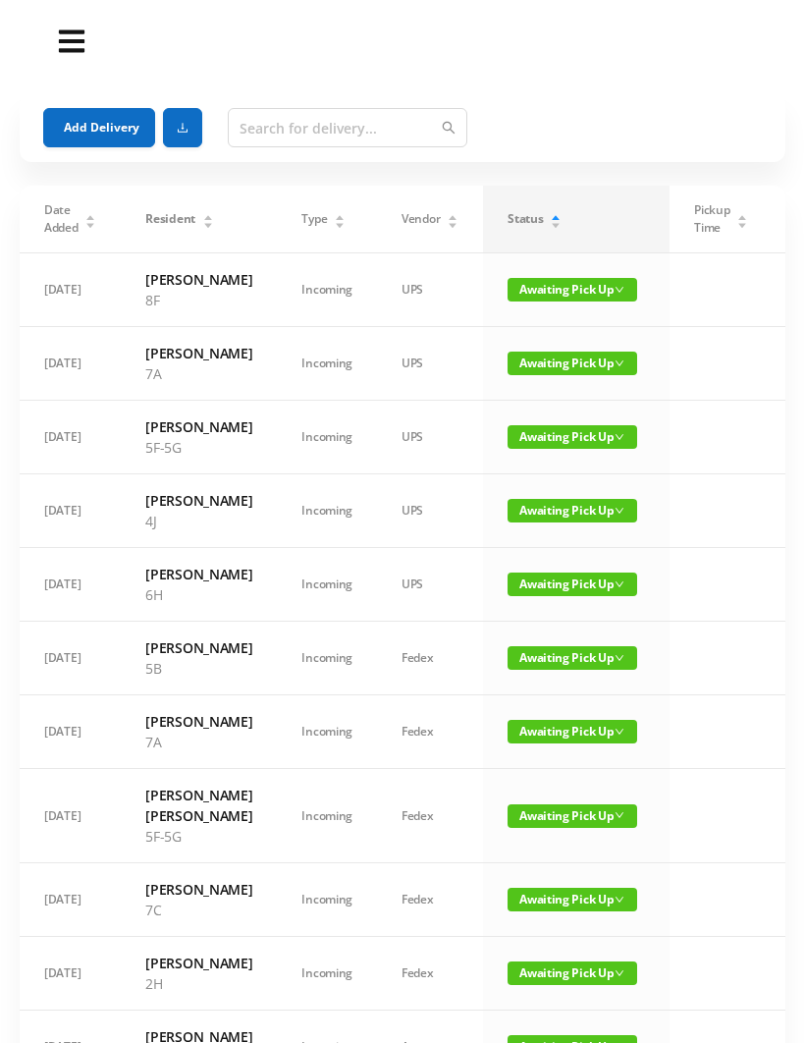
click at [94, 137] on button "Add Delivery" at bounding box center [99, 127] width 112 height 39
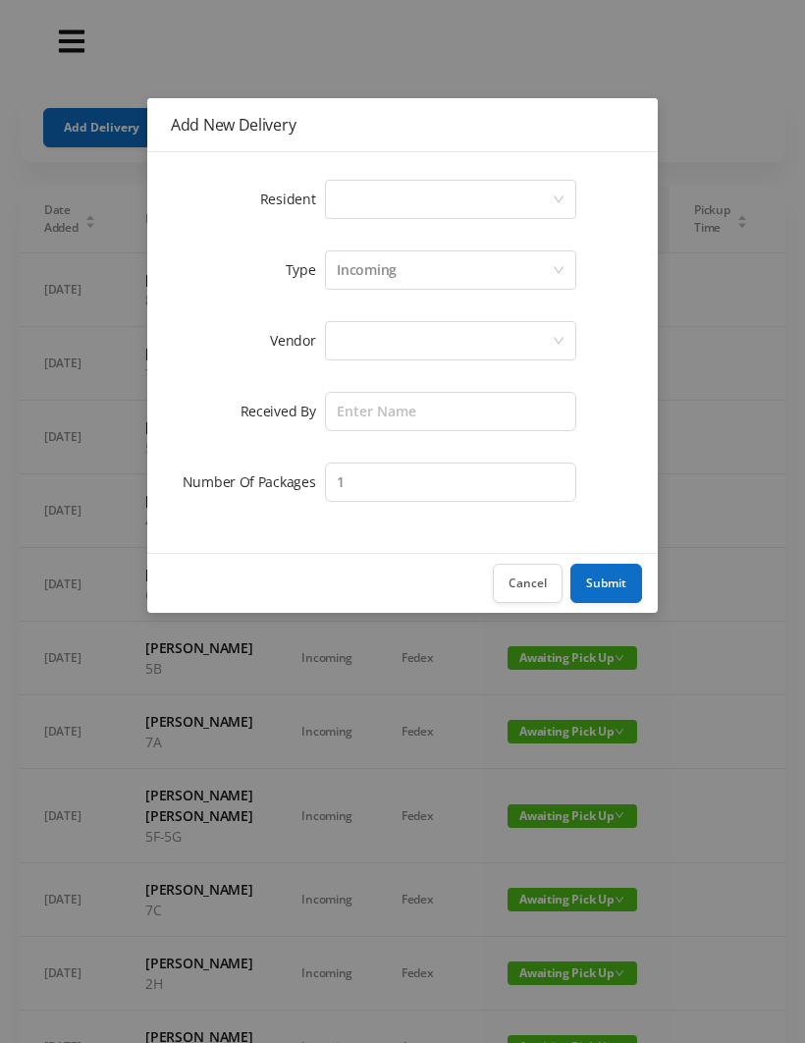
click at [380, 216] on div "Select a person" at bounding box center [444, 199] width 215 height 37
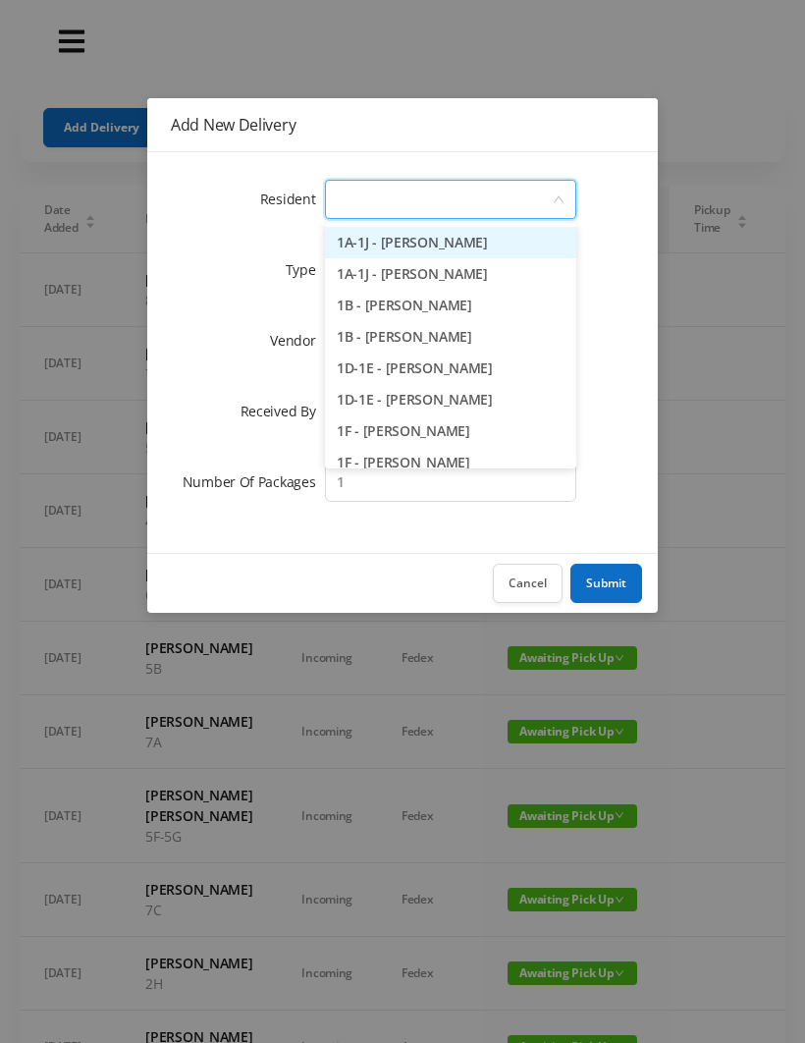
type input "8"
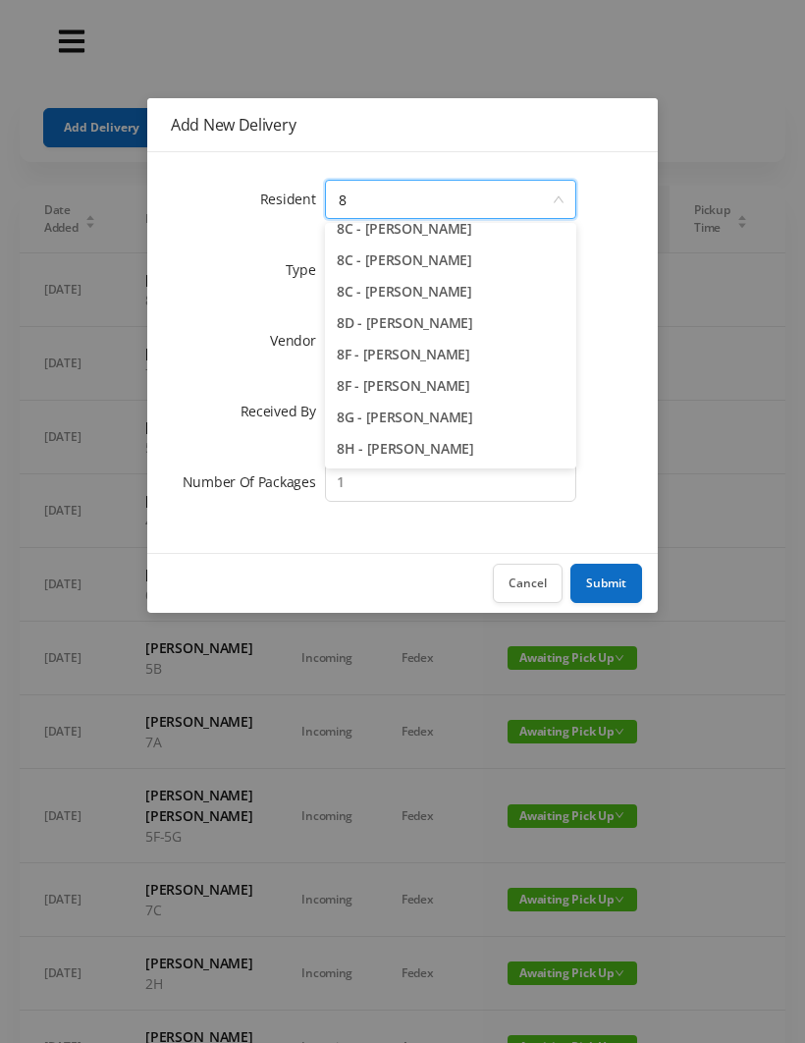
scroll to position [108, 0]
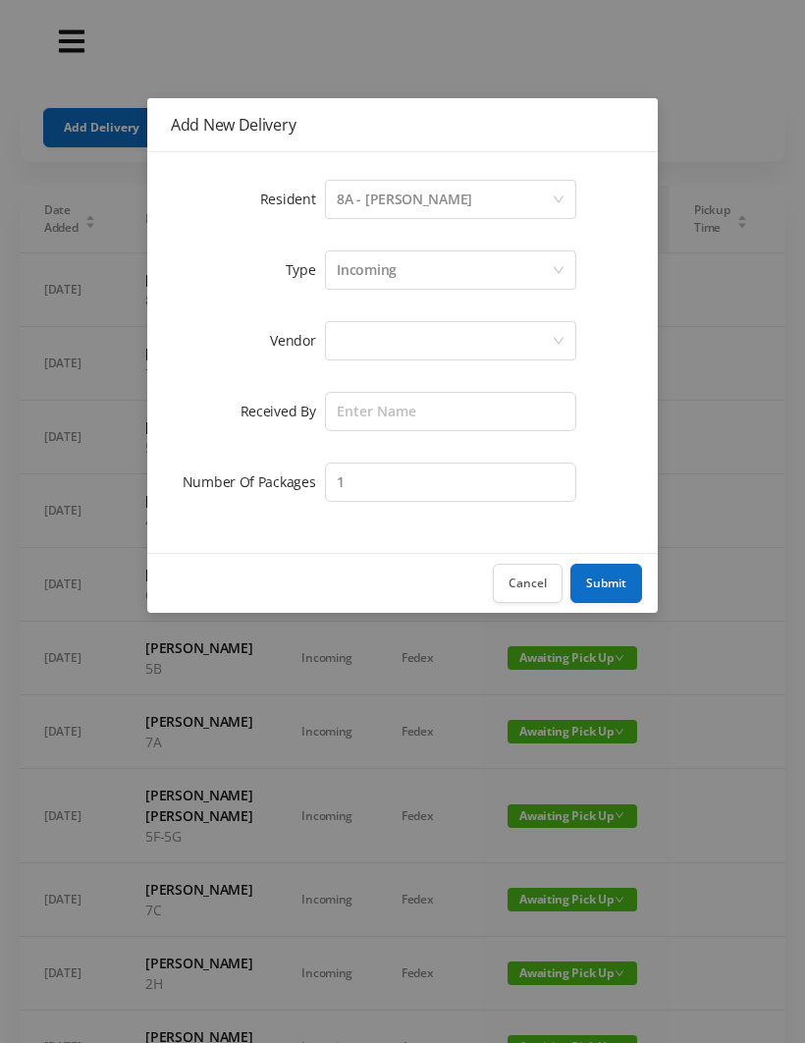
click at [529, 572] on button "Cancel" at bounding box center [528, 583] width 70 height 39
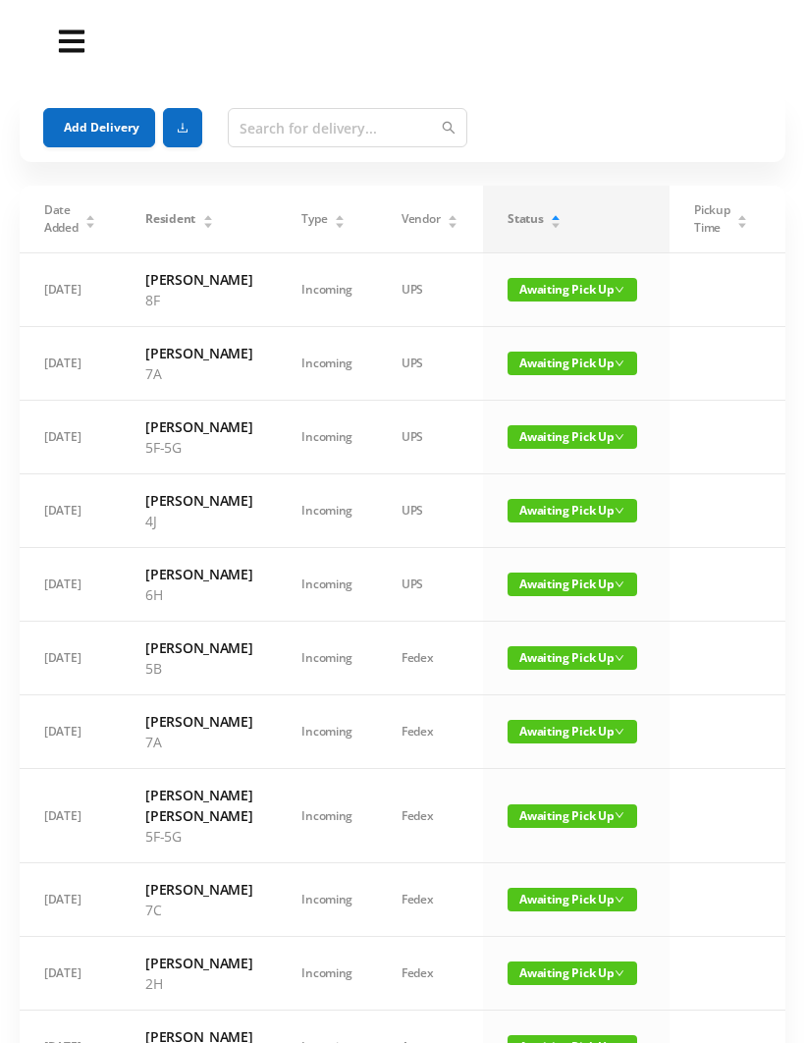
click at [88, 114] on button "Add Delivery" at bounding box center [99, 127] width 112 height 39
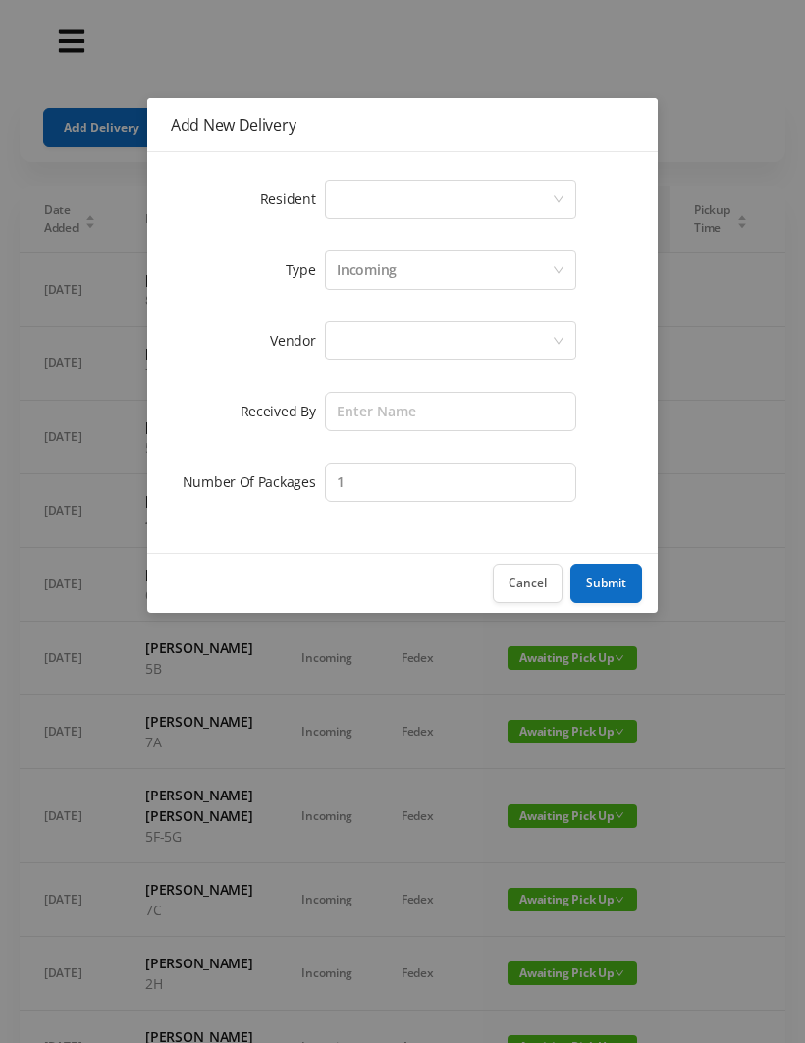
click at [359, 205] on div "Select a person" at bounding box center [444, 199] width 215 height 37
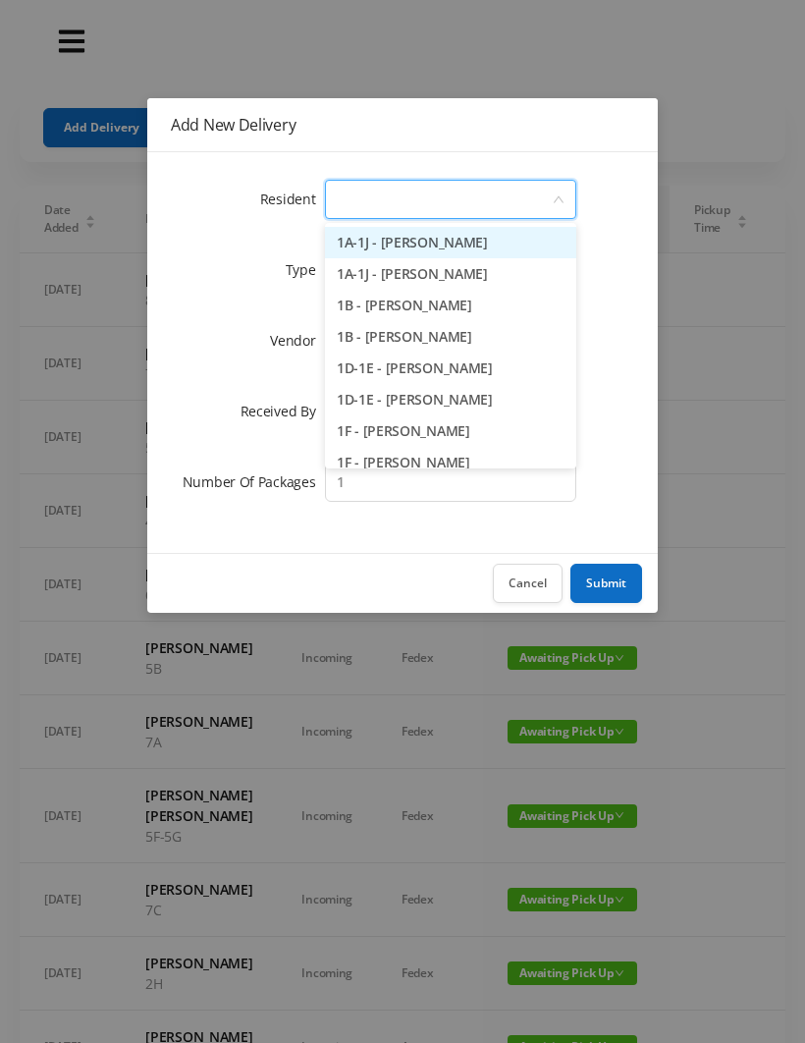
type input "8"
click at [528, 576] on button "Cancel" at bounding box center [528, 583] width 70 height 39
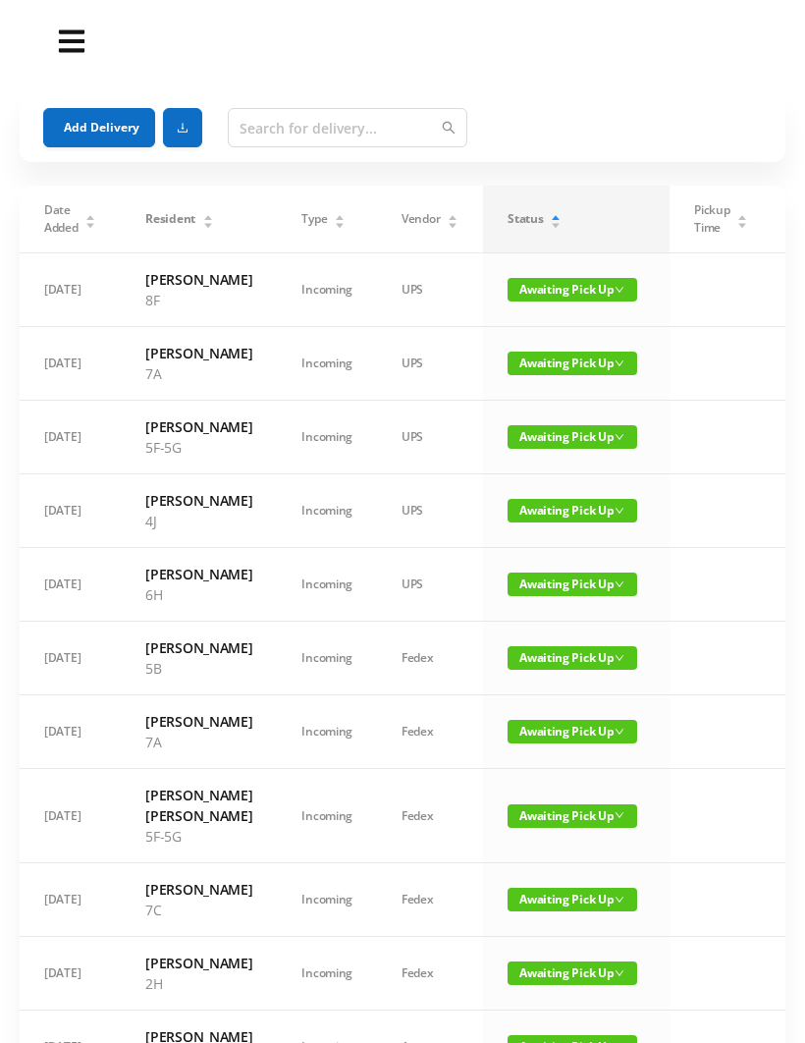
click at [568, 522] on span "Awaiting Pick Up" at bounding box center [573, 511] width 130 height 24
click at [562, 604] on link "Picked Up" at bounding box center [561, 610] width 128 height 31
click at [101, 121] on button "Add Delivery" at bounding box center [99, 127] width 112 height 39
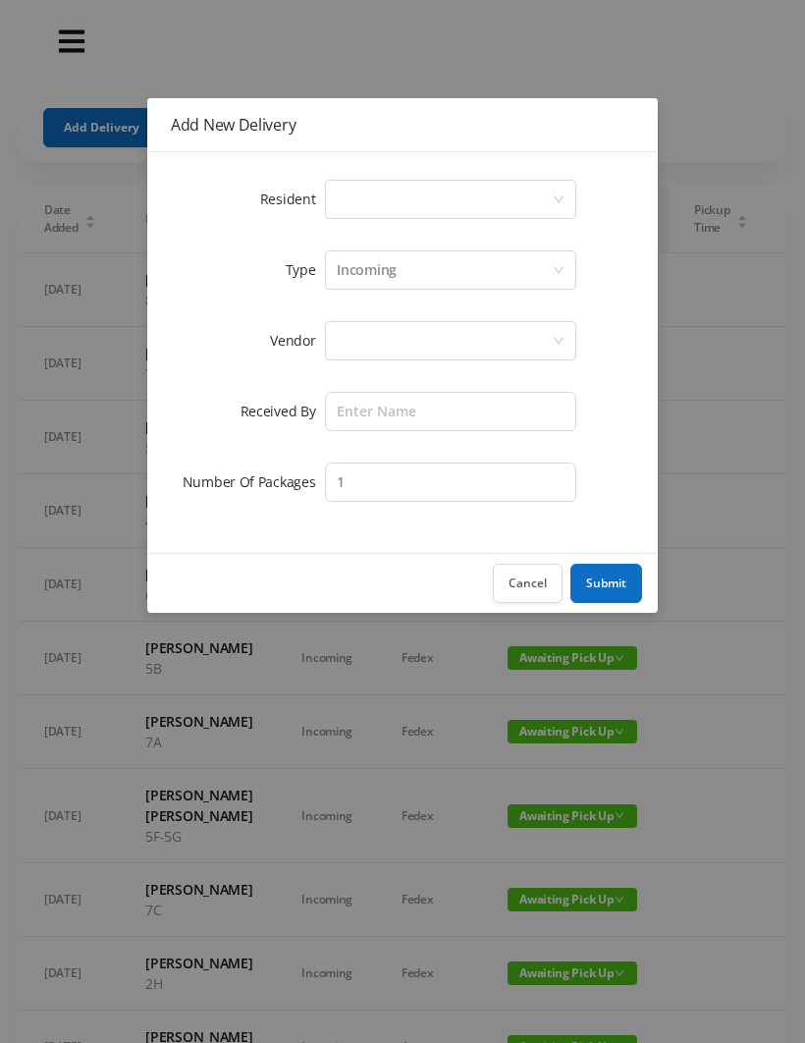
click at [366, 201] on div "Select a person" at bounding box center [444, 199] width 215 height 37
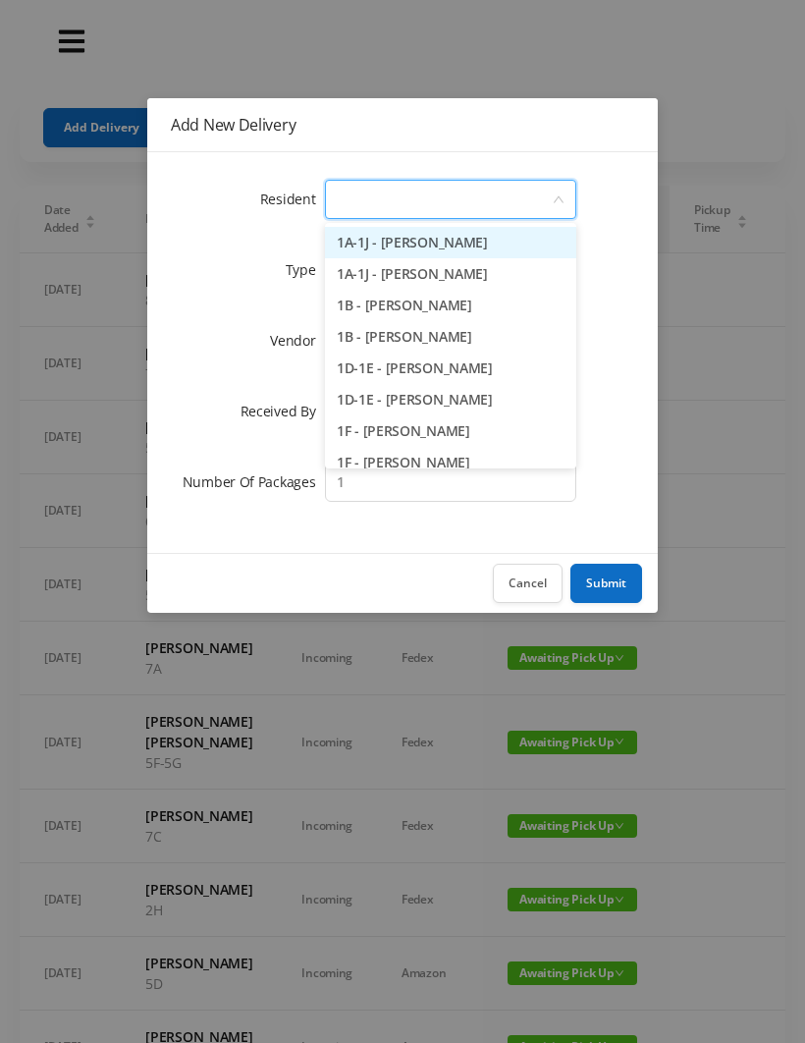
type input "2"
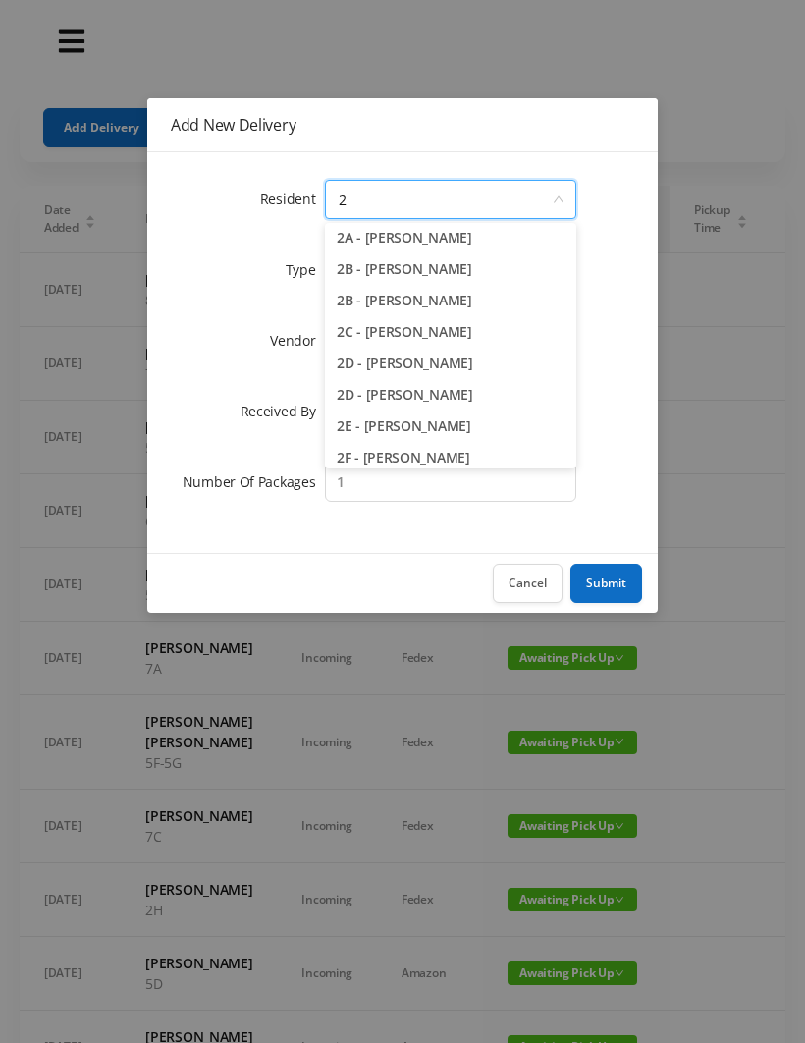
scroll to position [50, 0]
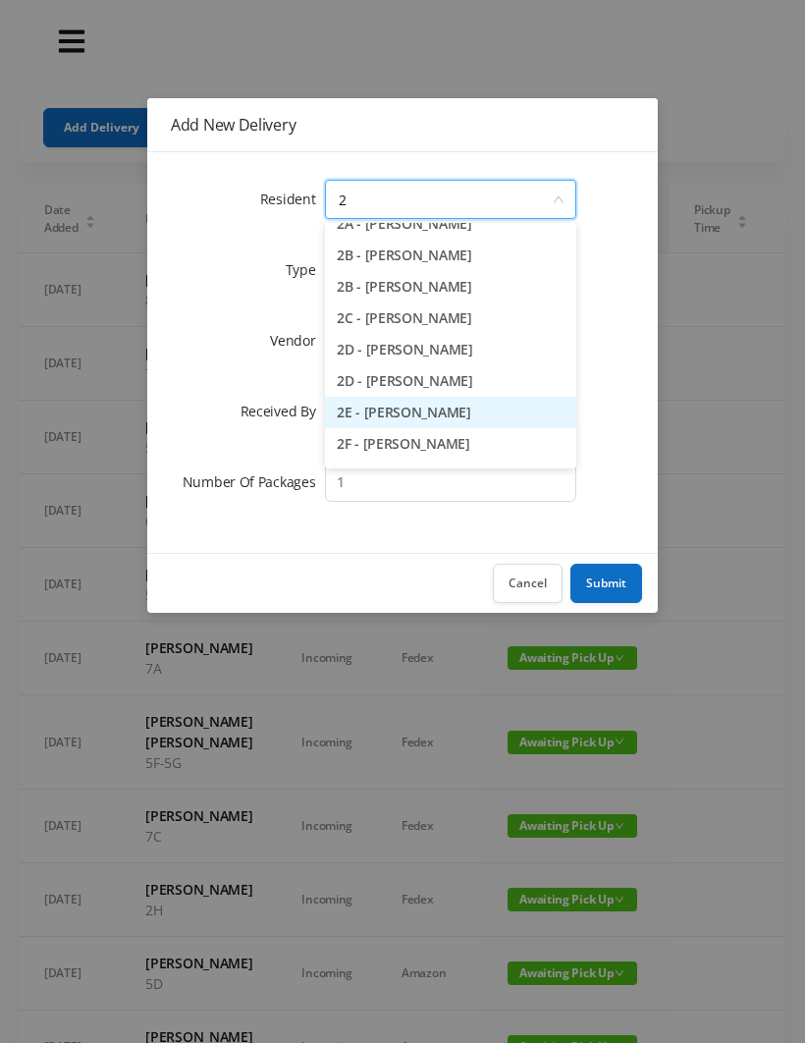
click at [419, 420] on li "2E - [PERSON_NAME]" at bounding box center [450, 412] width 251 height 31
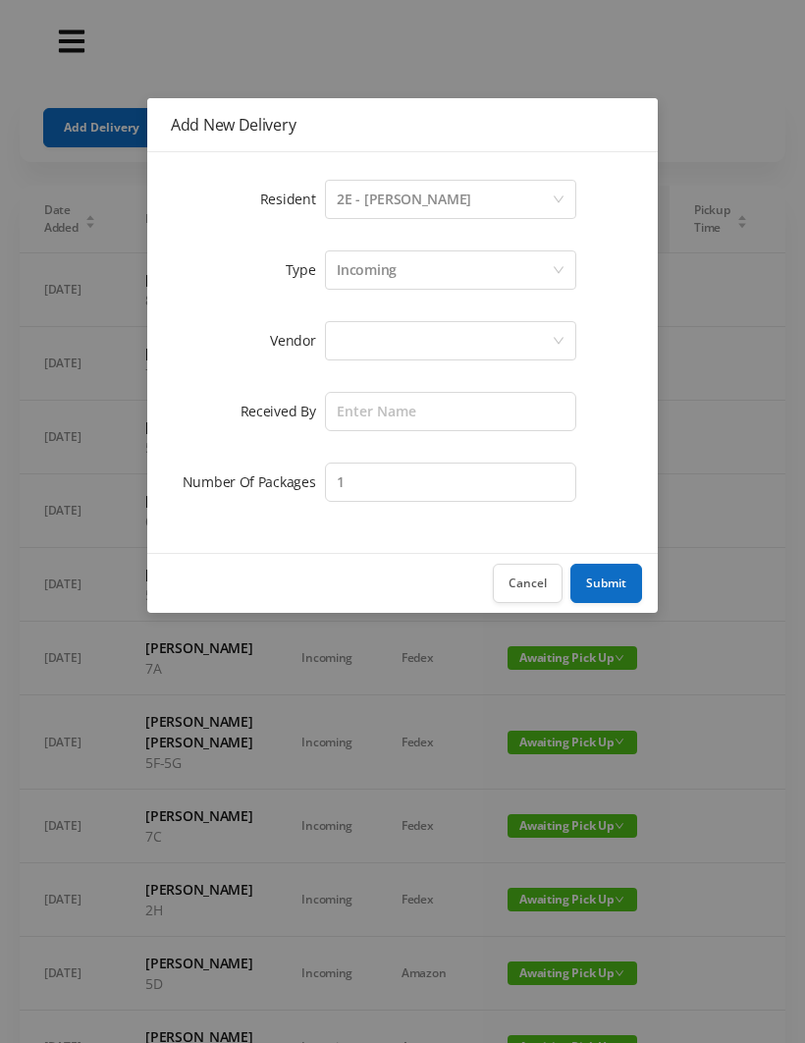
click at [363, 348] on div at bounding box center [444, 340] width 215 height 37
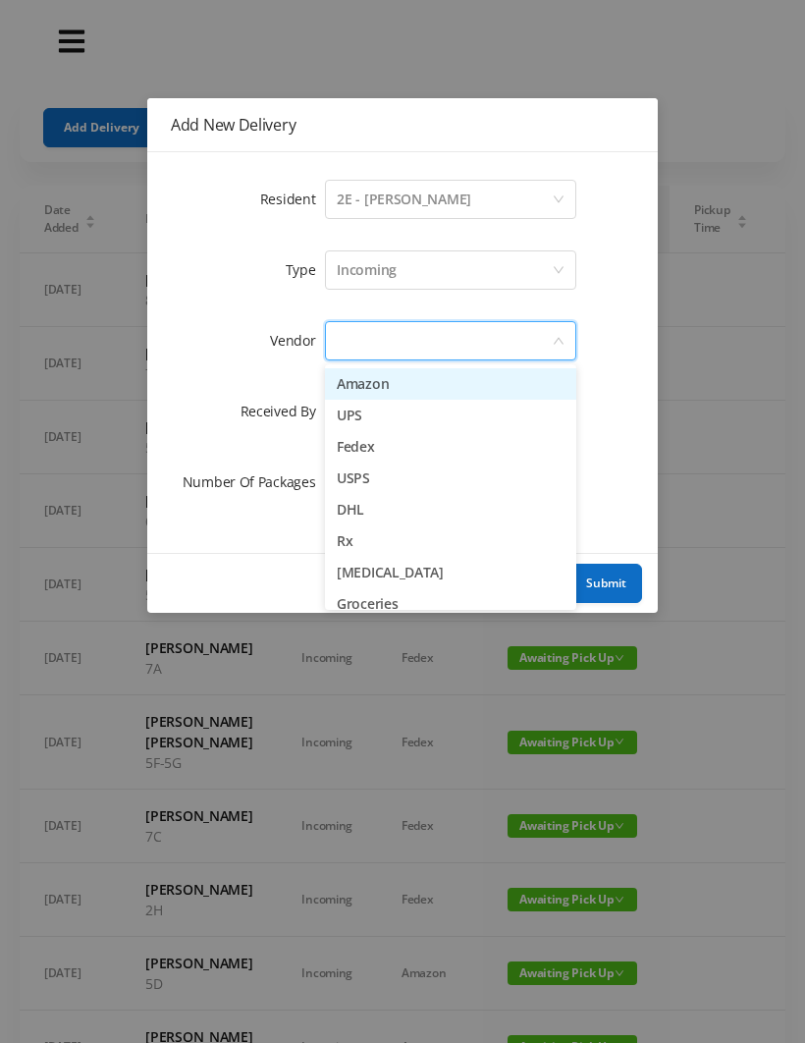
click at [370, 418] on li "UPS" at bounding box center [450, 415] width 251 height 31
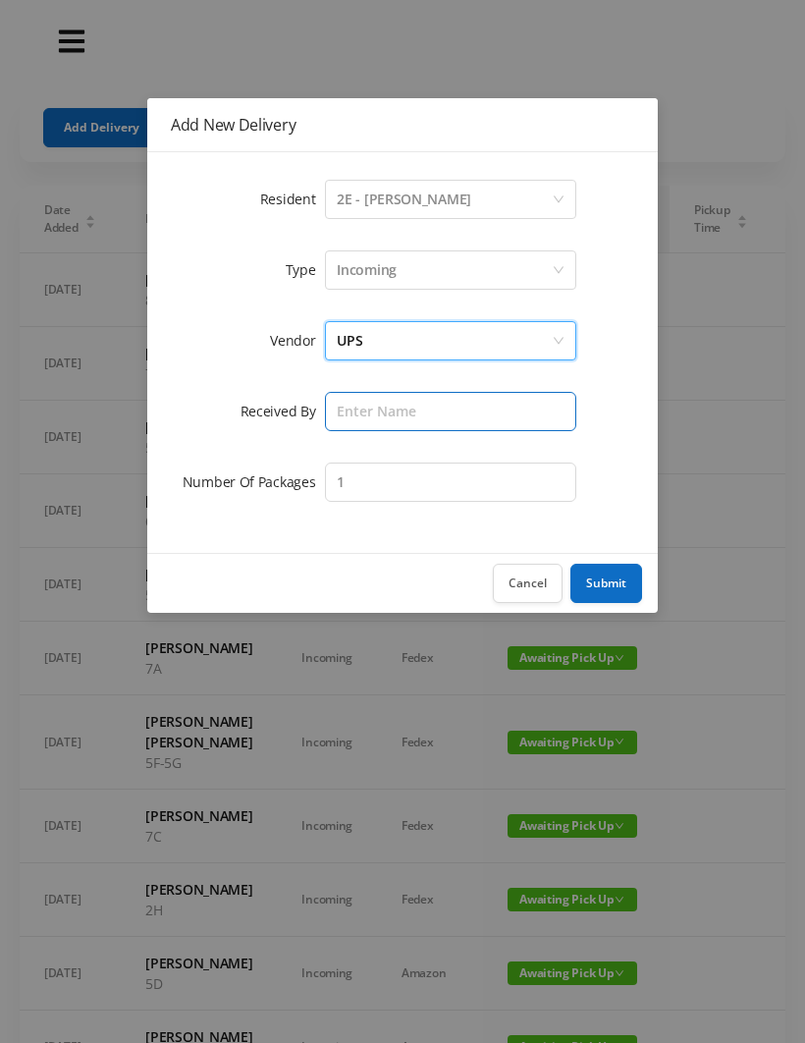
click at [360, 408] on input "text" at bounding box center [450, 411] width 251 height 39
type input "[PERSON_NAME]"
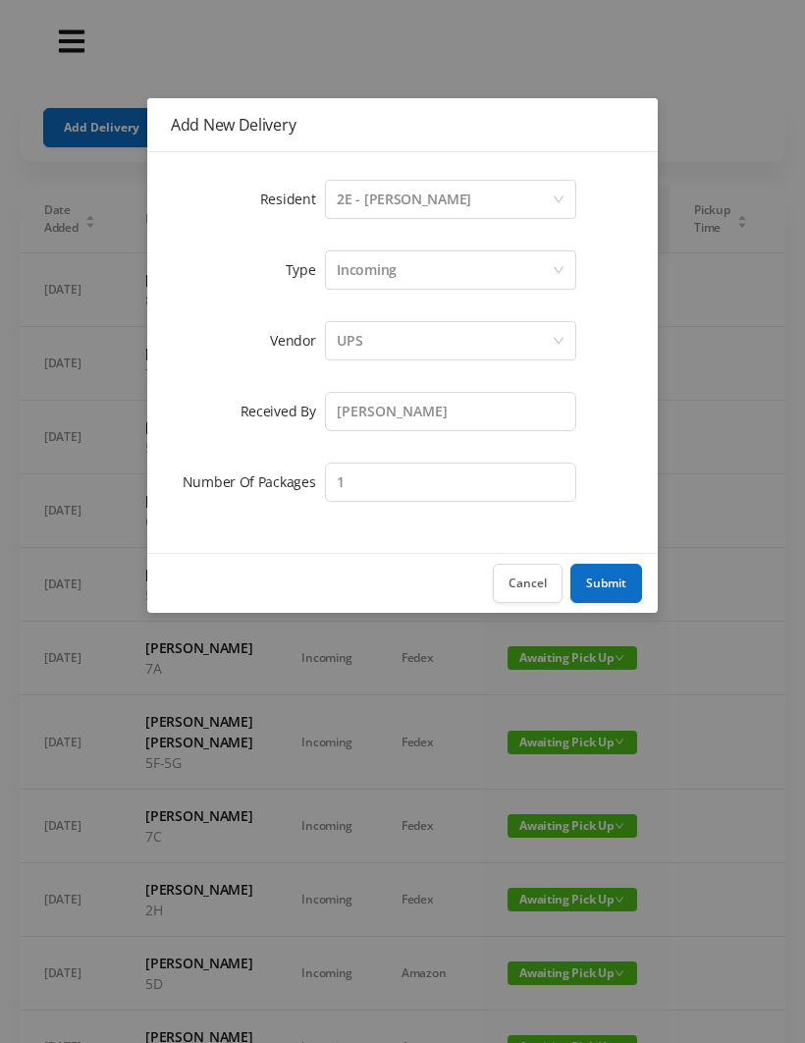
click at [387, 343] on div "UPS" at bounding box center [444, 340] width 215 height 37
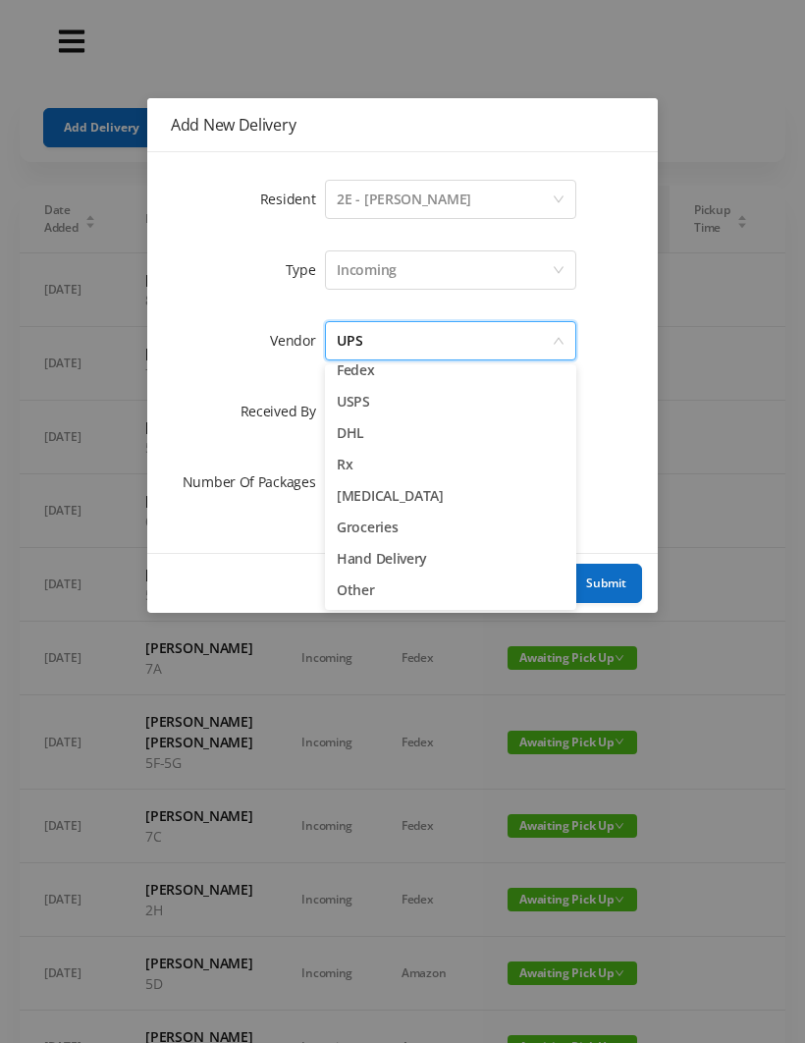
scroll to position [77, 0]
click at [377, 587] on li "Other" at bounding box center [450, 589] width 251 height 31
click at [603, 585] on button "Submit" at bounding box center [606, 583] width 72 height 39
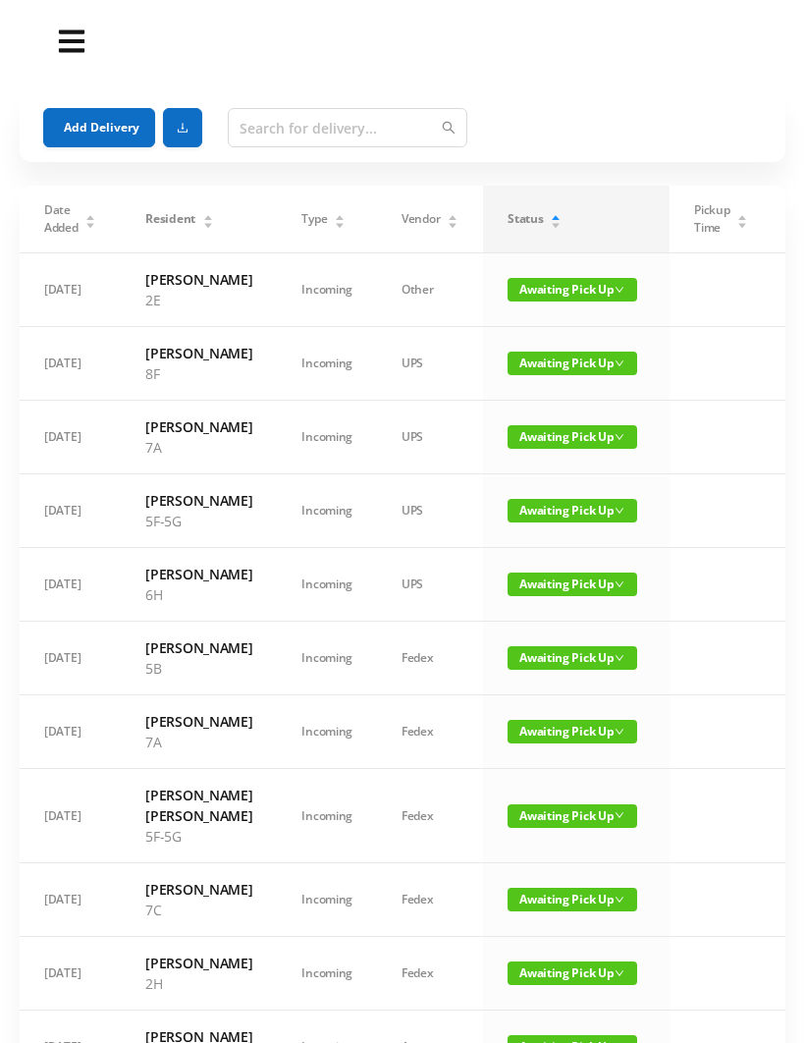
click at [95, 129] on button "Add Delivery" at bounding box center [99, 127] width 112 height 39
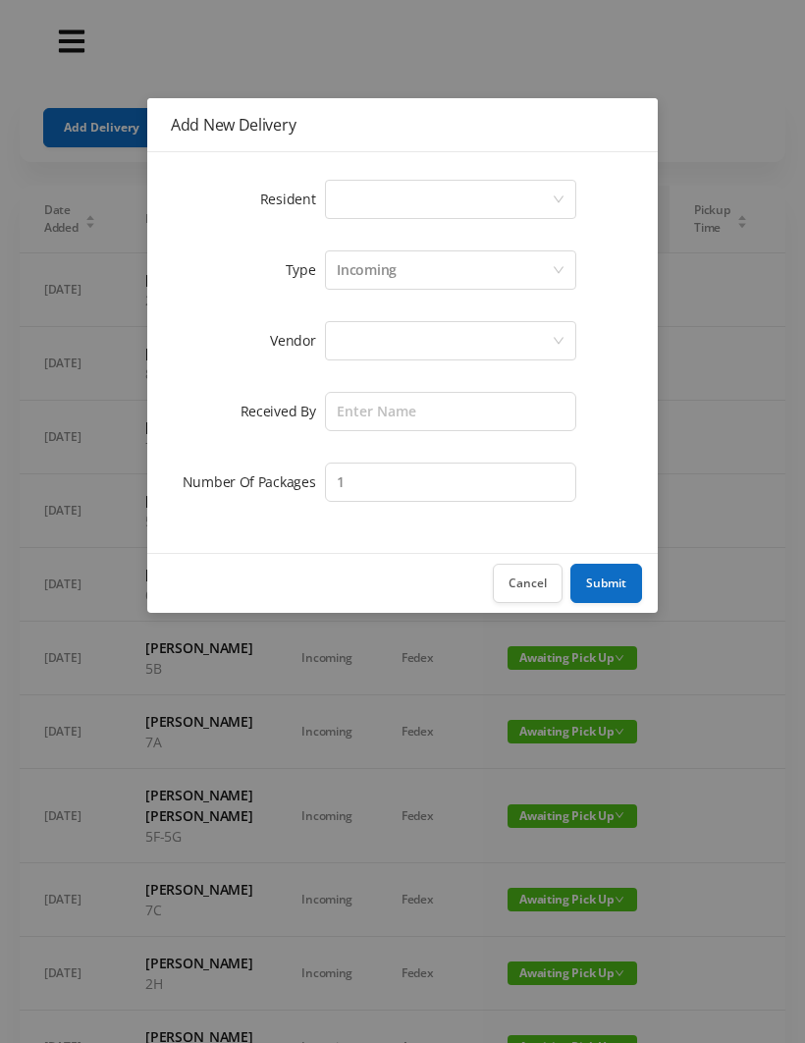
click at [347, 215] on div "Select a person" at bounding box center [444, 199] width 215 height 37
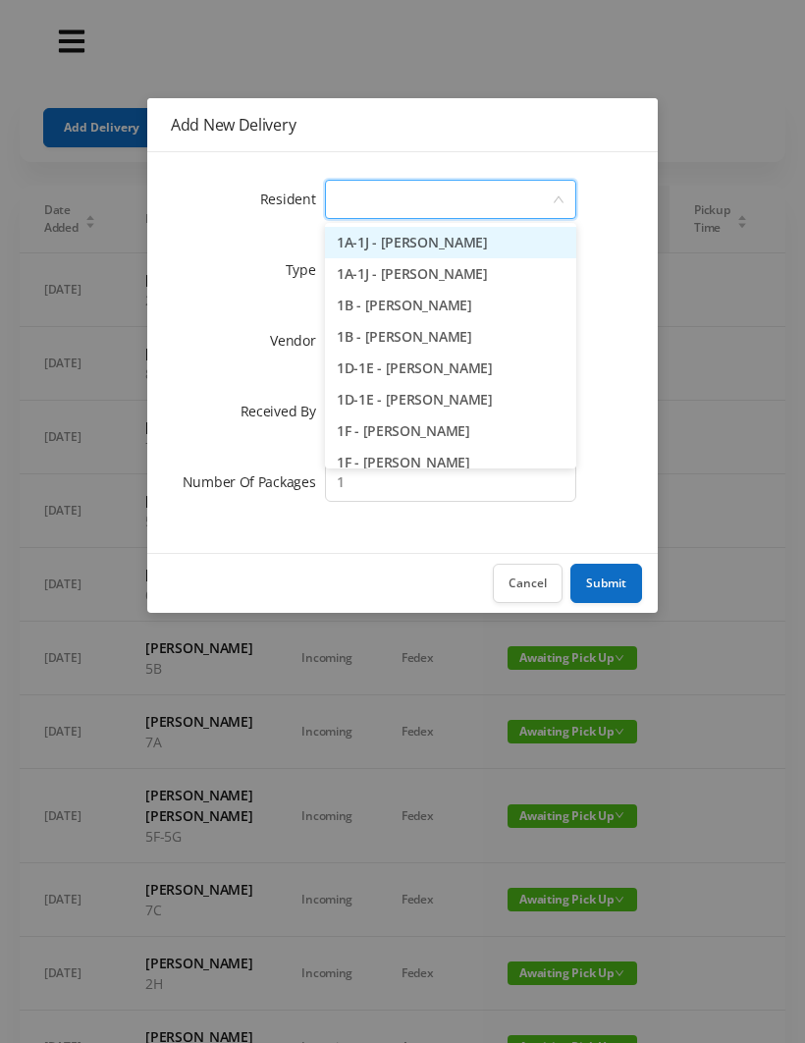
type input "6"
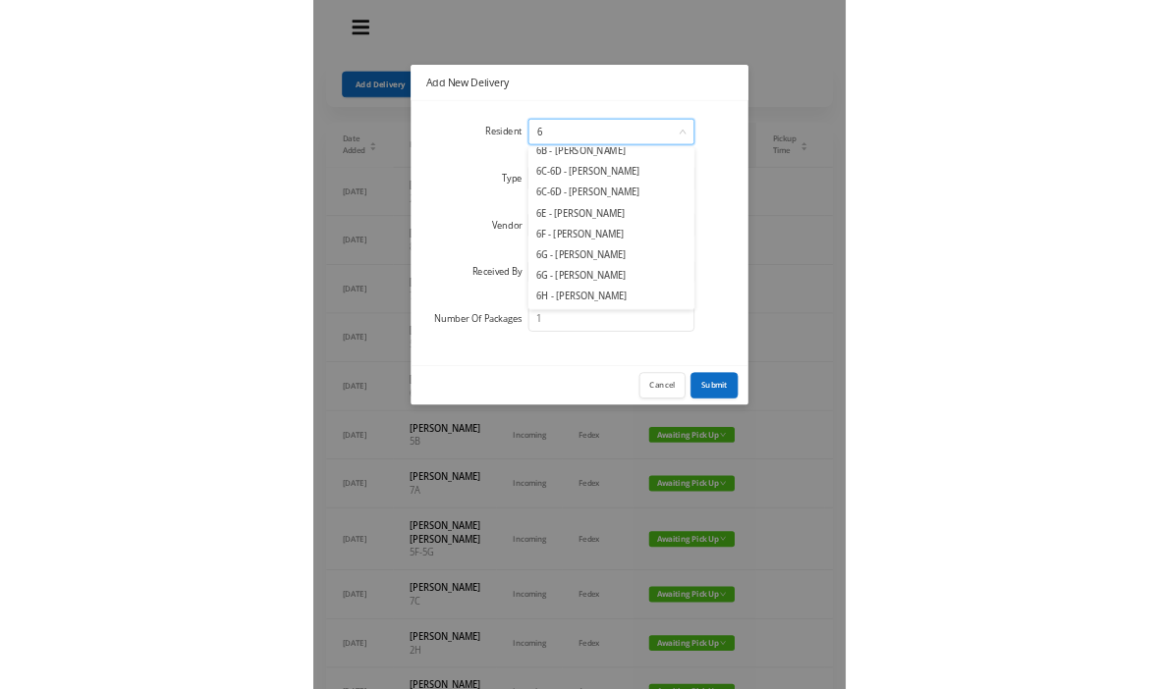
scroll to position [139, 0]
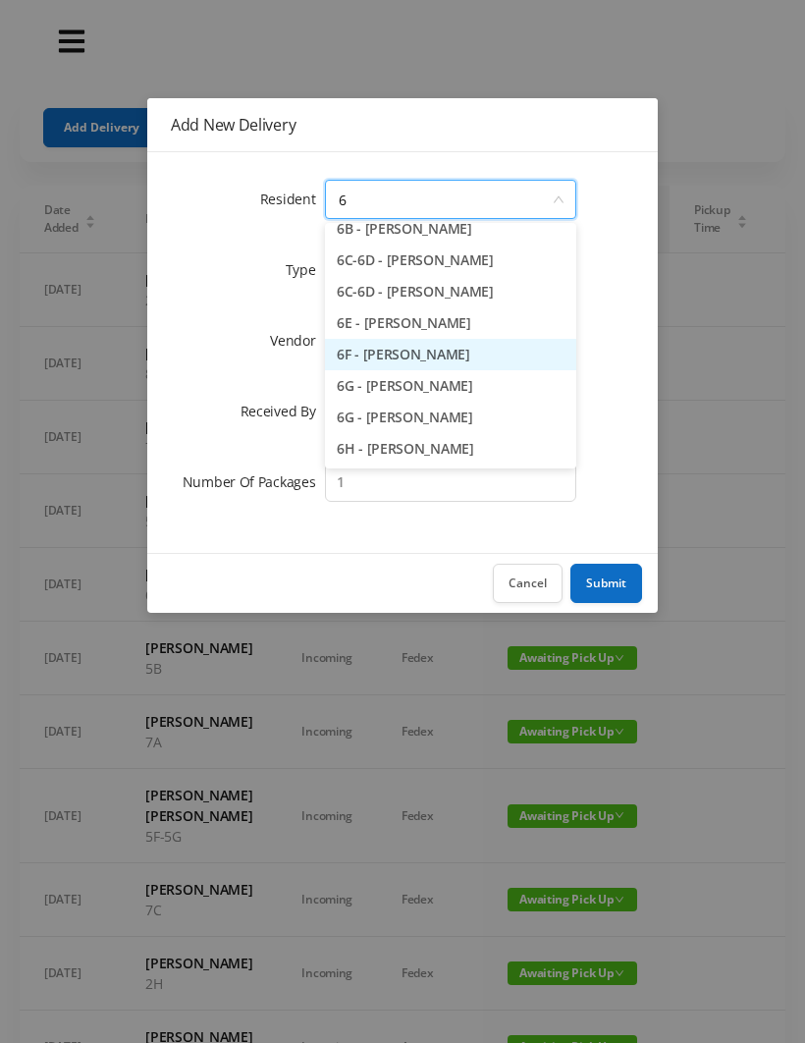
click at [399, 355] on li "6F - [PERSON_NAME]" at bounding box center [450, 354] width 251 height 31
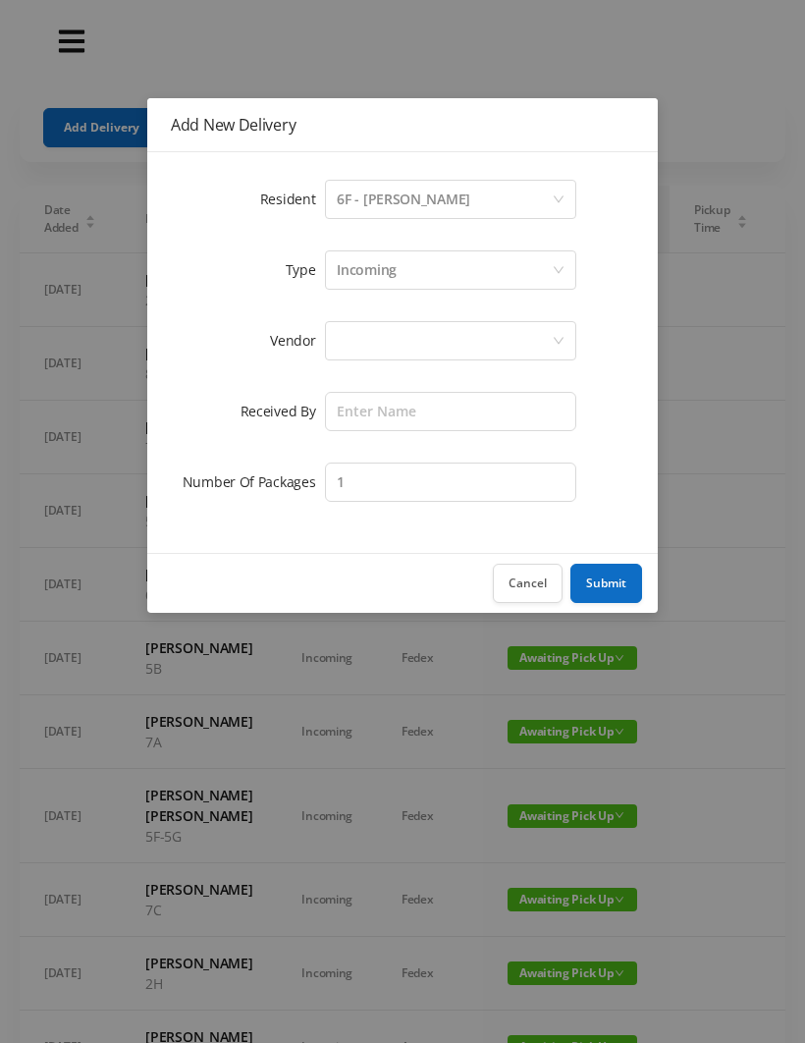
click at [354, 341] on div at bounding box center [444, 340] width 215 height 37
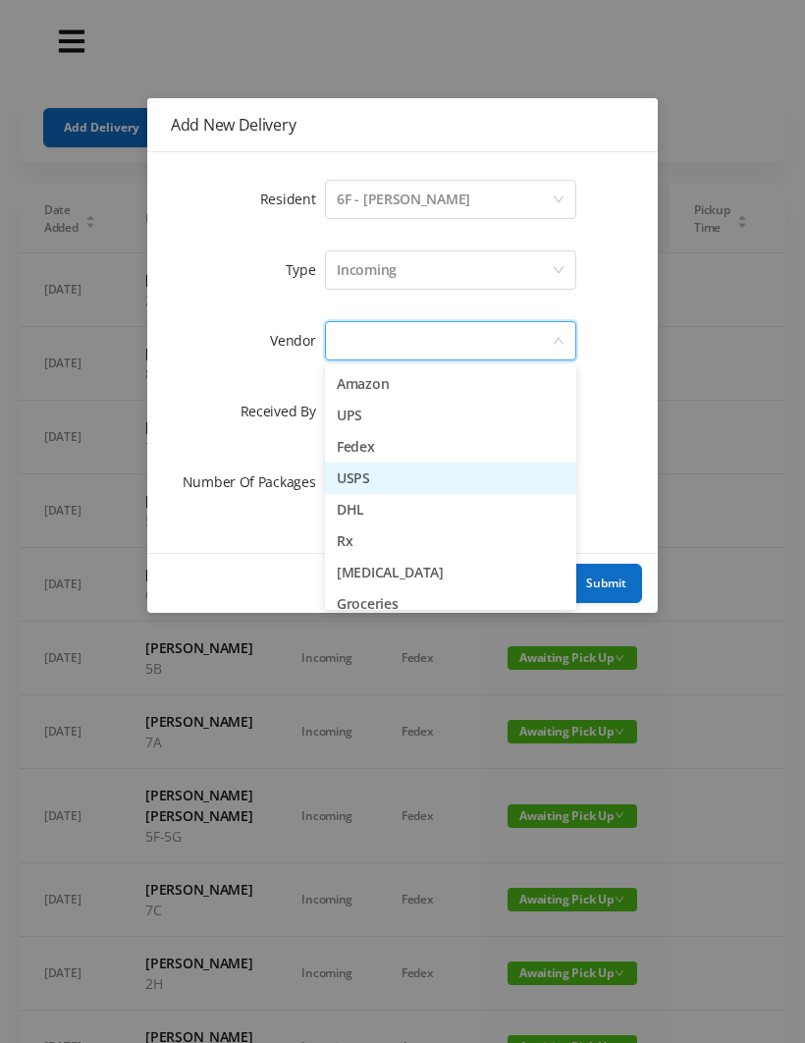
click at [367, 482] on li "USPS" at bounding box center [450, 477] width 251 height 31
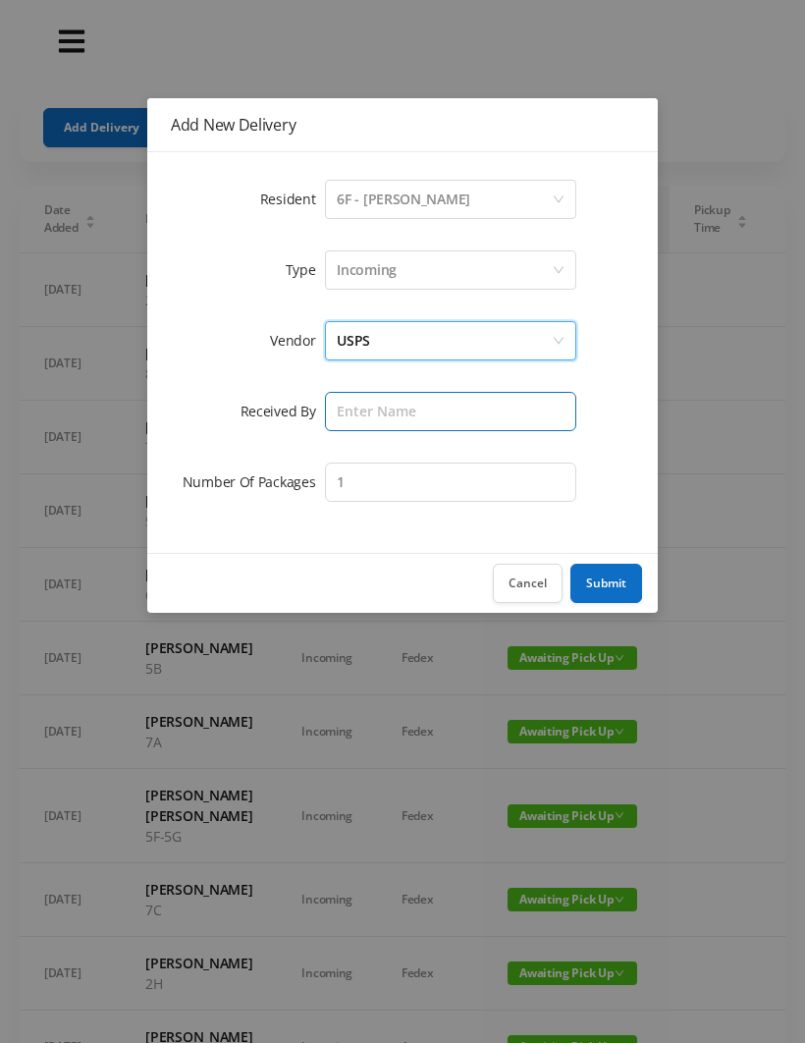
click at [356, 405] on input "text" at bounding box center [450, 411] width 251 height 39
type input "[PERSON_NAME]"
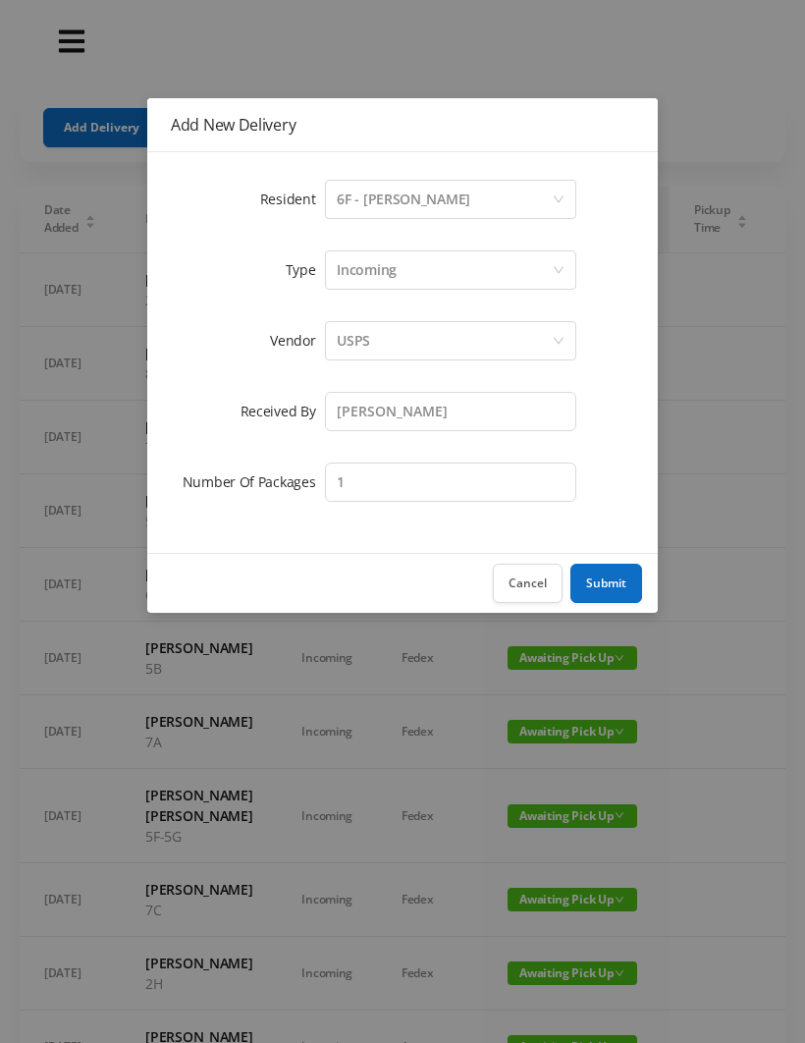
click at [619, 574] on button "Submit" at bounding box center [606, 583] width 72 height 39
